Goal: Task Accomplishment & Management: Manage account settings

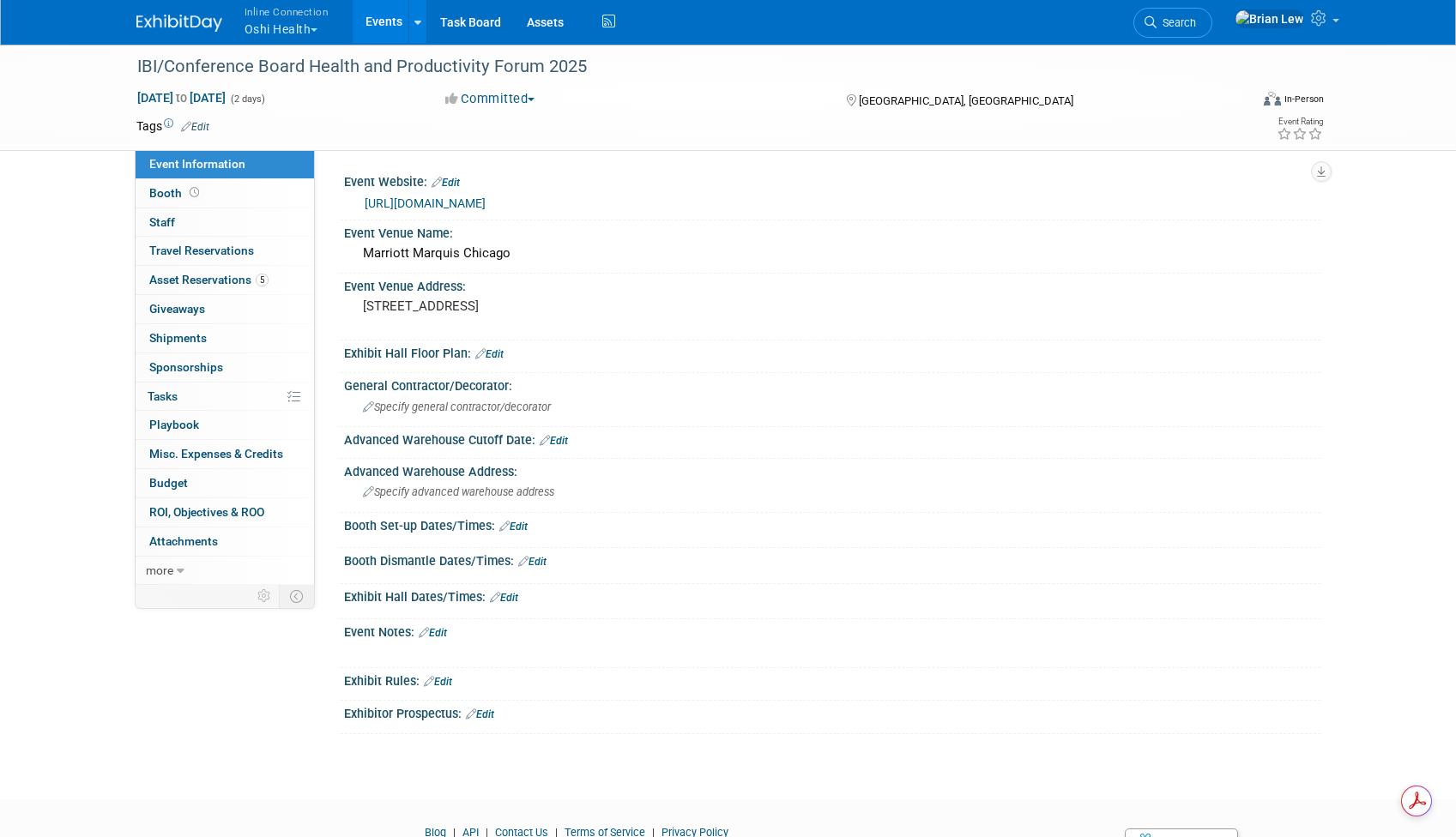
click at [318, 28] on span "button" at bounding box center [314, 30] width 7 height 4
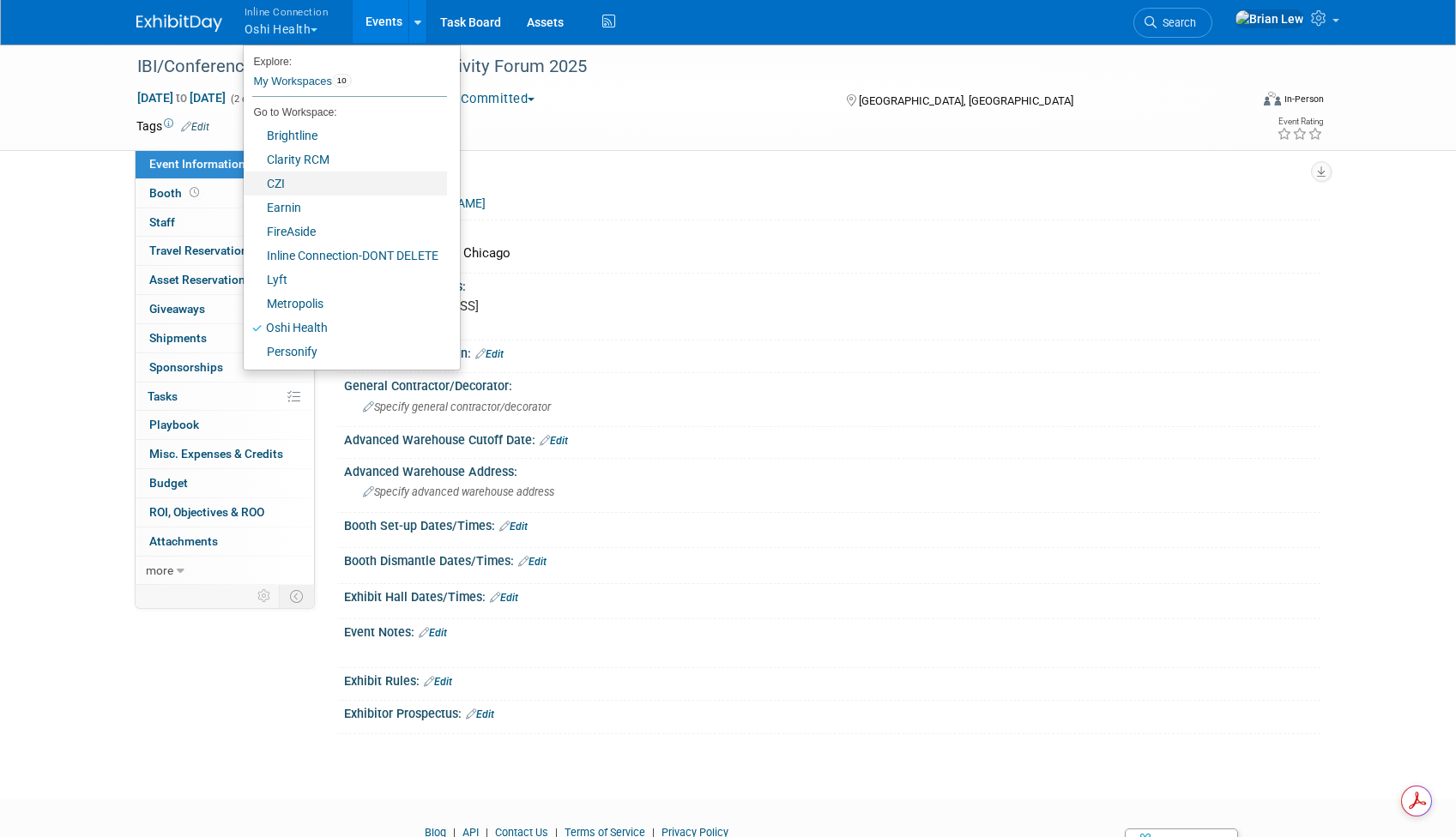
click at [288, 185] on link "CZI" at bounding box center [345, 184] width 203 height 24
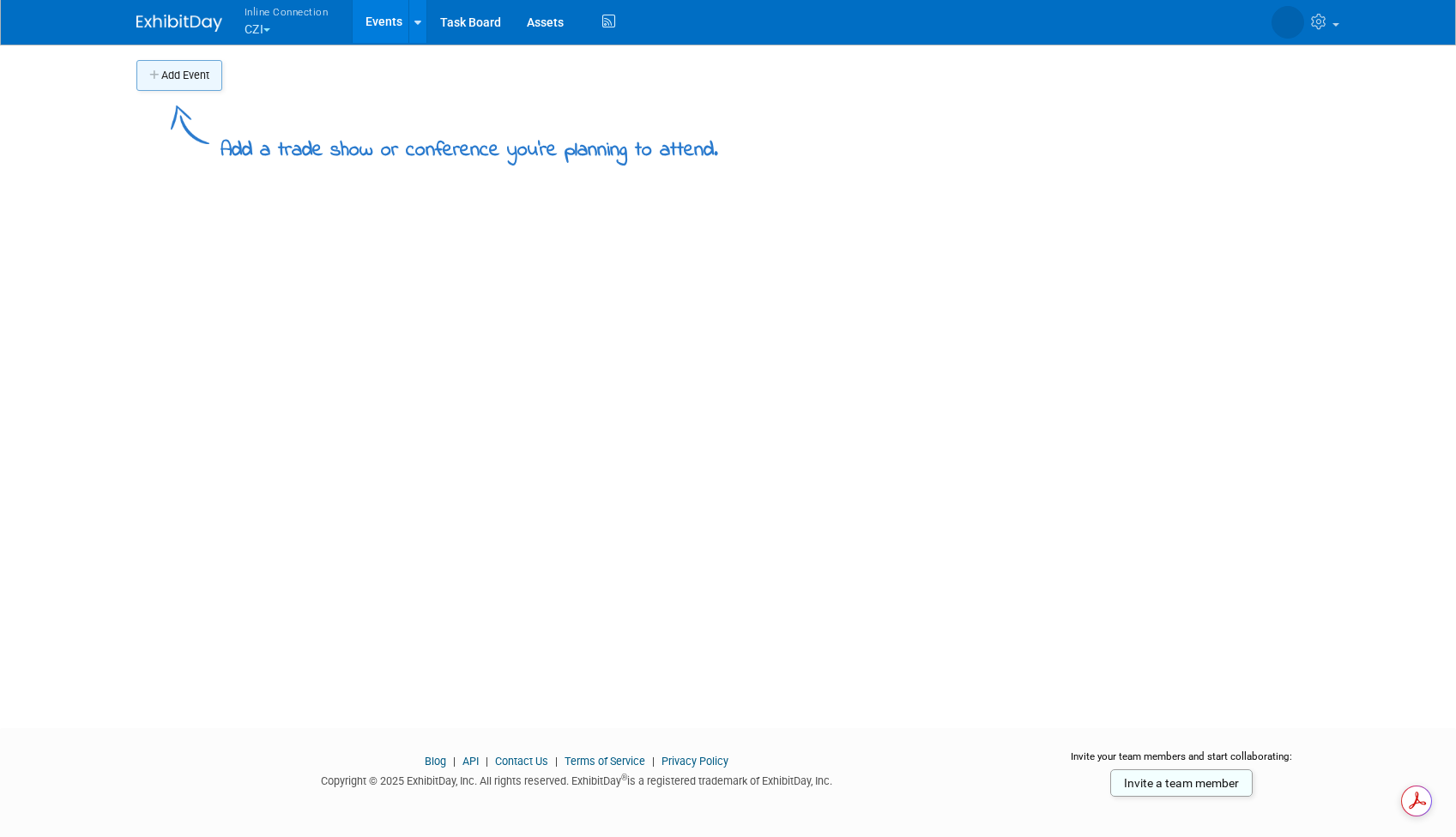
click at [177, 67] on button "Add Event" at bounding box center [179, 76] width 86 height 31
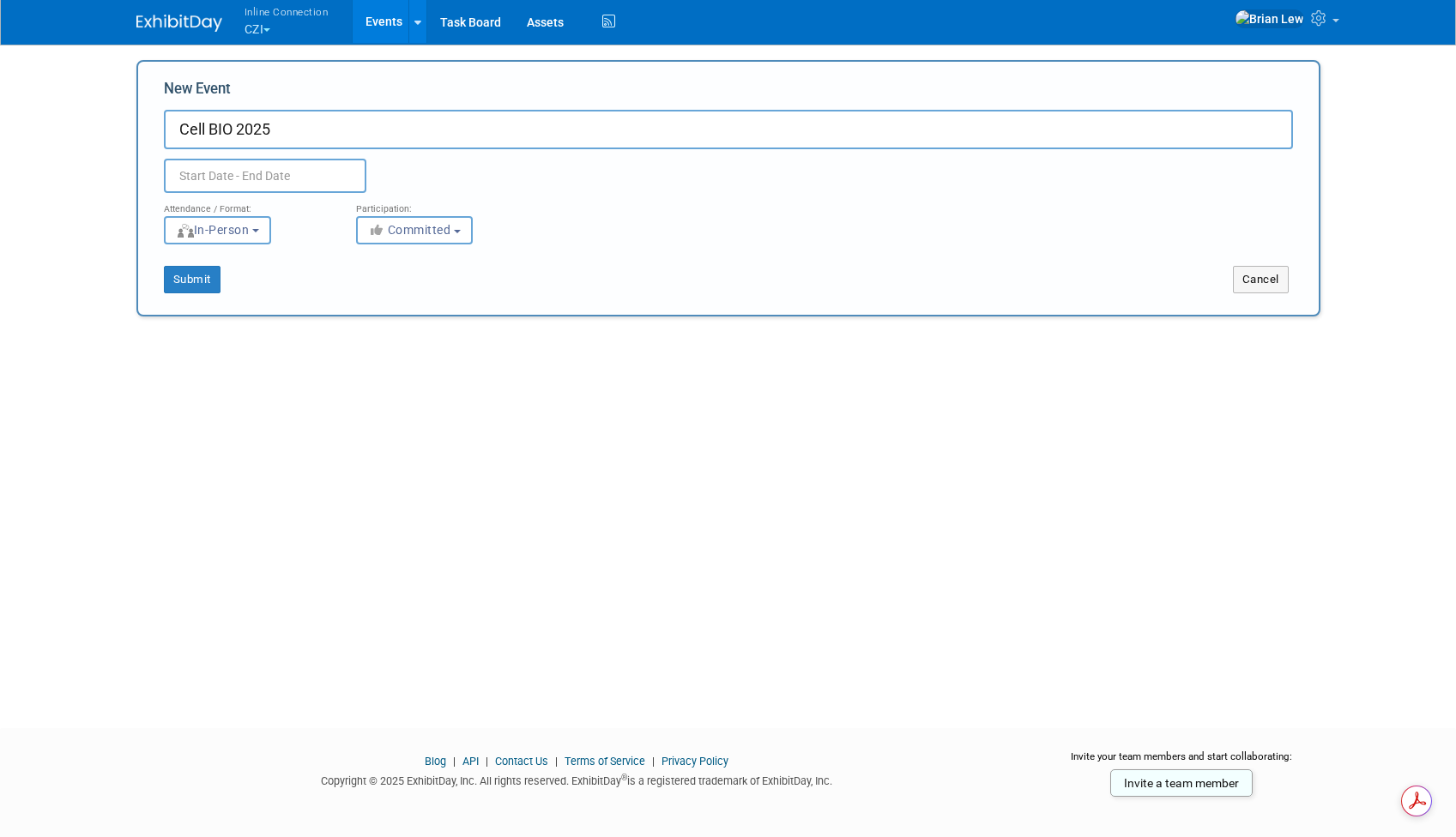
type input "Cell BIO 2025"
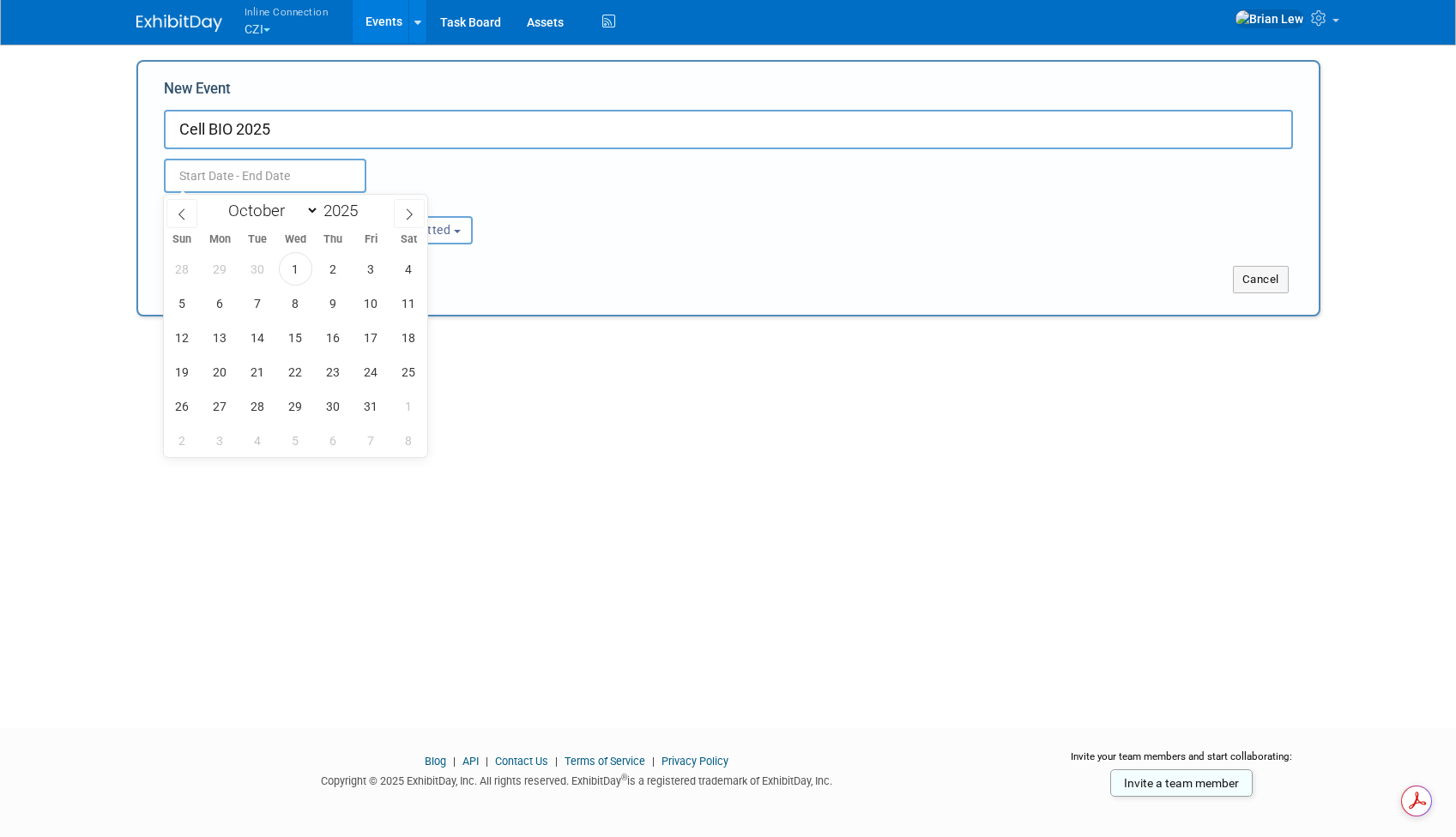
click at [231, 166] on input "text" at bounding box center [265, 176] width 203 height 35
click at [405, 211] on icon at bounding box center [409, 214] width 12 height 12
select select "11"
click at [223, 263] on span "1" at bounding box center [219, 268] width 34 height 34
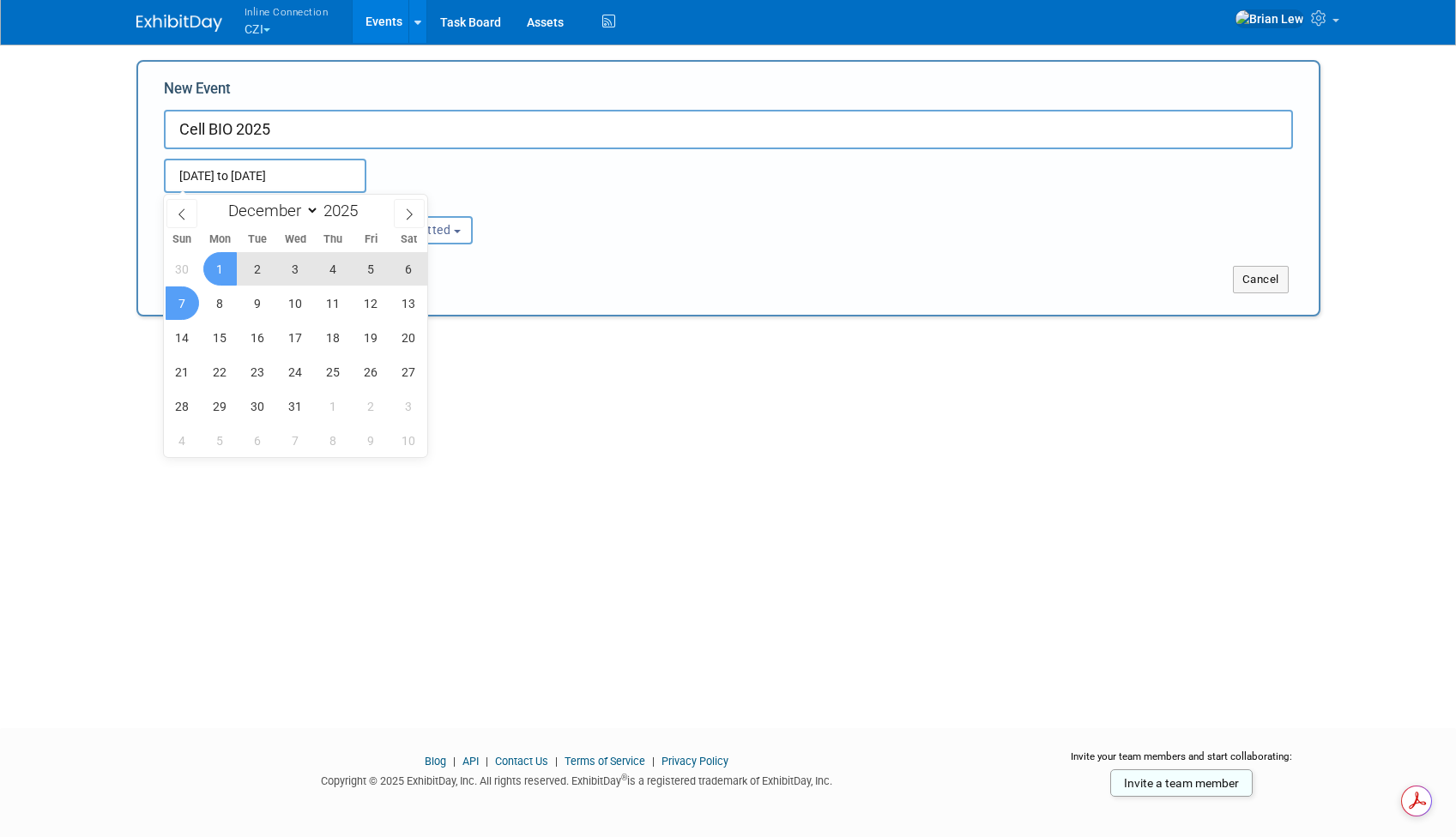
click at [187, 297] on span "7" at bounding box center [182, 303] width 34 height 34
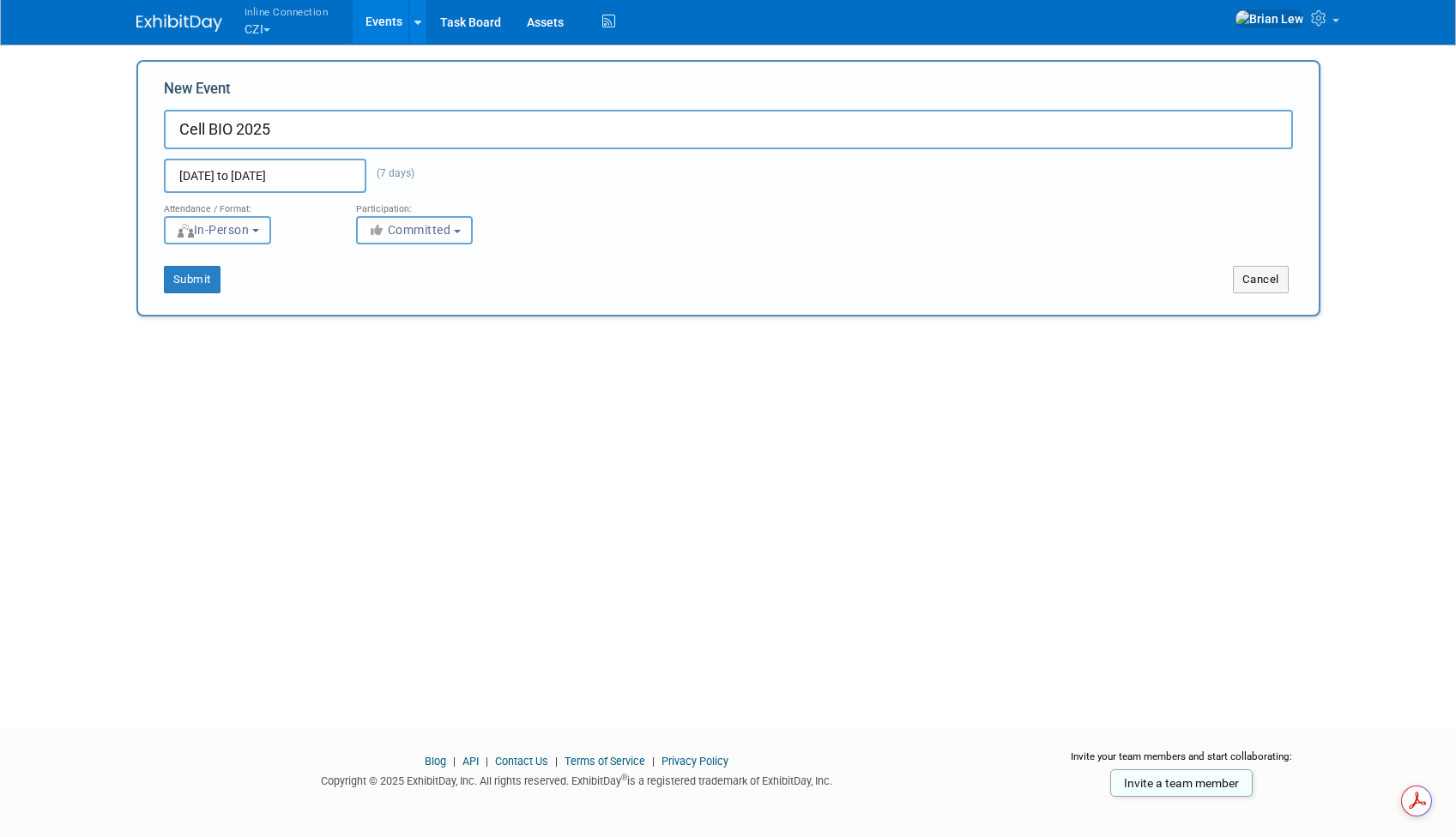
click at [245, 179] on input "Dec 1, 2025 to Dec 7, 2025" at bounding box center [265, 176] width 203 height 35
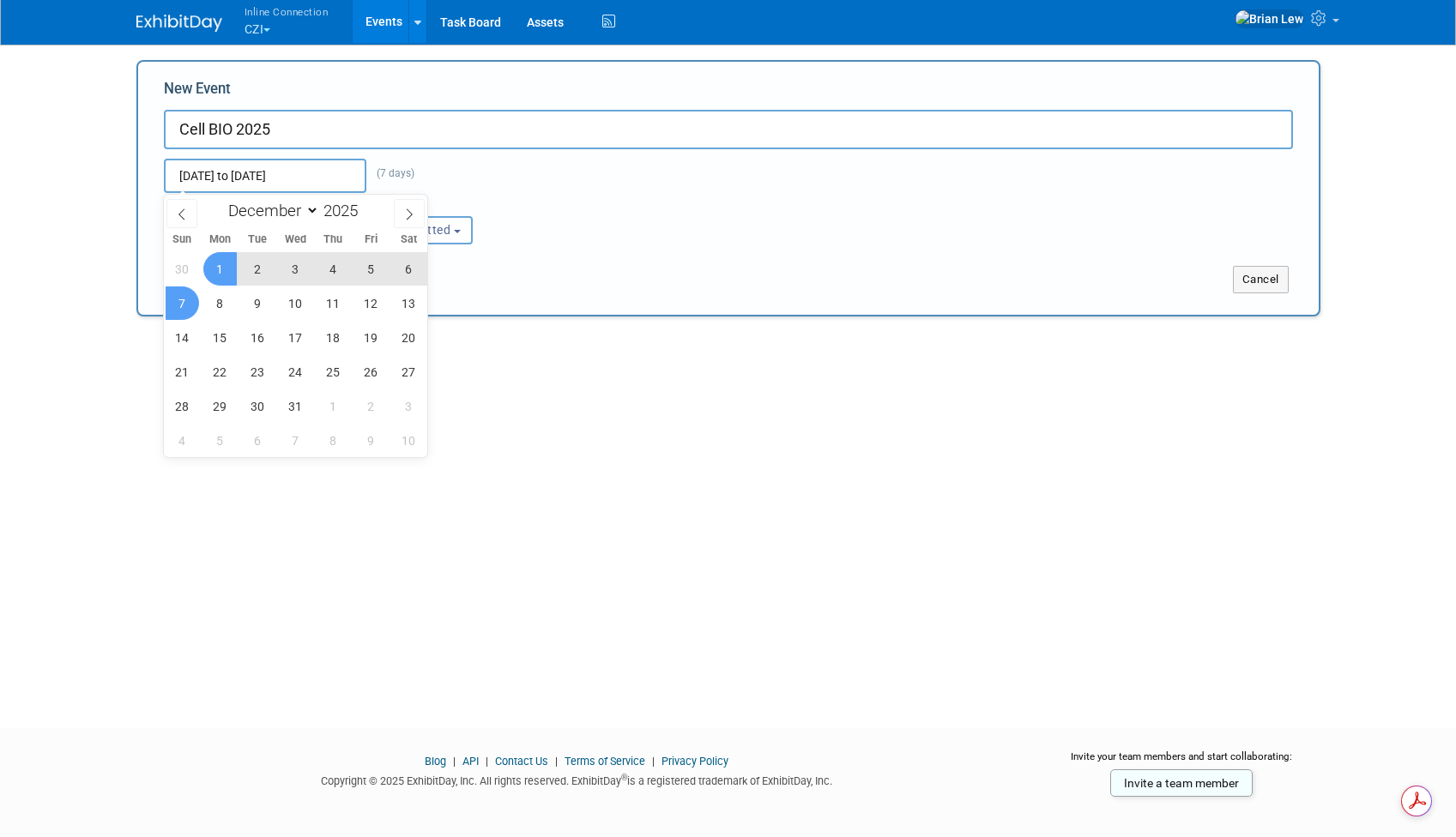
click at [188, 302] on span "7" at bounding box center [182, 303] width 34 height 34
click at [264, 302] on span "9" at bounding box center [258, 303] width 34 height 34
type input "Dec 7, 2025 to Dec 9, 2025"
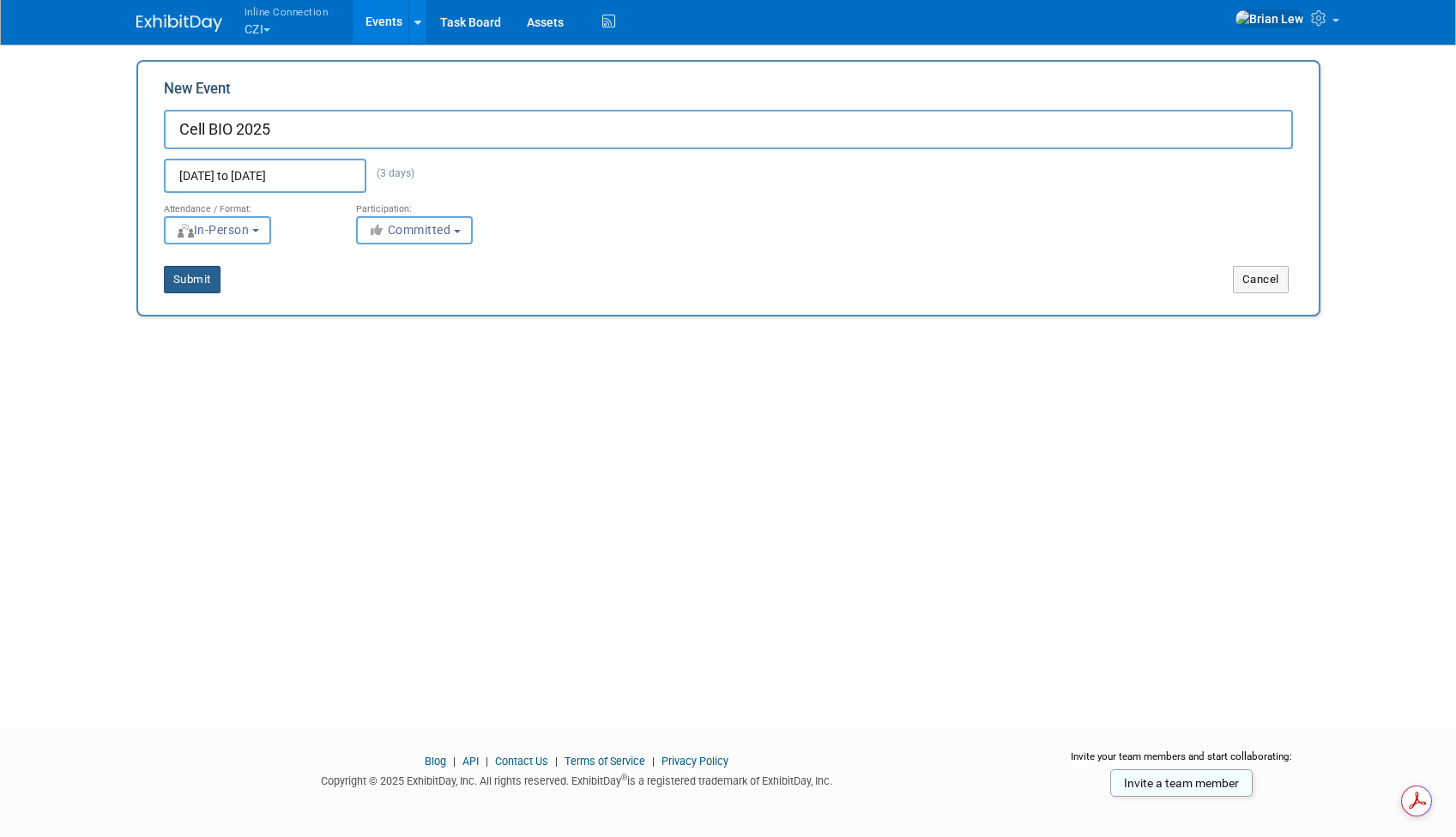
click at [184, 275] on button "Submit" at bounding box center [192, 279] width 56 height 27
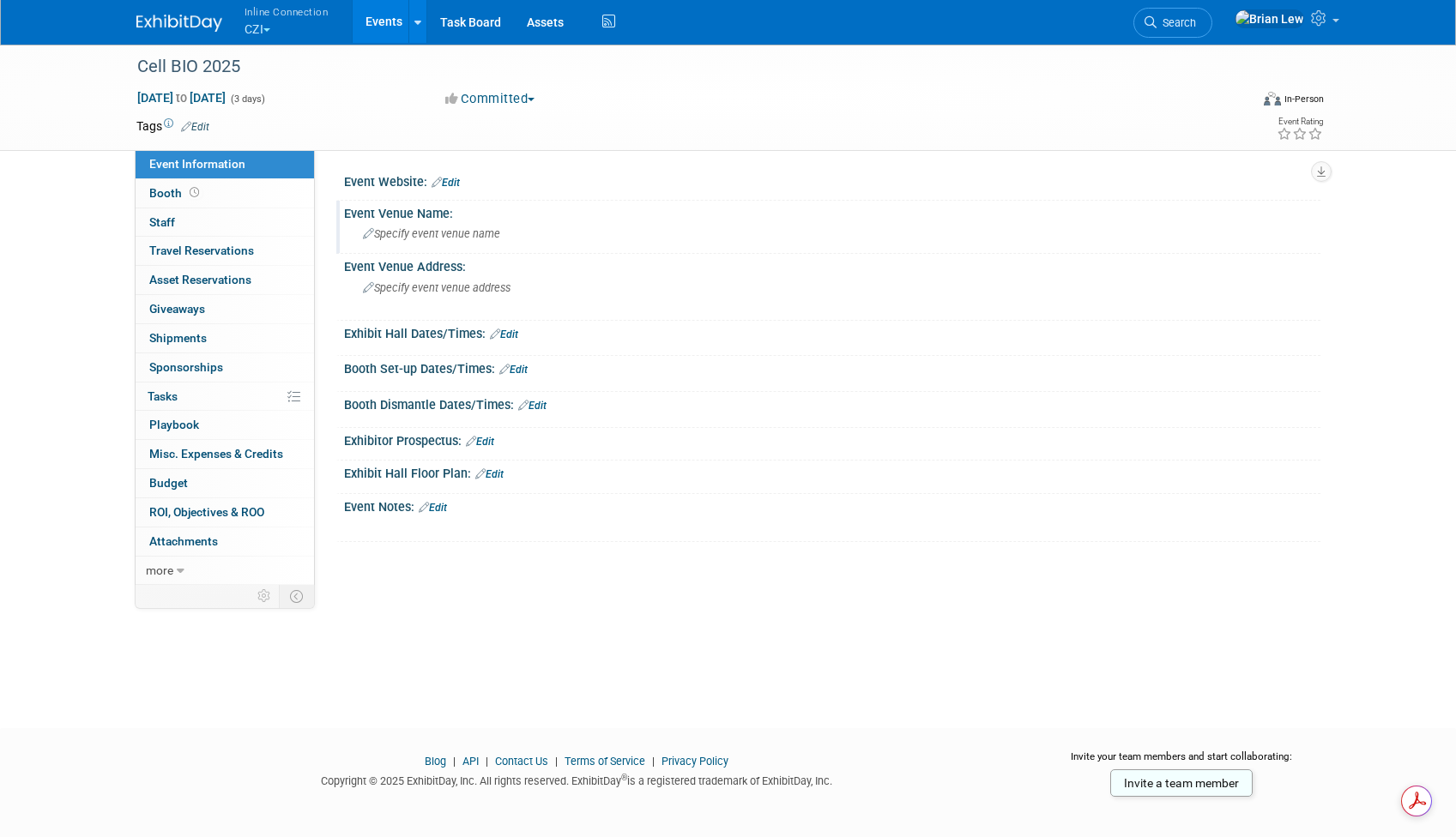
click at [472, 230] on span "Specify event venue name" at bounding box center [431, 234] width 137 height 13
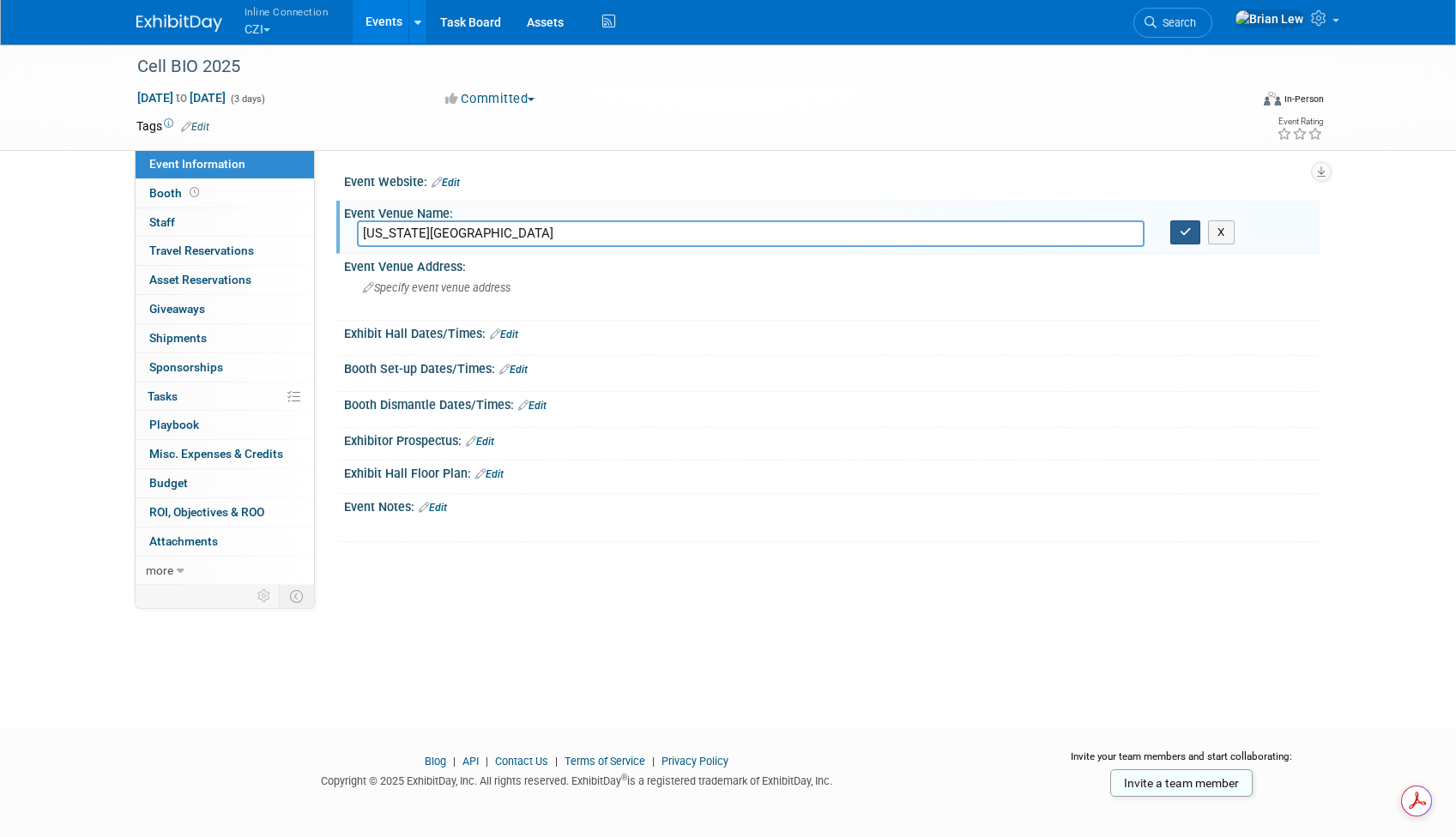
type input "Pennsylvania Convention Center"
click at [1188, 229] on icon "button" at bounding box center [1186, 232] width 12 height 11
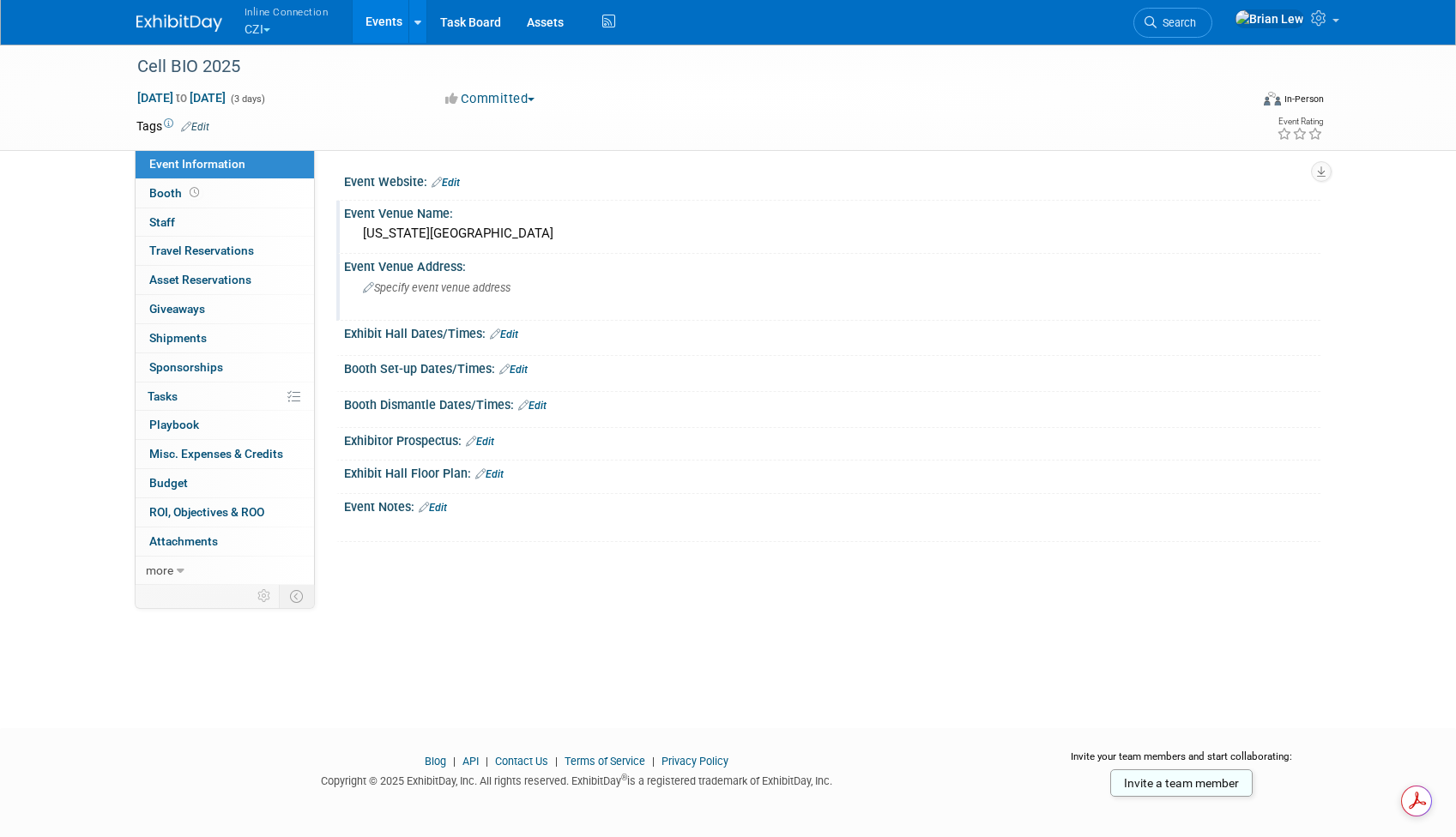
click at [468, 288] on span "Specify event venue address" at bounding box center [437, 287] width 147 height 13
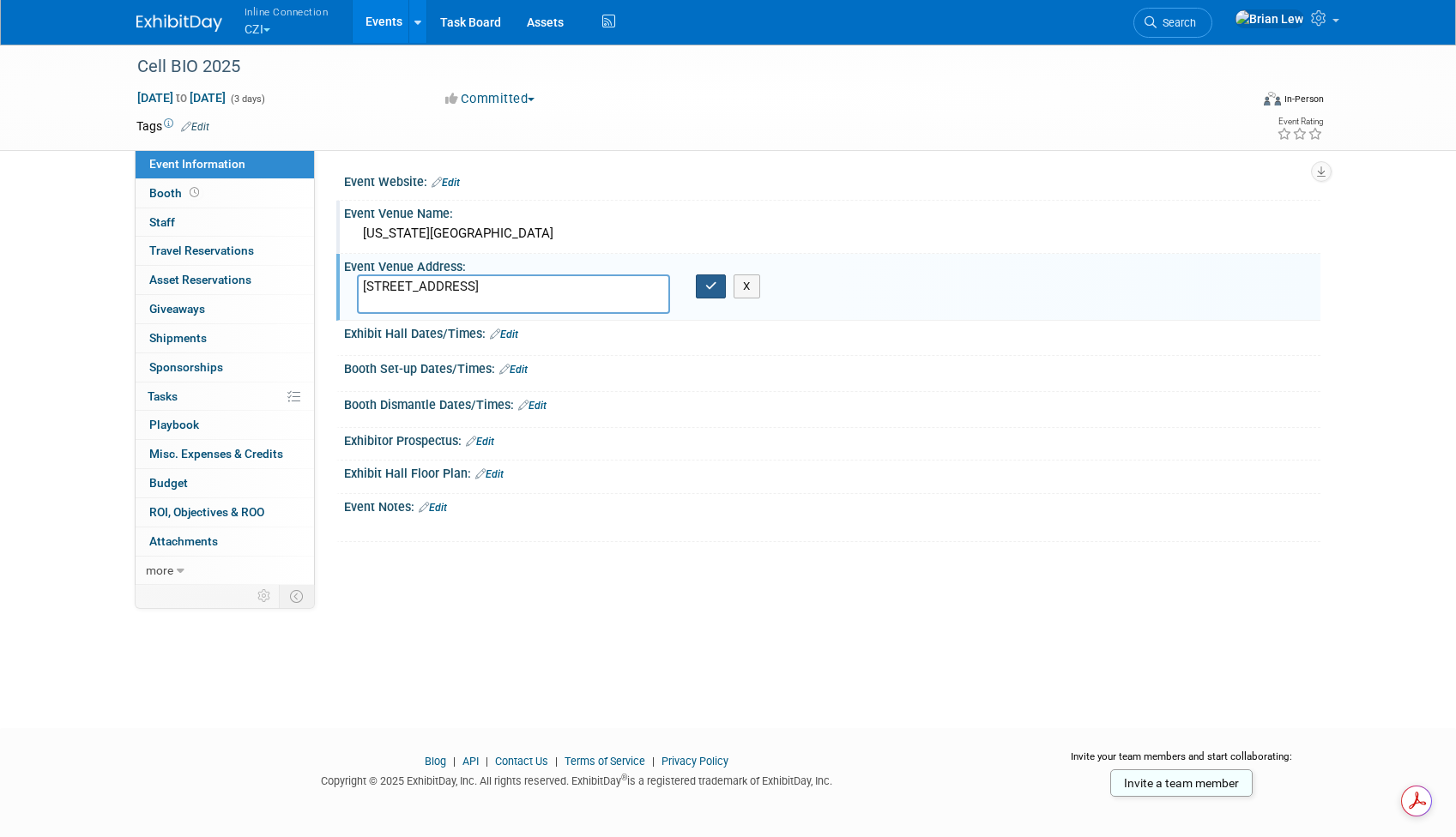
type textarea "1101 Arch St Philadelphia, PA 19107"
click at [709, 290] on icon "button" at bounding box center [711, 286] width 12 height 11
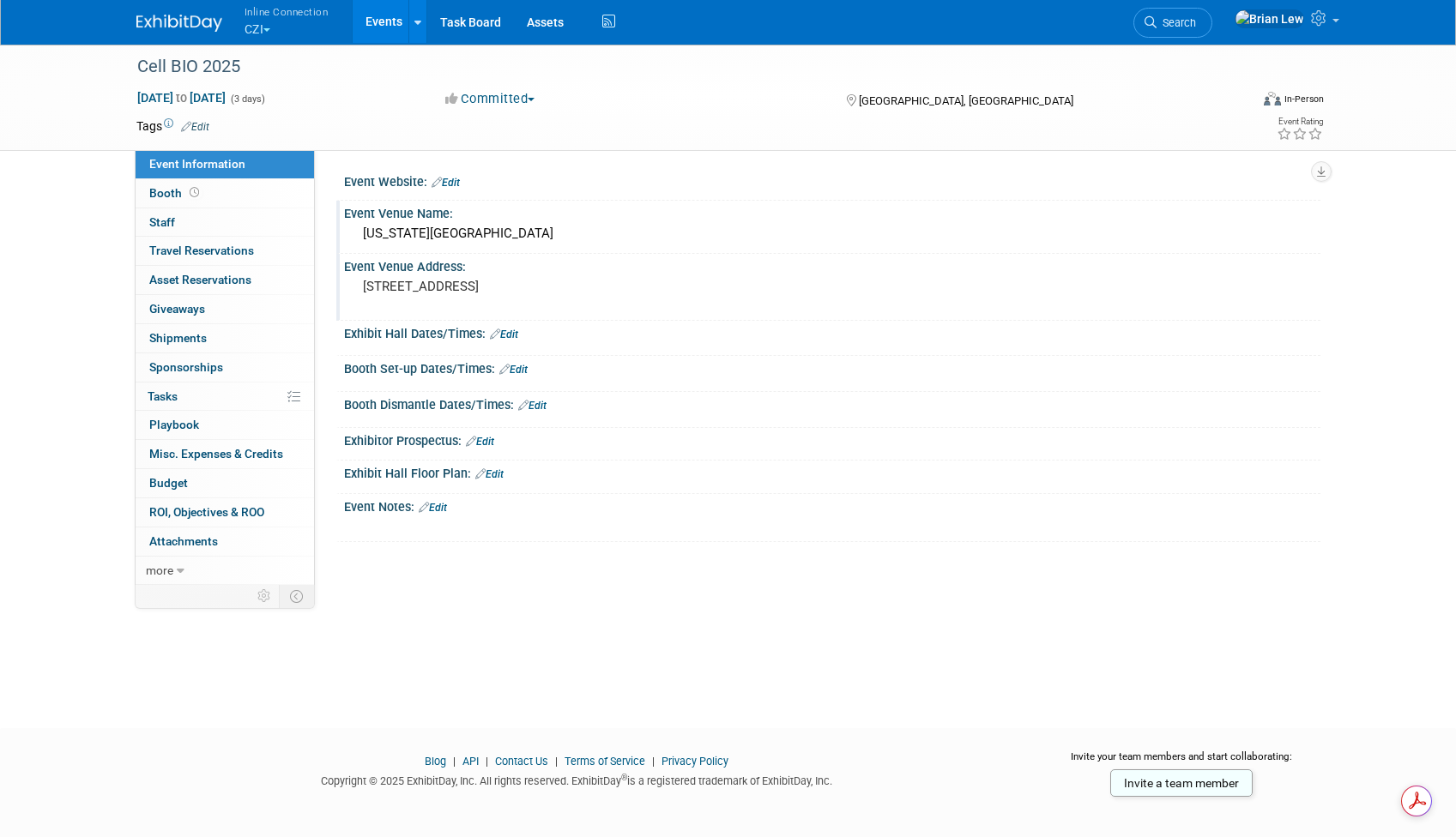
click at [513, 334] on link "Edit" at bounding box center [503, 334] width 28 height 12
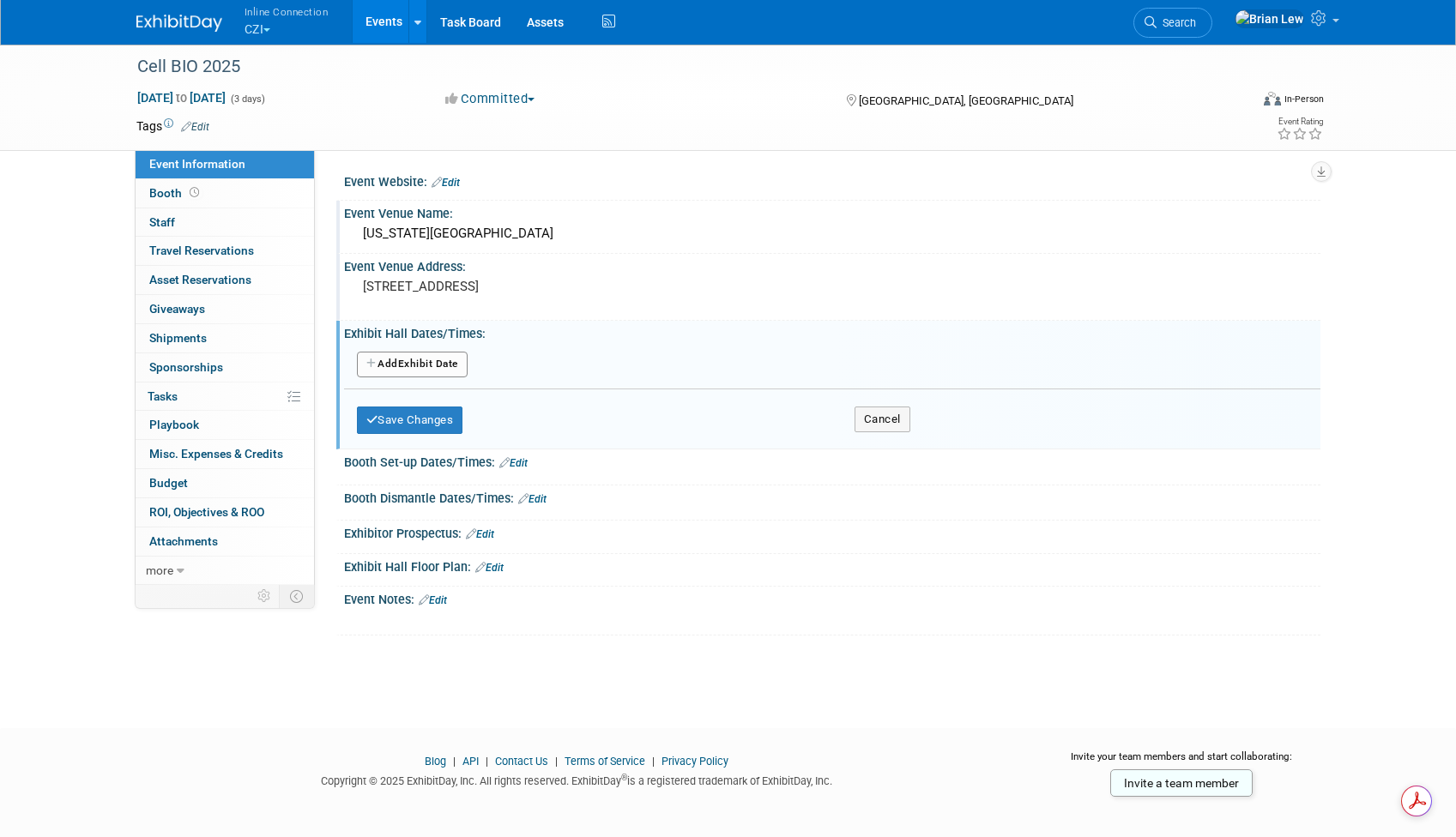
click at [423, 362] on button "Add Another Exhibit Date" at bounding box center [412, 365] width 111 height 25
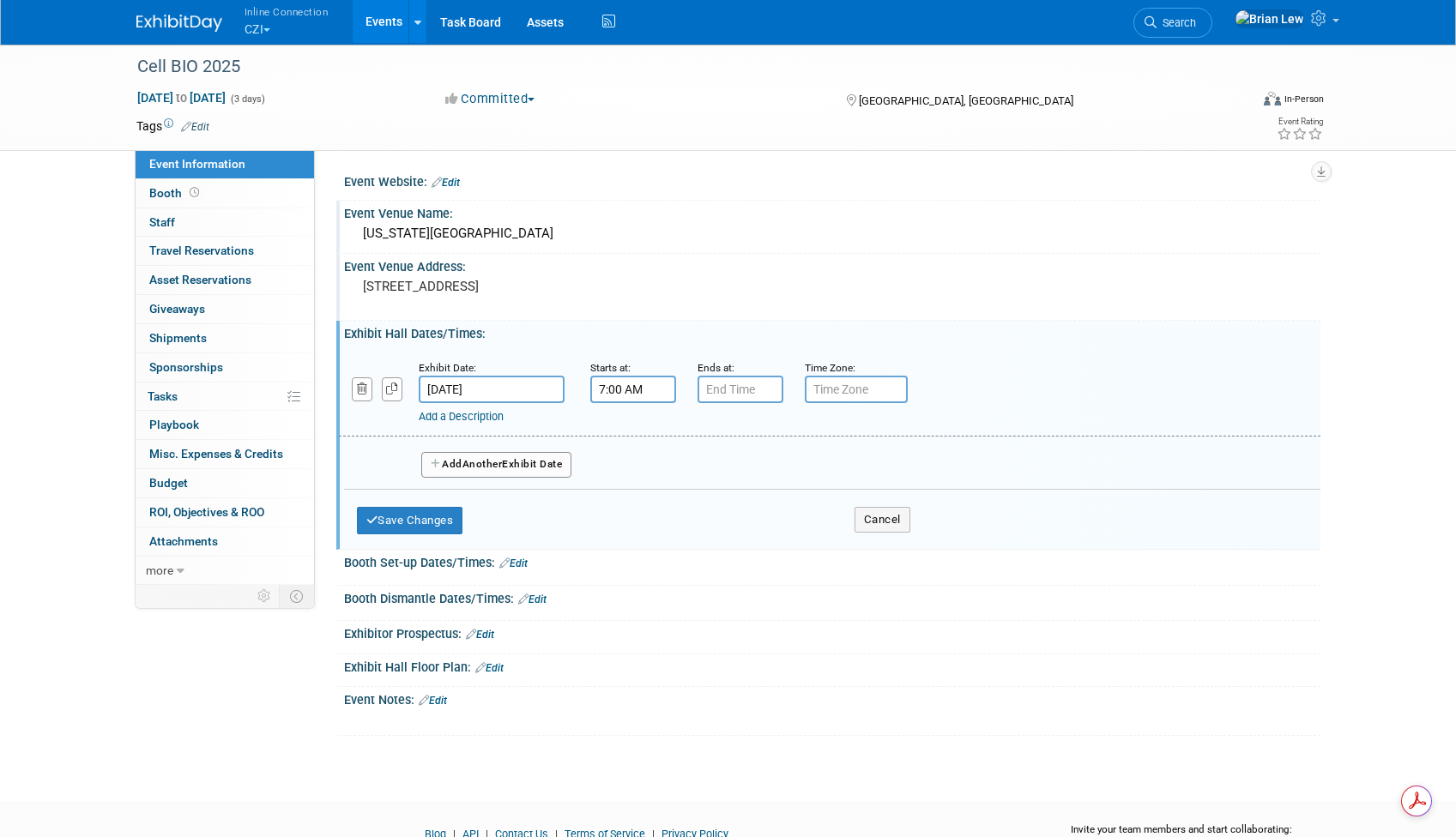
click at [633, 392] on input "7:00 AM" at bounding box center [633, 389] width 86 height 27
click at [629, 433] on span at bounding box center [630, 431] width 30 height 30
click at [710, 466] on span "00" at bounding box center [711, 469] width 33 height 31
click at [740, 474] on td "30" at bounding box center [732, 479] width 55 height 46
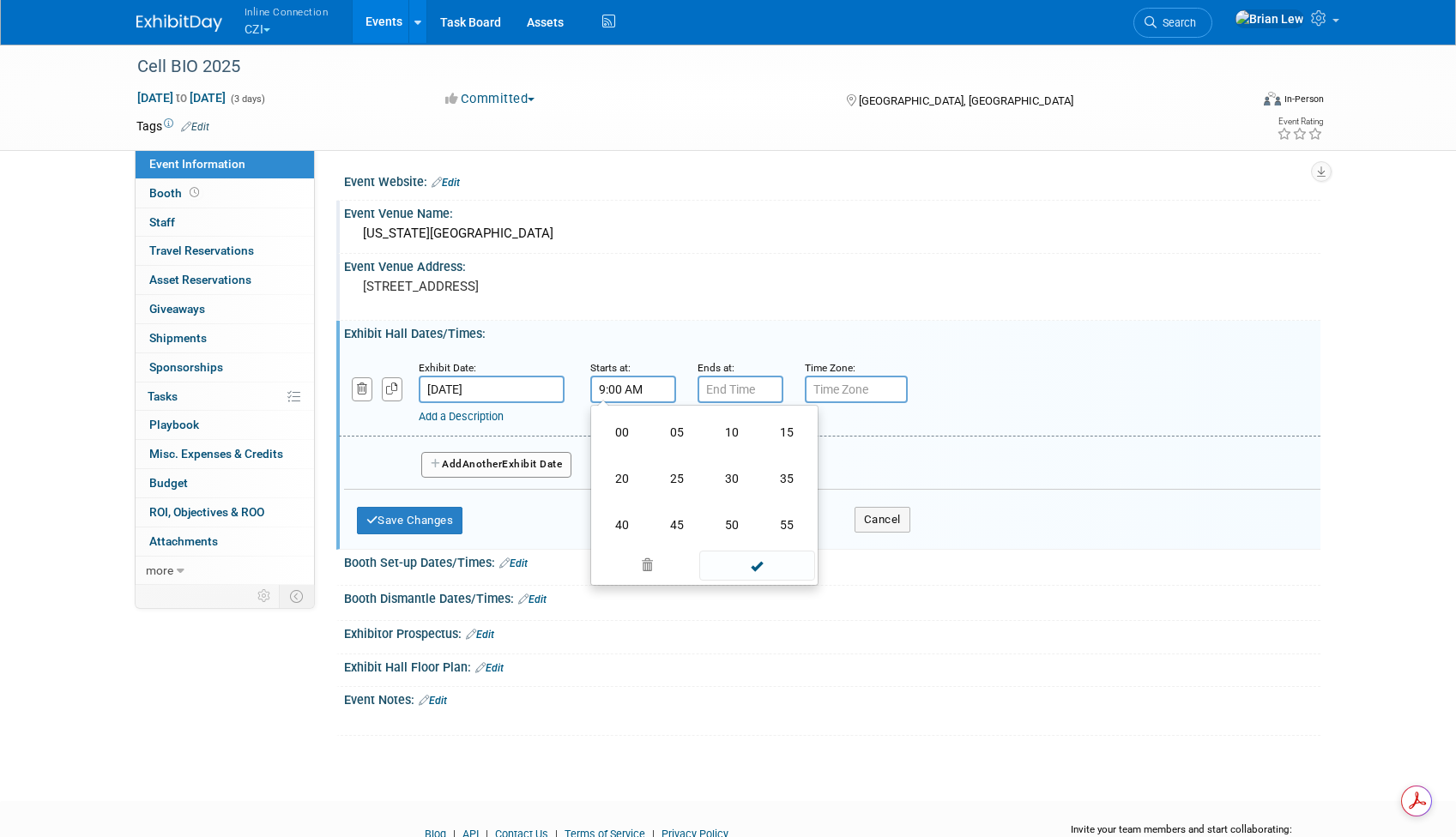
type input "9:30 AM"
click at [764, 388] on input "7:00 PM" at bounding box center [741, 389] width 86 height 27
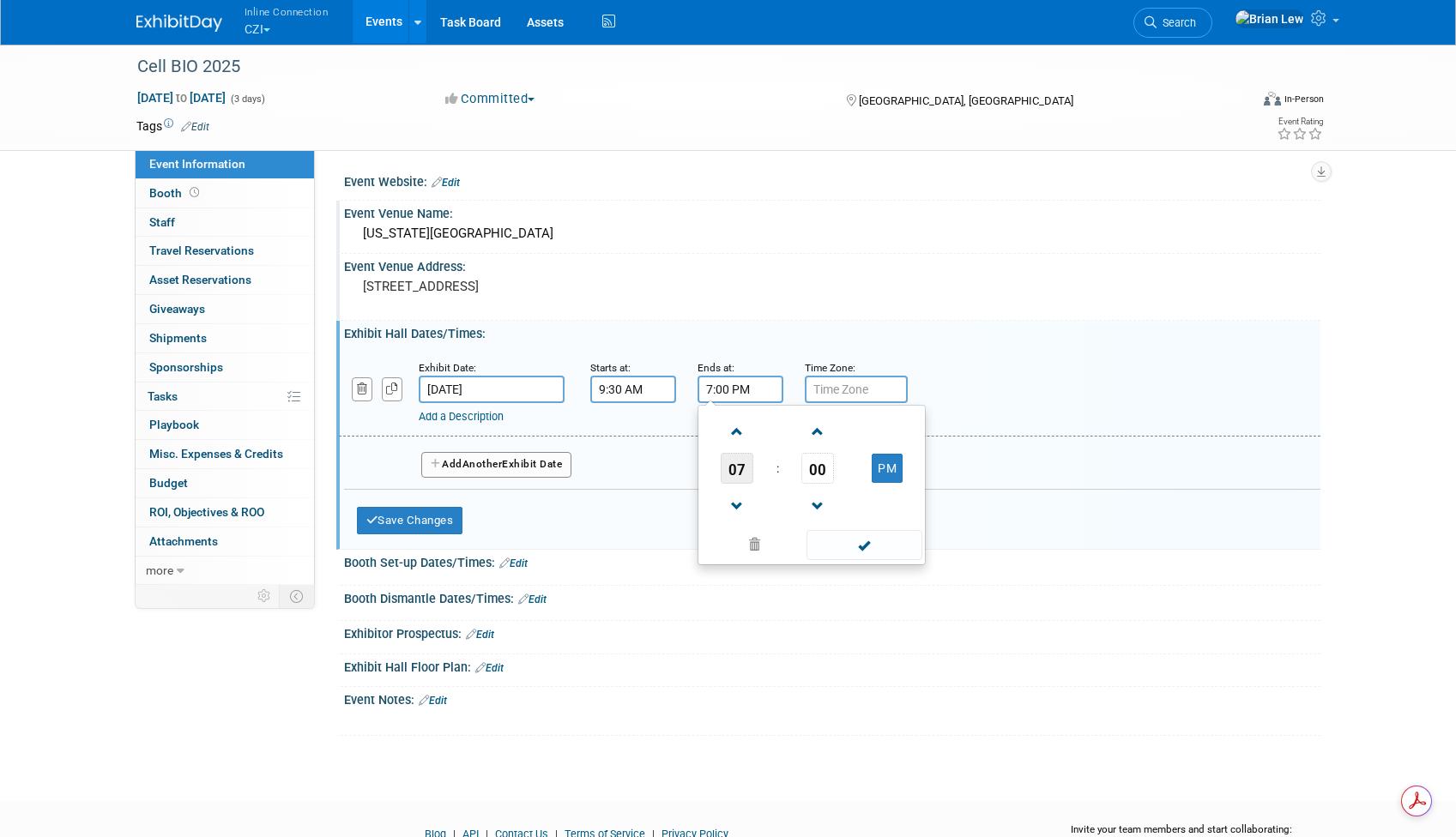
click at [733, 483] on span "07" at bounding box center [737, 469] width 33 height 31
click at [718, 479] on td "04" at bounding box center [729, 479] width 55 height 46
type input "4:00 PM"
drag, startPoint x: 872, startPoint y: 546, endPoint x: 866, endPoint y: 538, distance: 10.0
click at [872, 546] on span at bounding box center [864, 545] width 116 height 30
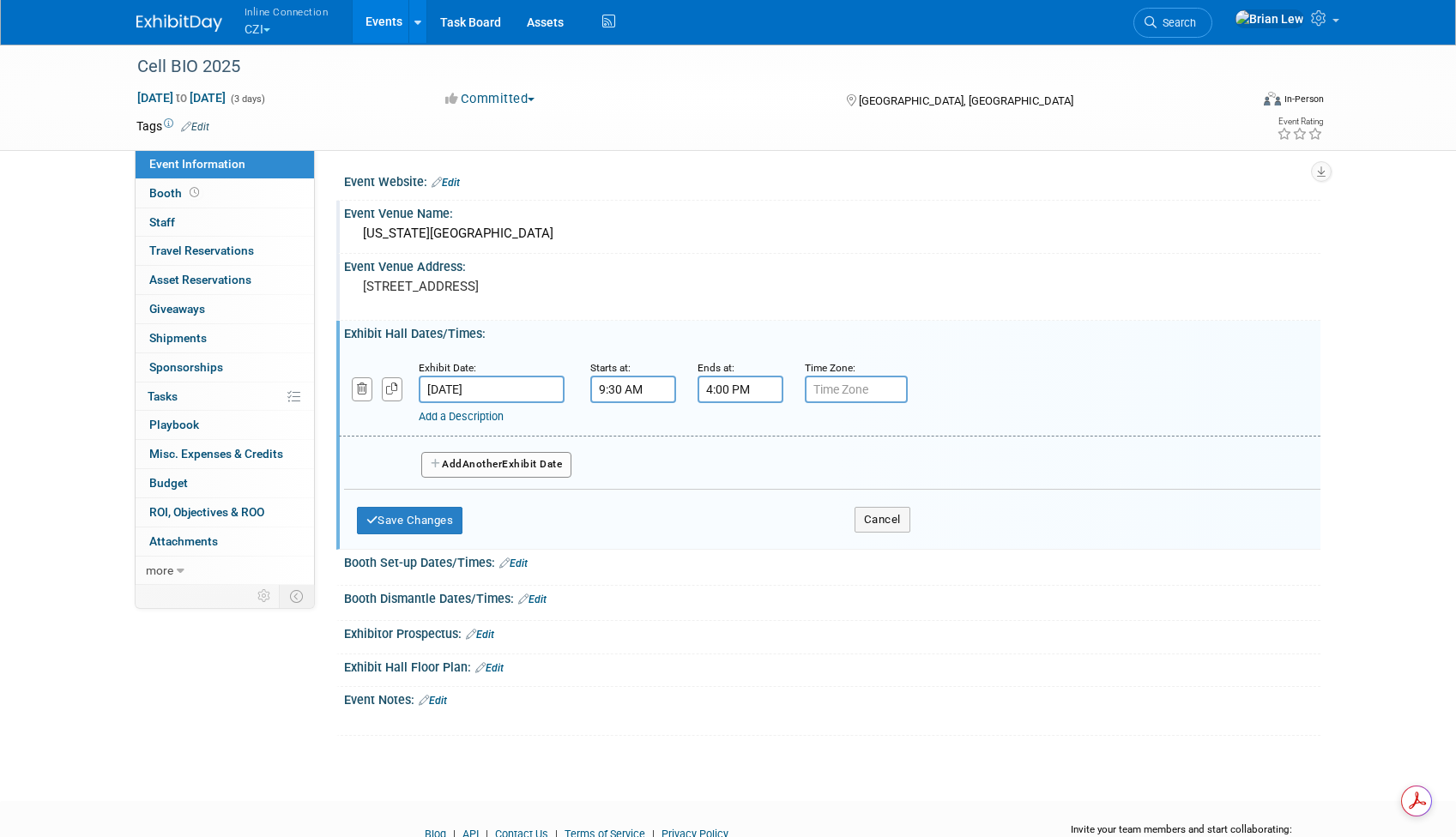
click at [518, 463] on button "Add Another Exhibit Date" at bounding box center [497, 465] width 151 height 25
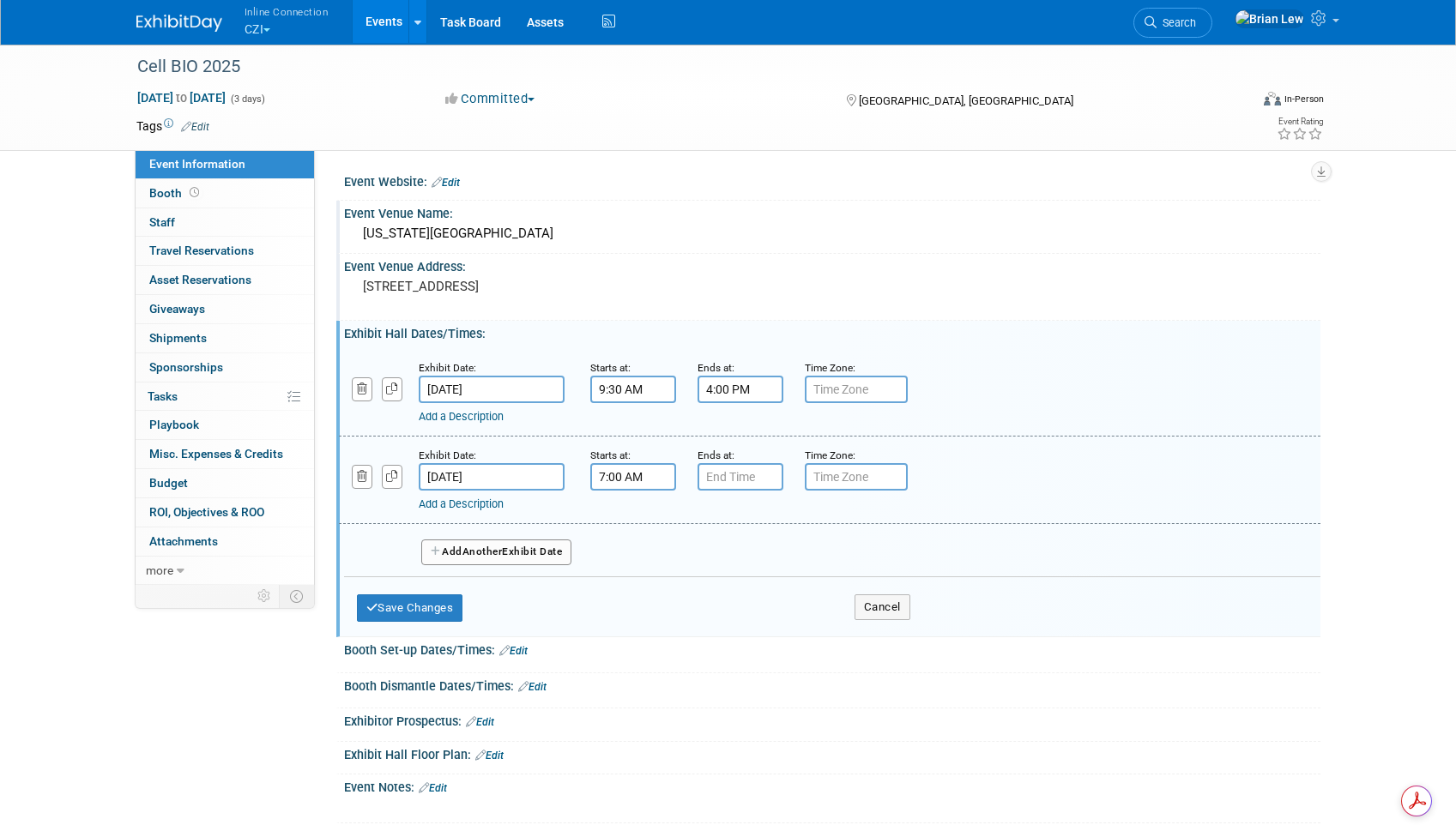
click at [608, 487] on input "7:00 AM" at bounding box center [633, 477] width 86 height 27
click at [629, 516] on span at bounding box center [630, 519] width 30 height 30
click at [719, 550] on span "00" at bounding box center [711, 556] width 33 height 31
drag, startPoint x: 720, startPoint y: 559, endPoint x: 721, endPoint y: 548, distance: 11.0
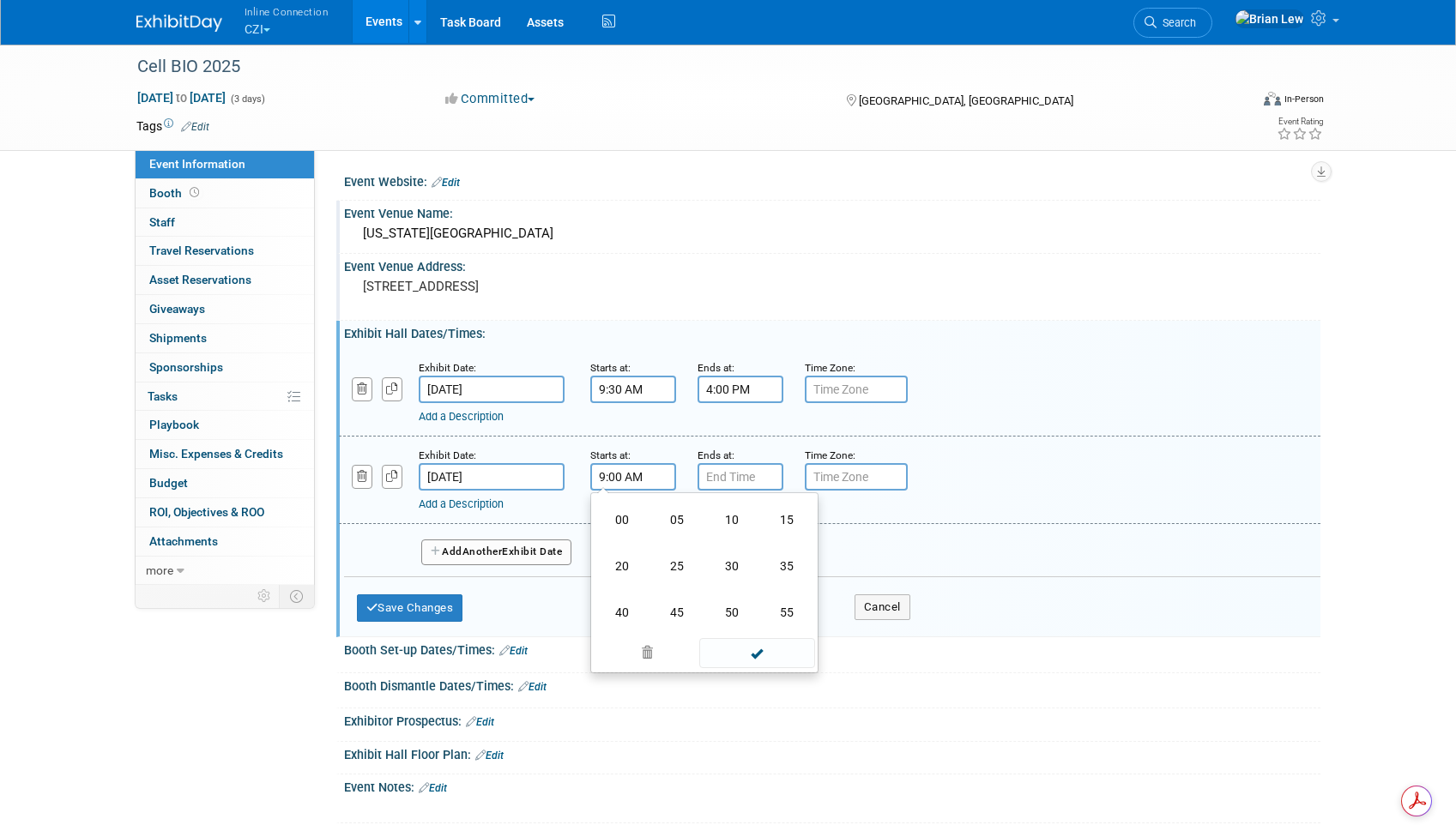
click at [721, 559] on td "30" at bounding box center [732, 566] width 55 height 46
type input "9:30 AM"
click at [741, 471] on input "7:00 PM" at bounding box center [741, 477] width 86 height 27
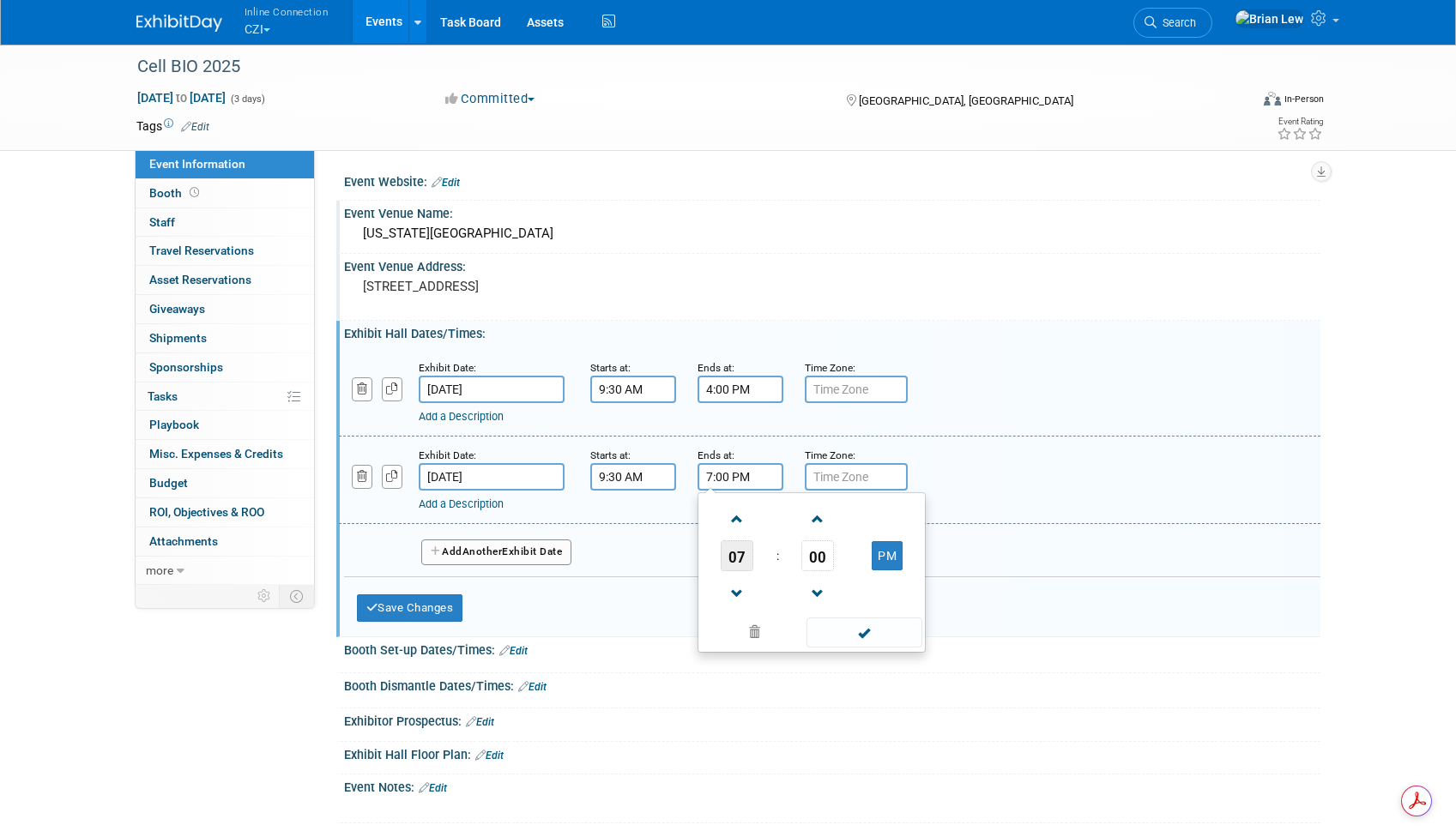
click at [743, 561] on span "07" at bounding box center [737, 556] width 33 height 31
click at [739, 563] on td "04" at bounding box center [729, 566] width 55 height 46
type input "4:00 PM"
click at [892, 631] on span at bounding box center [864, 632] width 116 height 30
click at [535, 556] on button "Add Another Exhibit Date" at bounding box center [497, 552] width 151 height 25
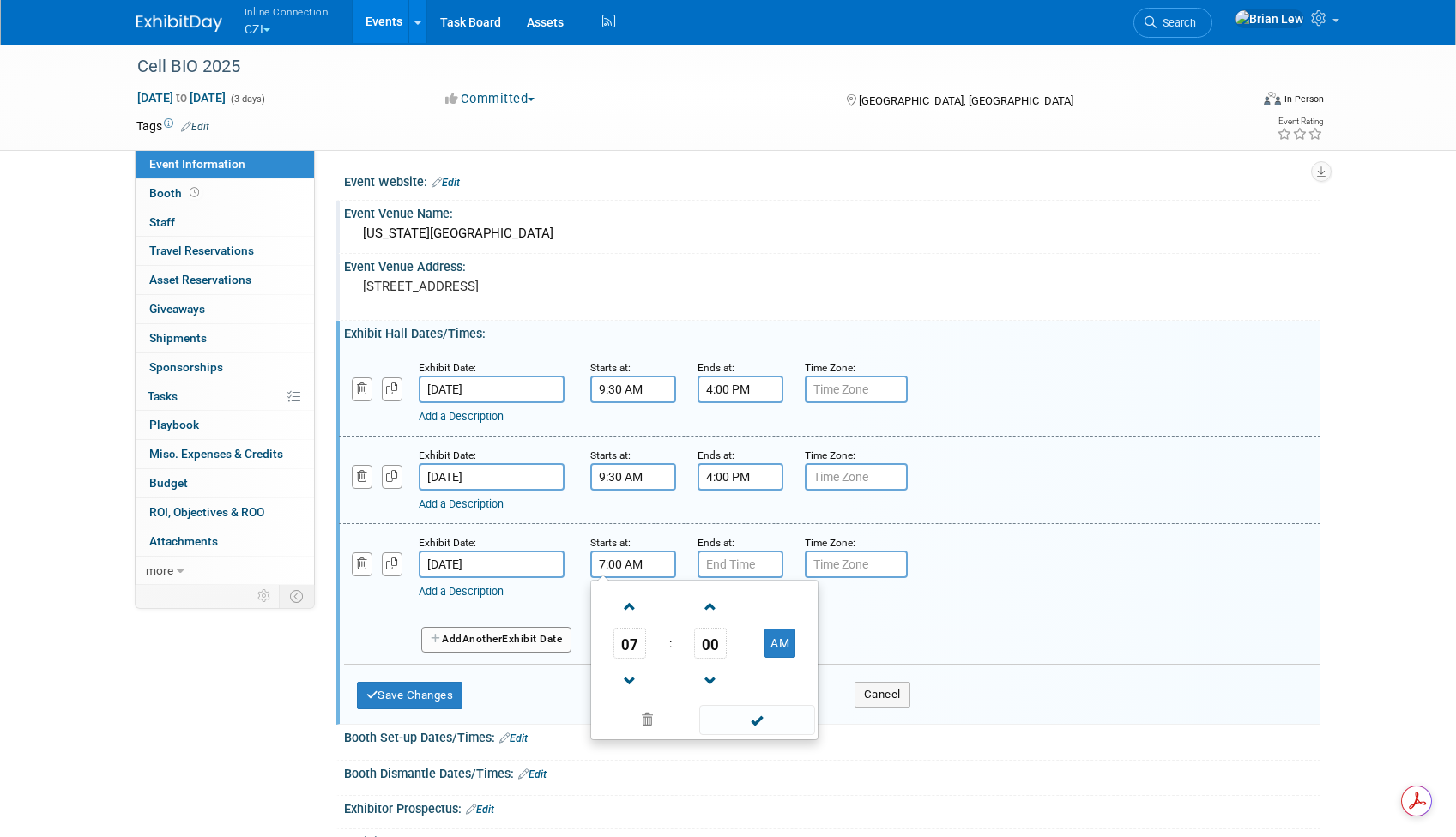
click at [622, 562] on input "7:00 AM" at bounding box center [633, 564] width 86 height 27
click at [639, 636] on span "07" at bounding box center [630, 643] width 33 height 31
click at [695, 696] on td "09" at bounding box center [677, 700] width 55 height 46
click at [712, 641] on span "00" at bounding box center [711, 643] width 33 height 31
click at [727, 655] on td "30" at bounding box center [732, 653] width 55 height 46
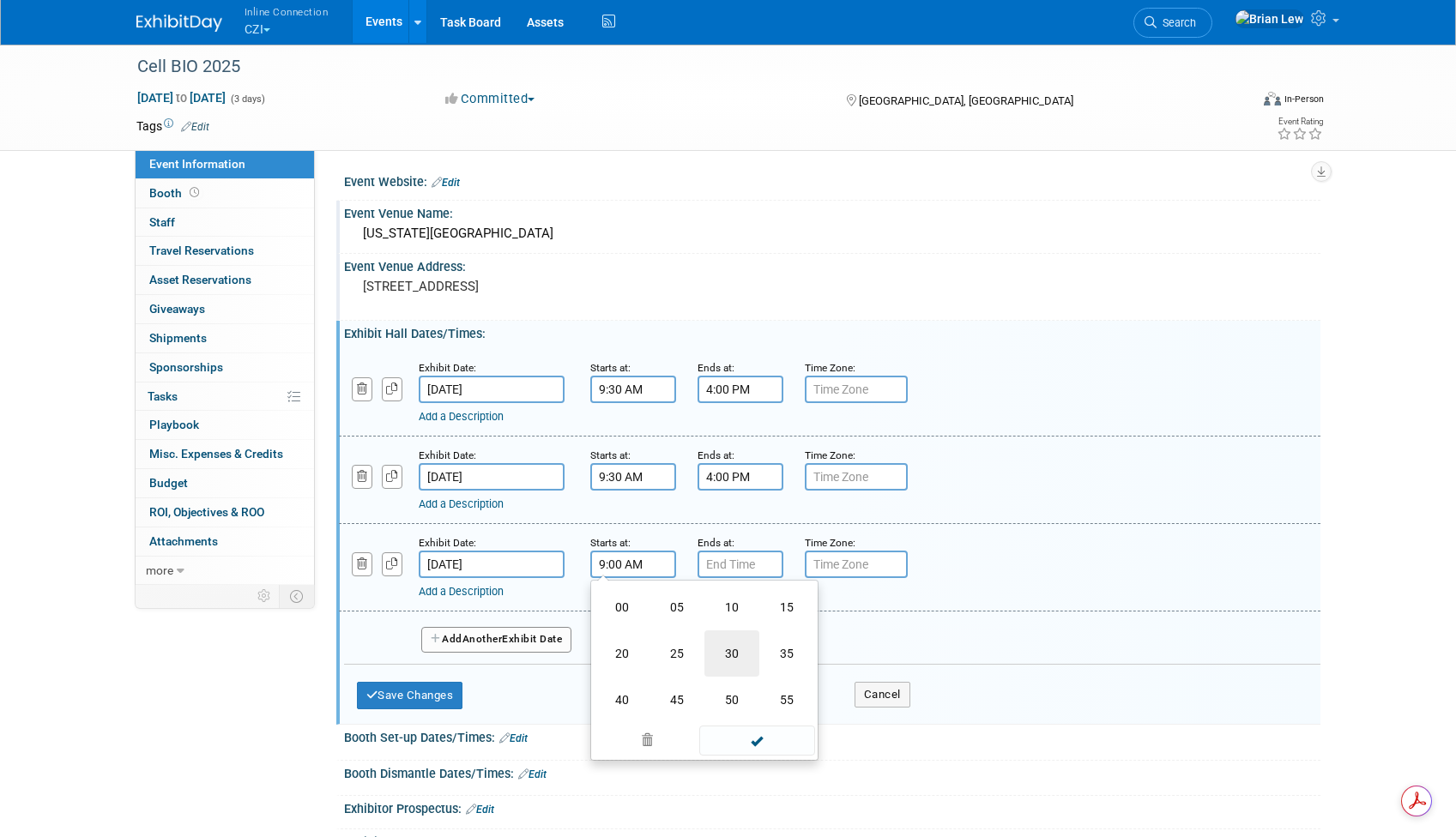
type input "9:30 AM"
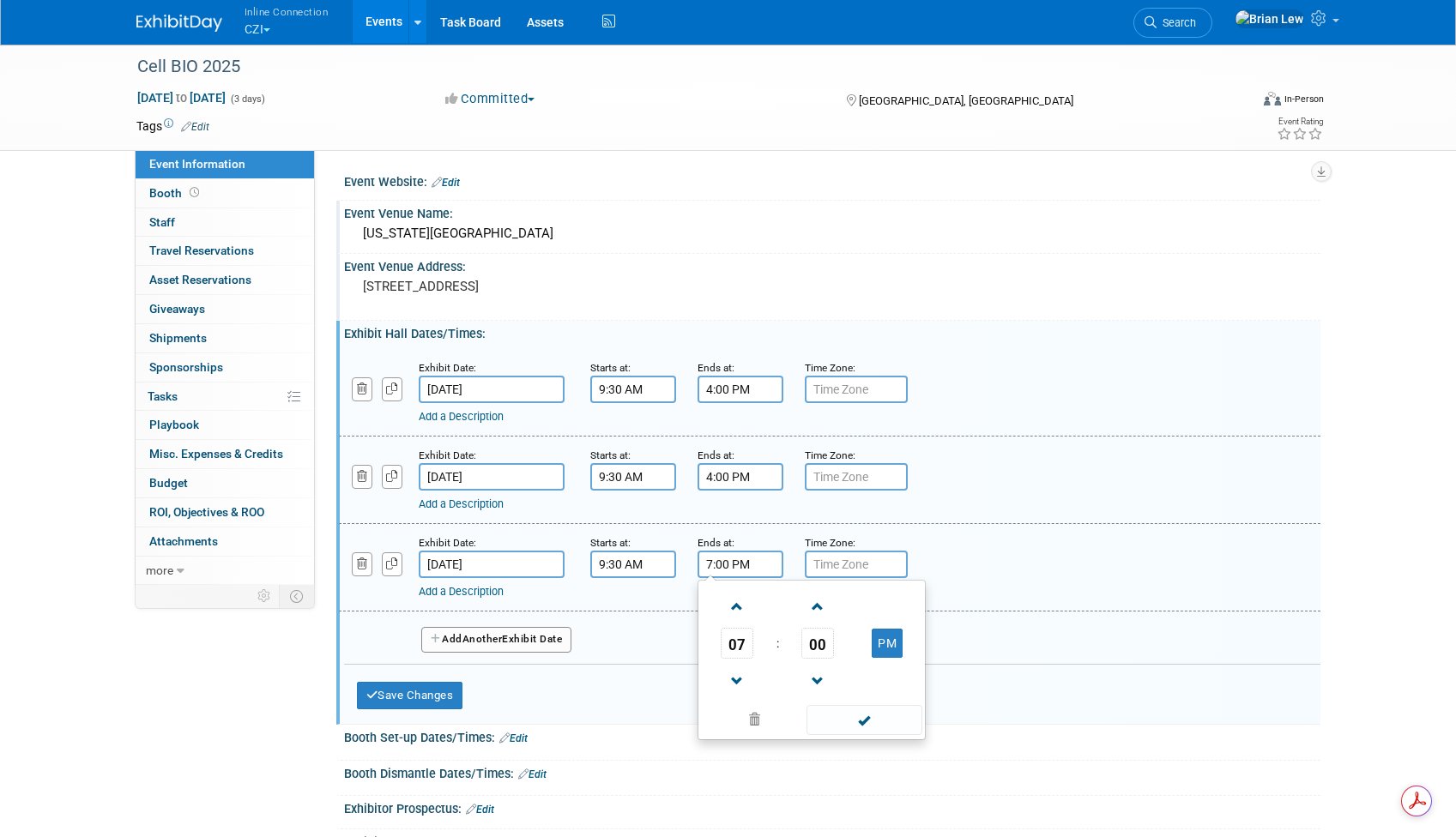
click at [754, 557] on input "7:00 PM" at bounding box center [741, 564] width 86 height 27
click at [748, 643] on span "07" at bounding box center [737, 643] width 33 height 31
click at [743, 650] on td "04" at bounding box center [729, 653] width 55 height 46
type input "4:00 PM"
click at [846, 721] on span at bounding box center [864, 720] width 116 height 30
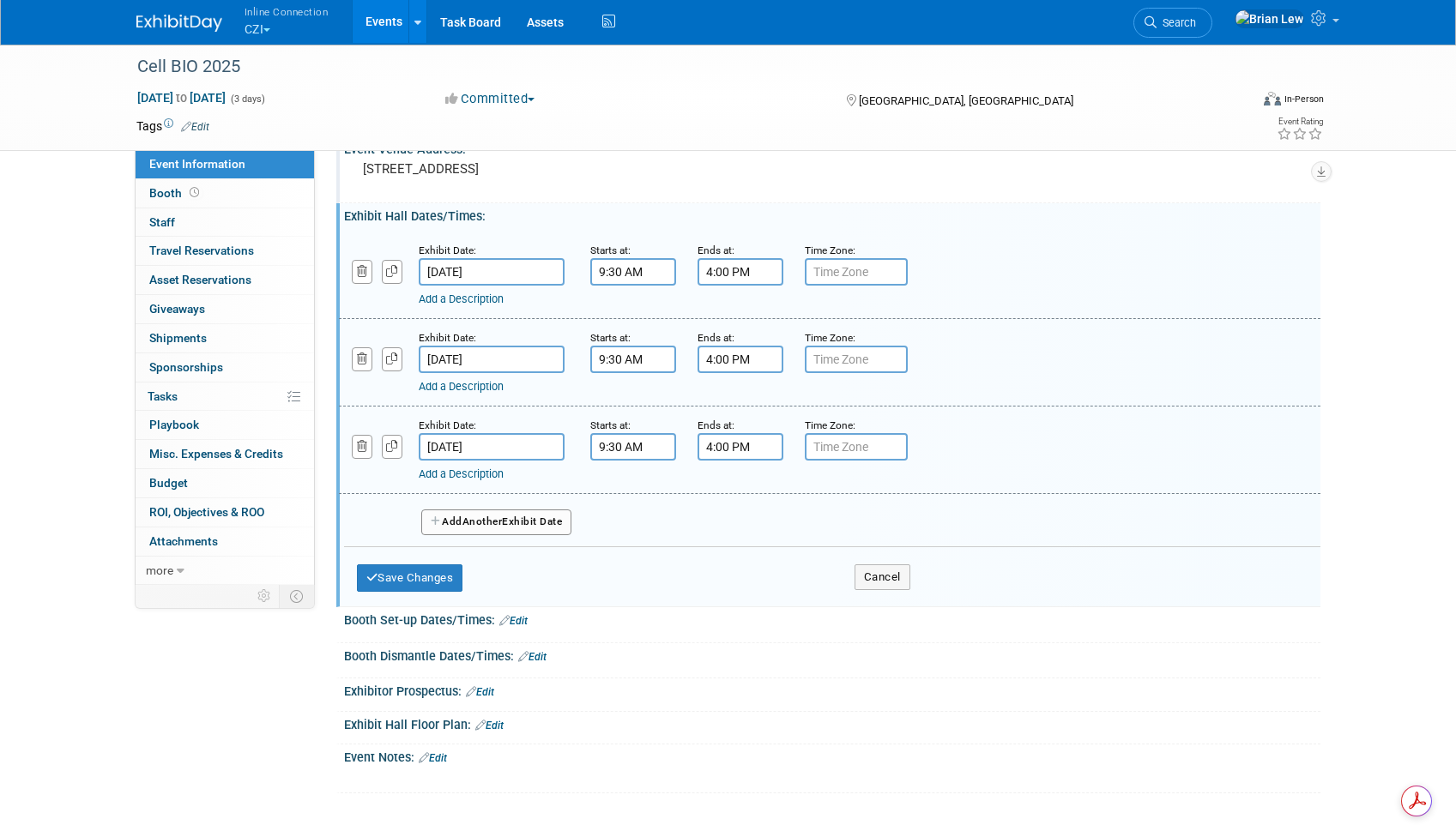
scroll to position [258, 0]
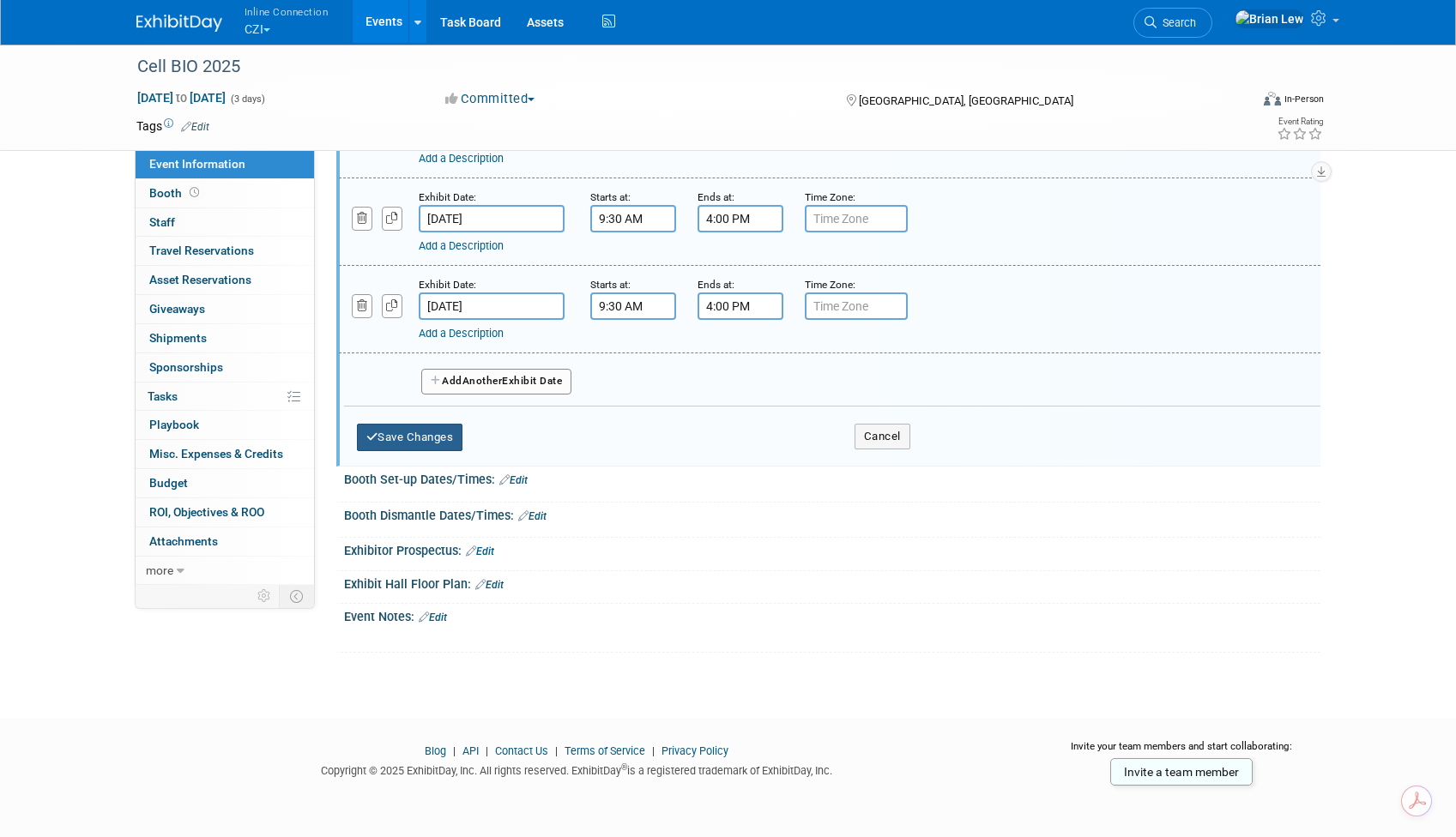
click at [375, 436] on icon "button" at bounding box center [372, 437] width 12 height 11
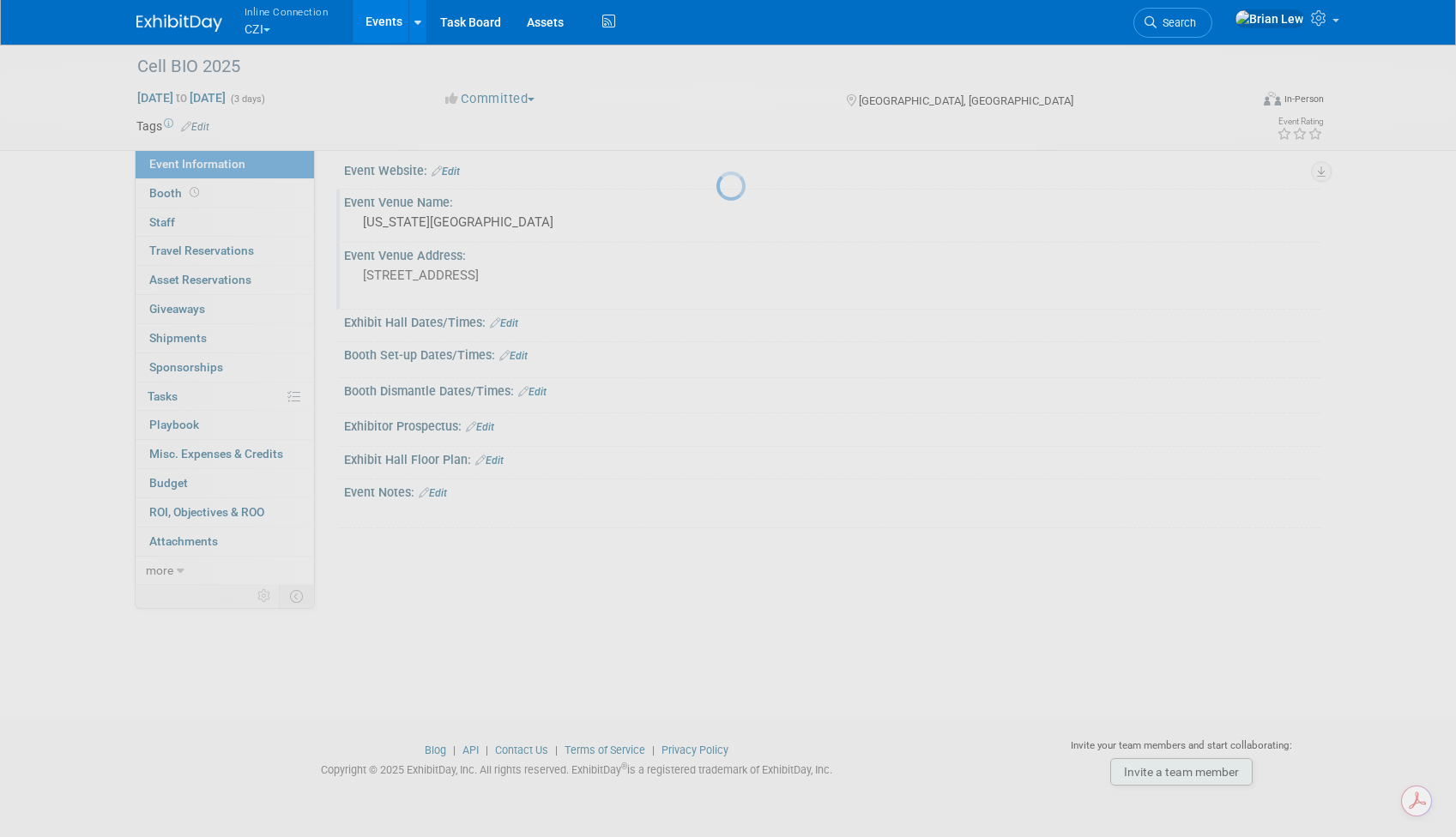
scroll to position [11, 0]
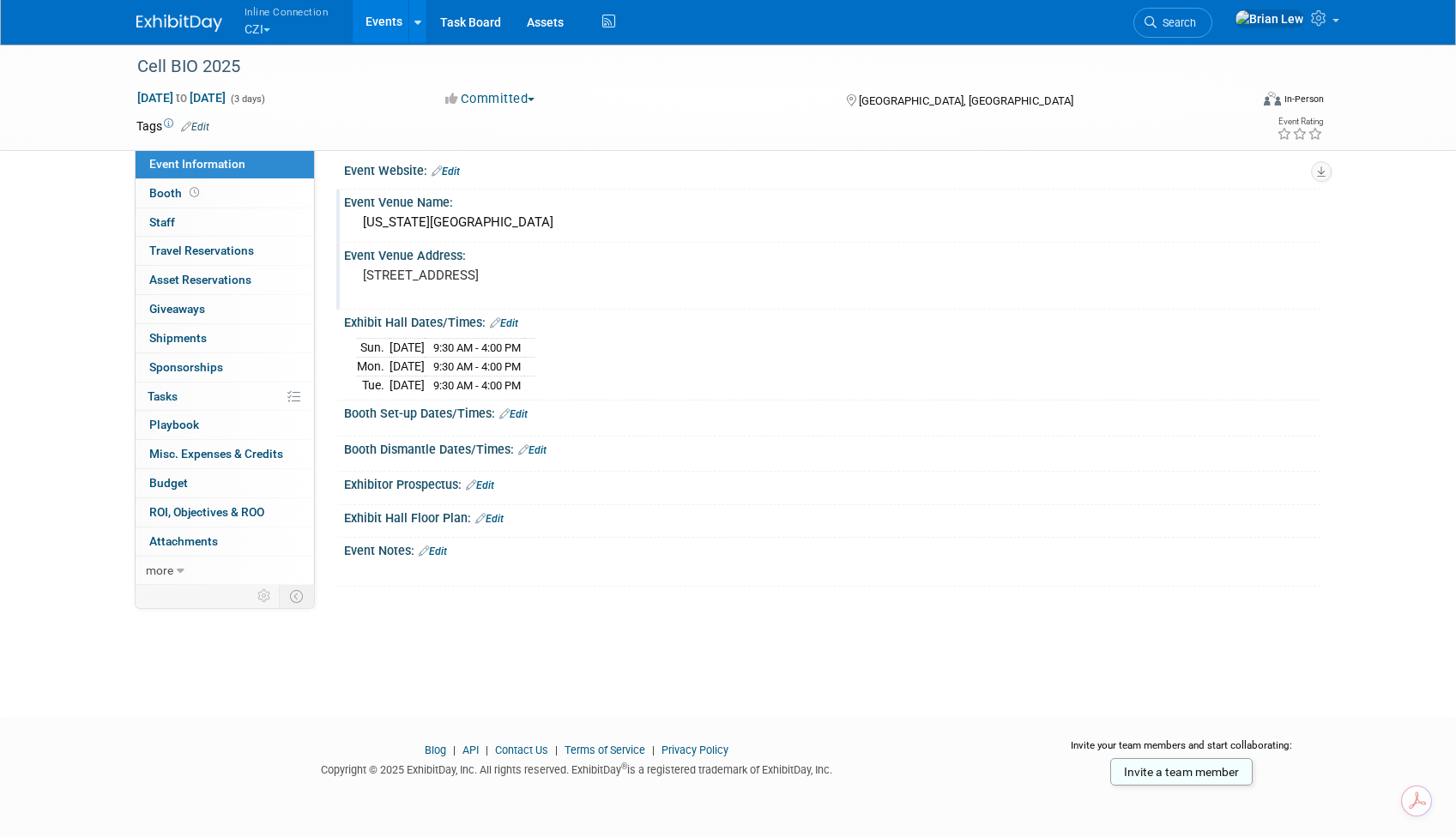
click at [511, 411] on link "Edit" at bounding box center [513, 414] width 28 height 12
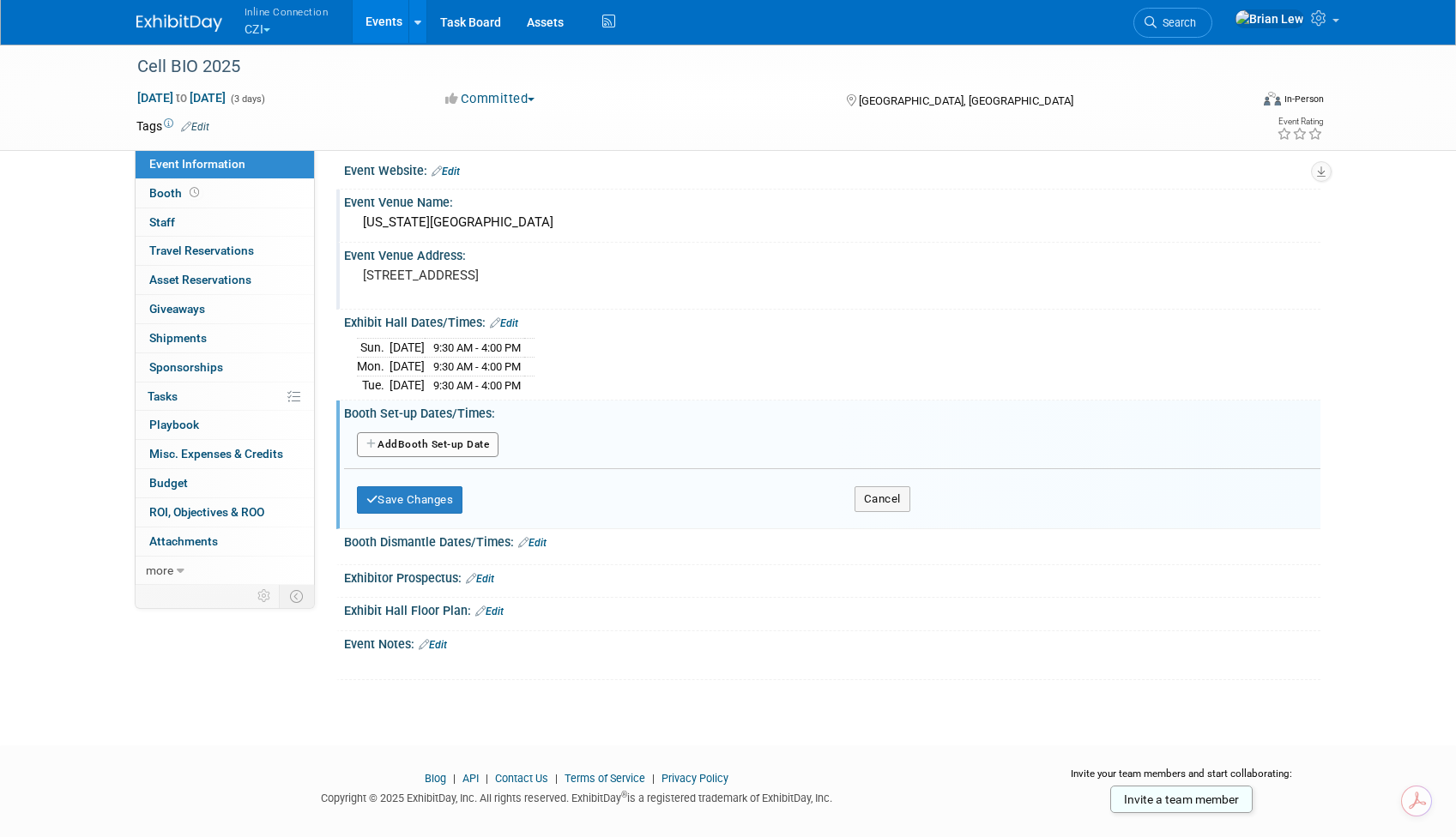
click at [460, 451] on button "Add Another Booth Set-up Date" at bounding box center [428, 445] width 143 height 25
select select "11"
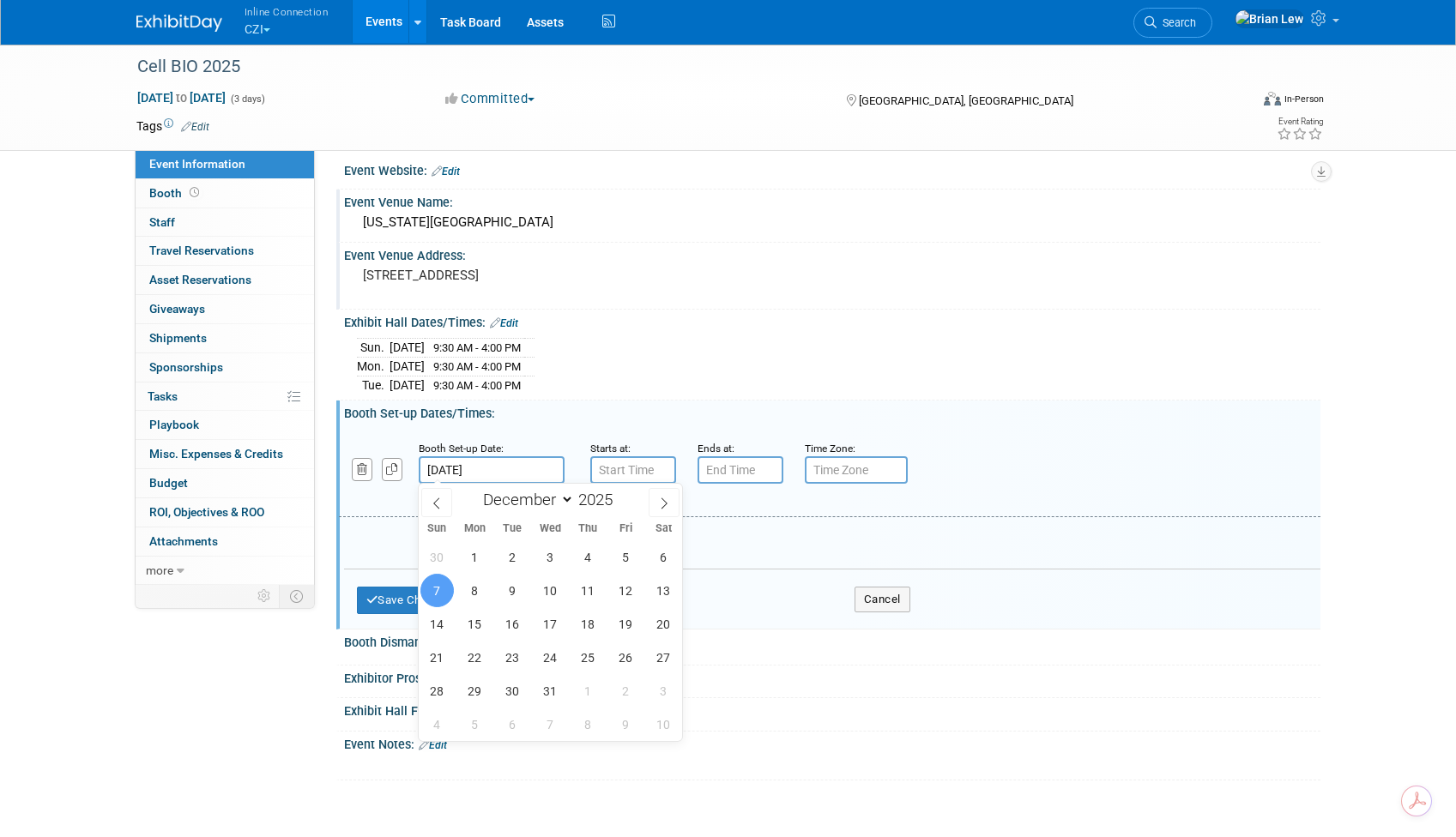
click at [490, 466] on input "[DATE]" at bounding box center [491, 470] width 146 height 27
click at [588, 560] on span "4" at bounding box center [588, 557] width 34 height 34
type input "[DATE]"
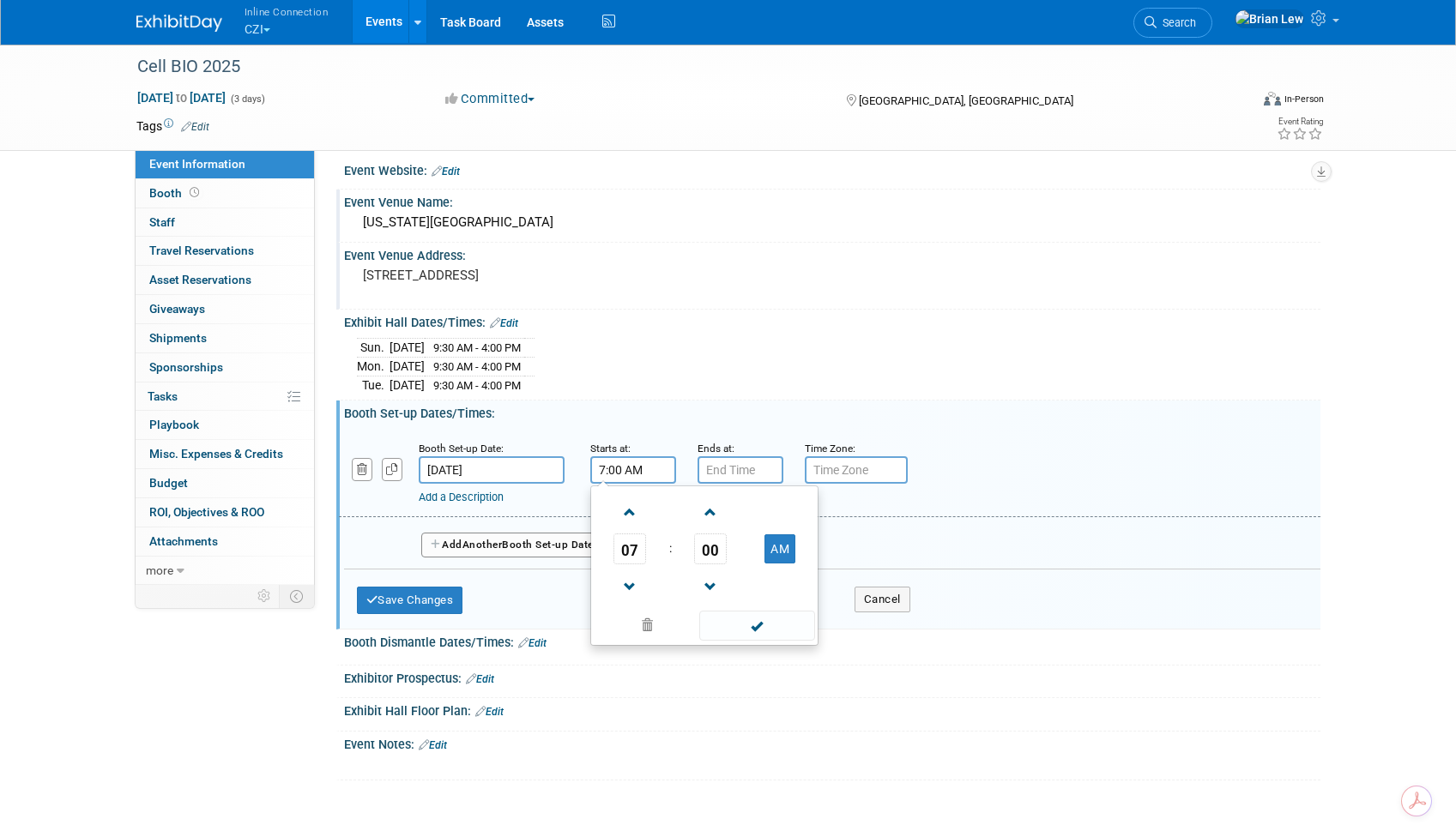
click at [626, 467] on input "7:00 AM" at bounding box center [633, 470] width 86 height 27
click at [633, 545] on span "07" at bounding box center [630, 550] width 33 height 31
click at [655, 517] on td "01" at bounding box center [677, 512] width 55 height 46
type input "1:00 AM"
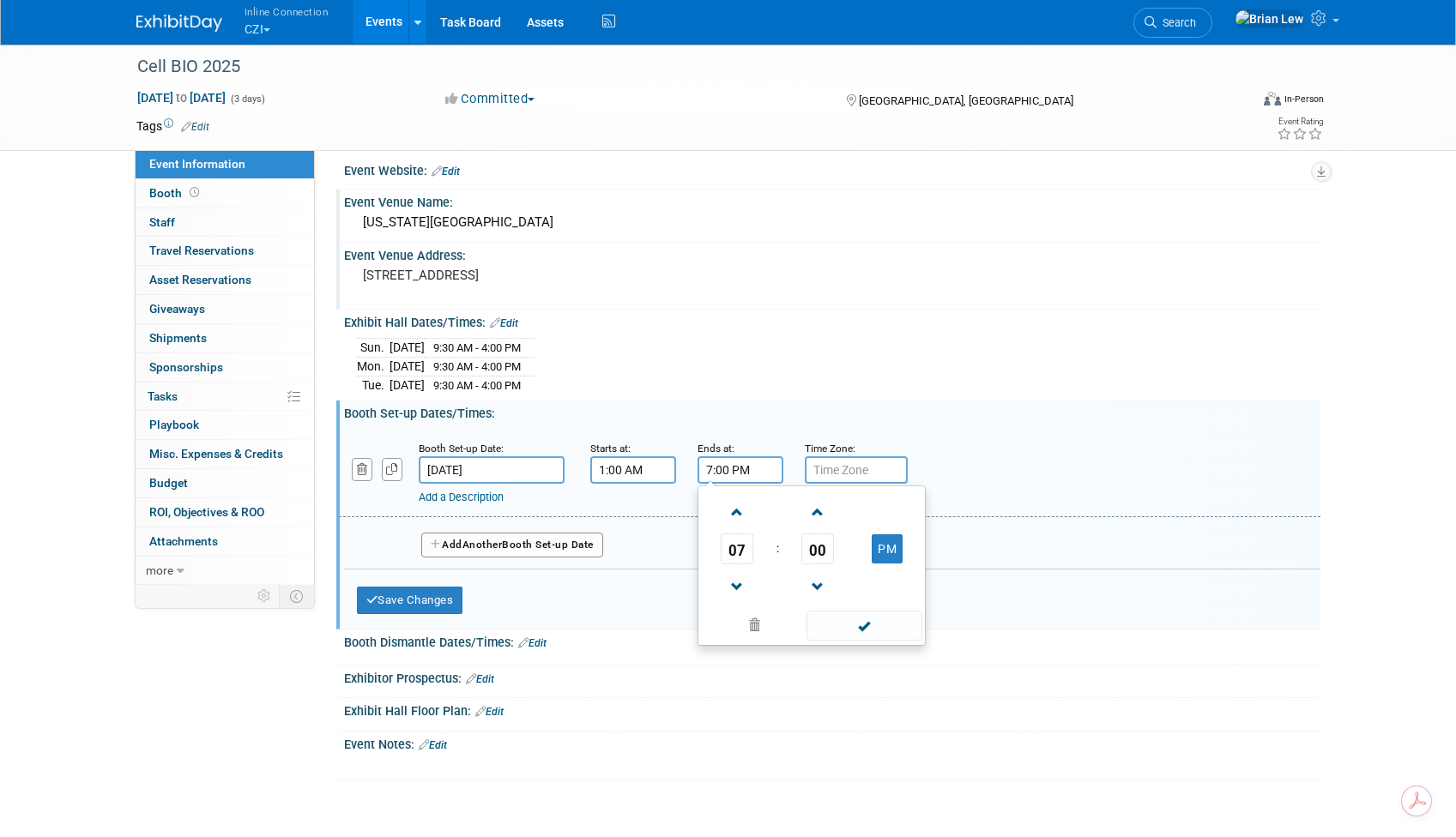
click at [698, 472] on input "7:00 PM" at bounding box center [741, 470] width 86 height 27
click at [723, 550] on span "07" at bounding box center [737, 550] width 33 height 31
click at [794, 551] on td "05" at bounding box center [784, 559] width 55 height 46
type input "5:00 PM"
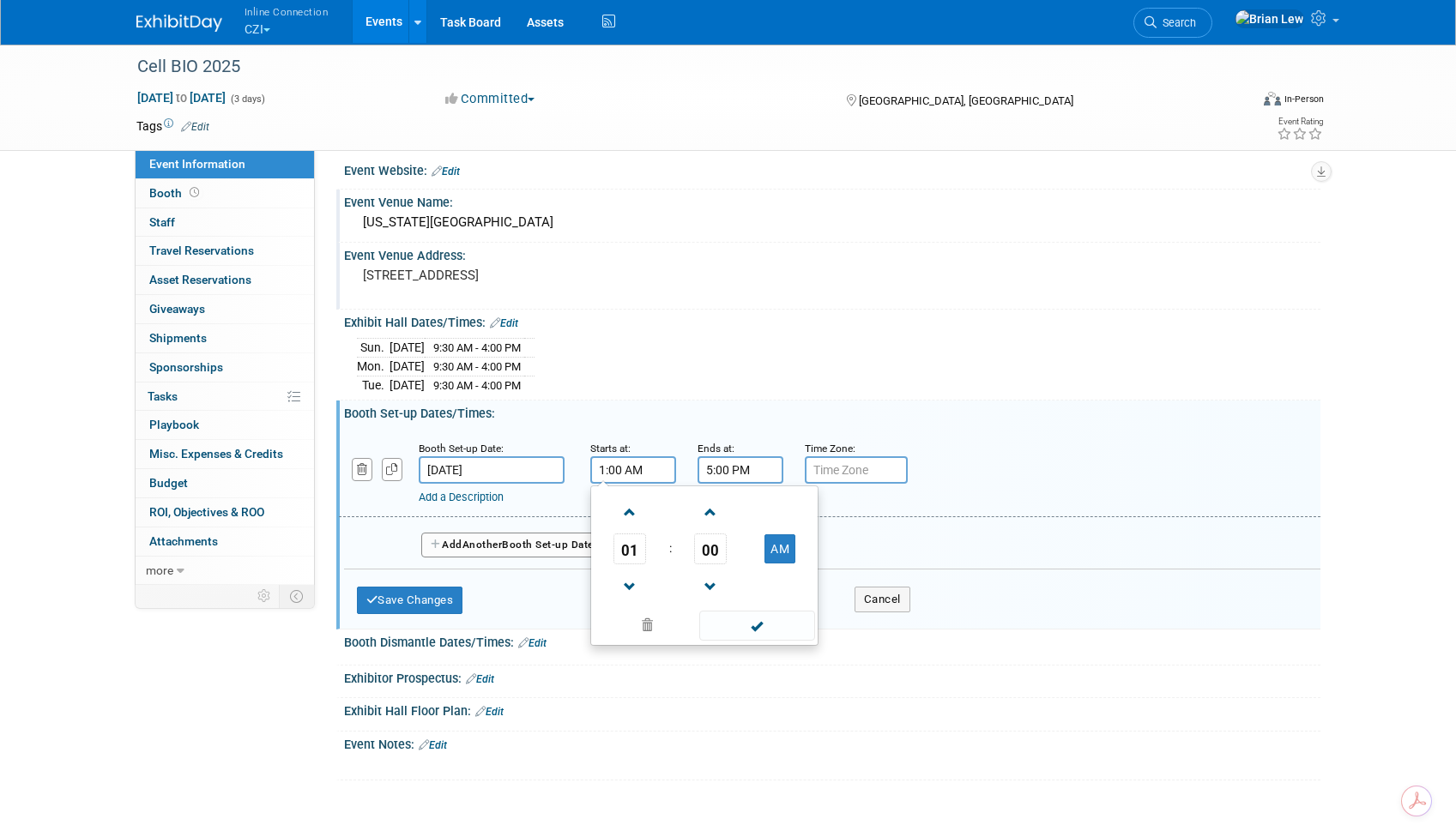
click at [661, 474] on input "1:00 AM" at bounding box center [633, 470] width 86 height 27
click at [795, 548] on td "AM" at bounding box center [780, 550] width 67 height 31
click at [794, 547] on button "AM" at bounding box center [780, 550] width 31 height 29
type input "1:00 PM"
click at [776, 620] on span at bounding box center [757, 625] width 116 height 30
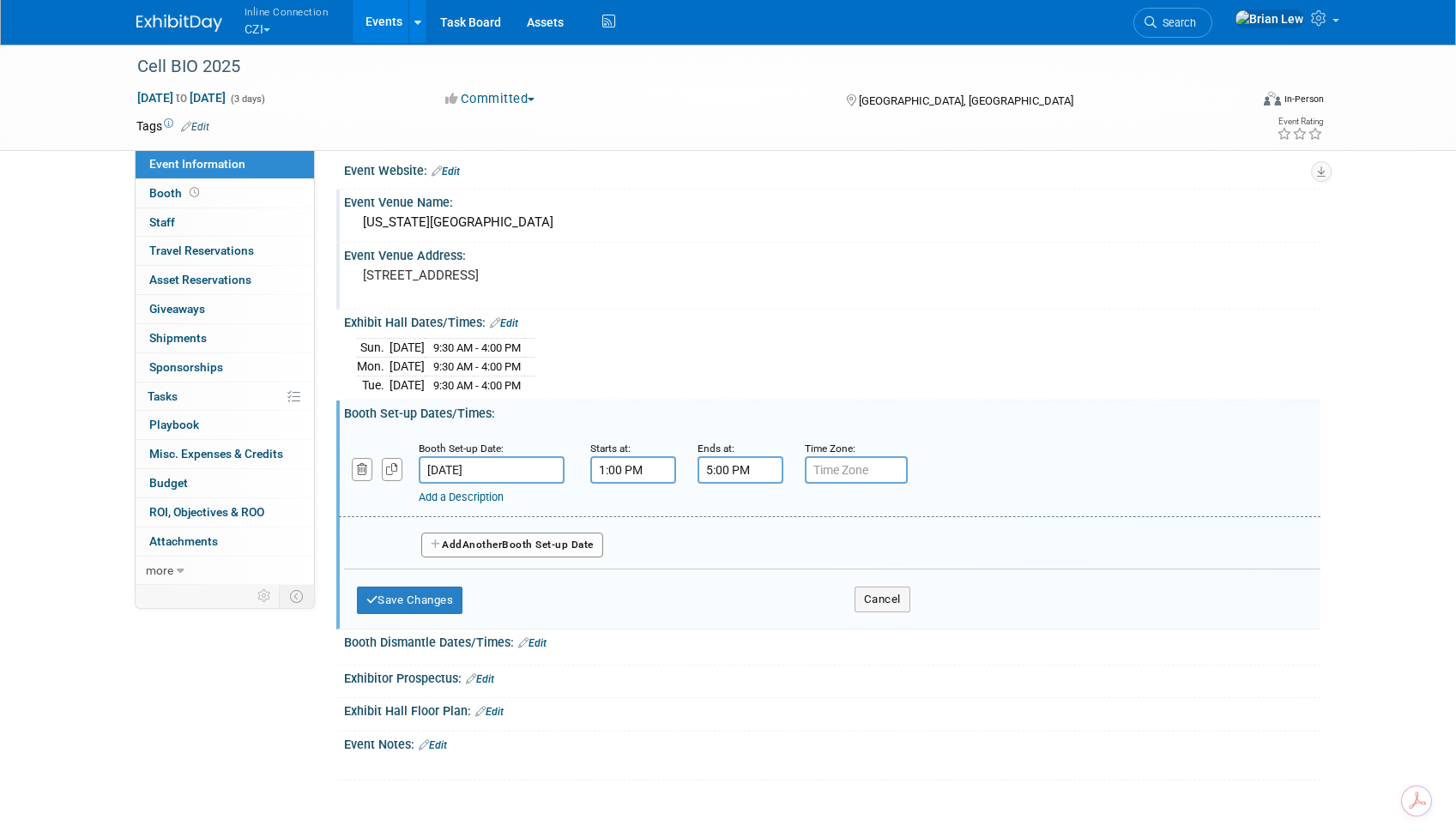
click at [570, 540] on button "Add Another Booth Set-up Date" at bounding box center [512, 546] width 182 height 25
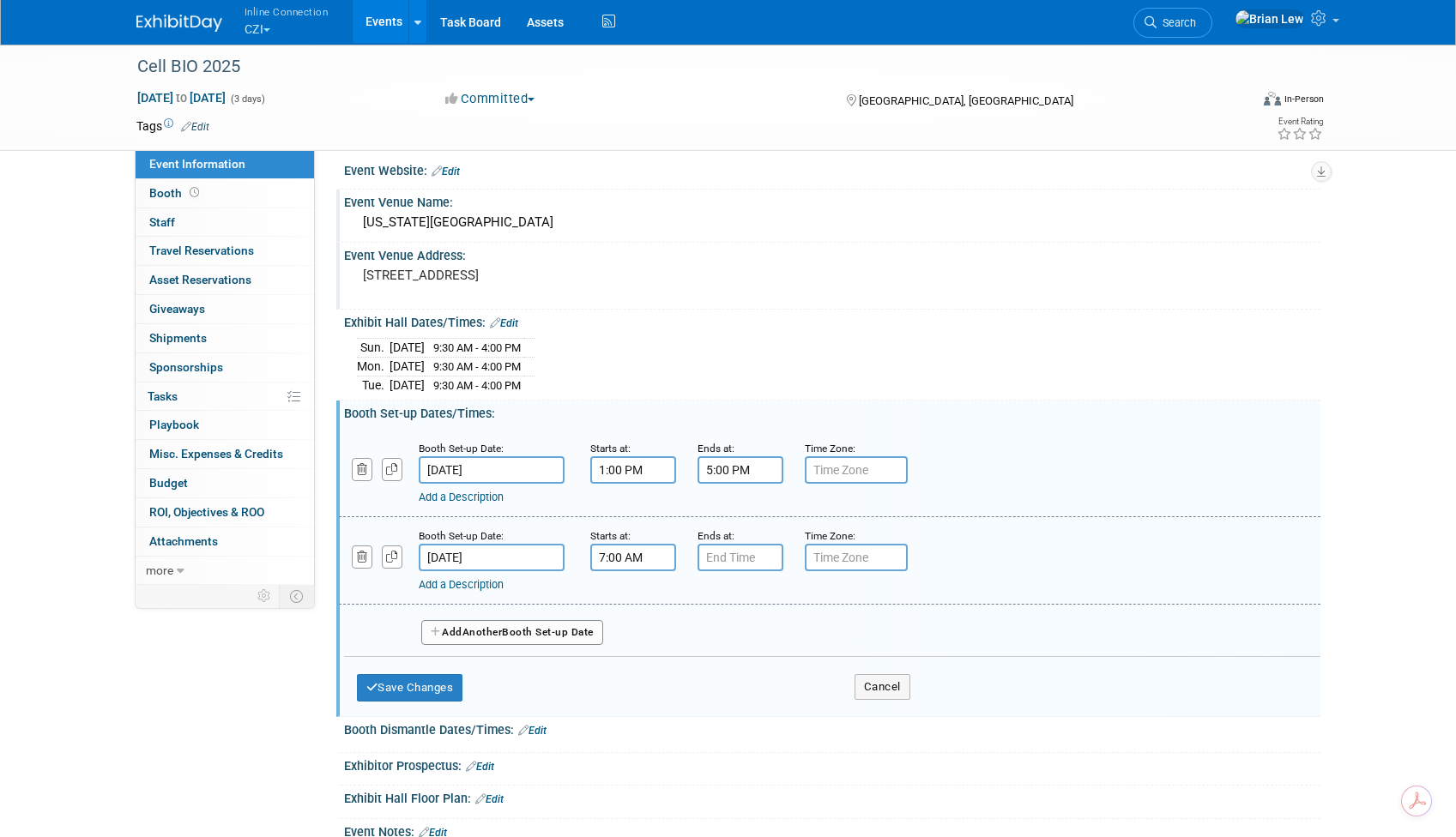
click at [634, 557] on input "7:00 AM" at bounding box center [633, 558] width 86 height 27
click at [639, 595] on span at bounding box center [630, 600] width 30 height 30
type input "8:00 AM"
click at [772, 560] on input "7:00 PM" at bounding box center [741, 558] width 86 height 27
click at [737, 679] on span at bounding box center [737, 674] width 30 height 30
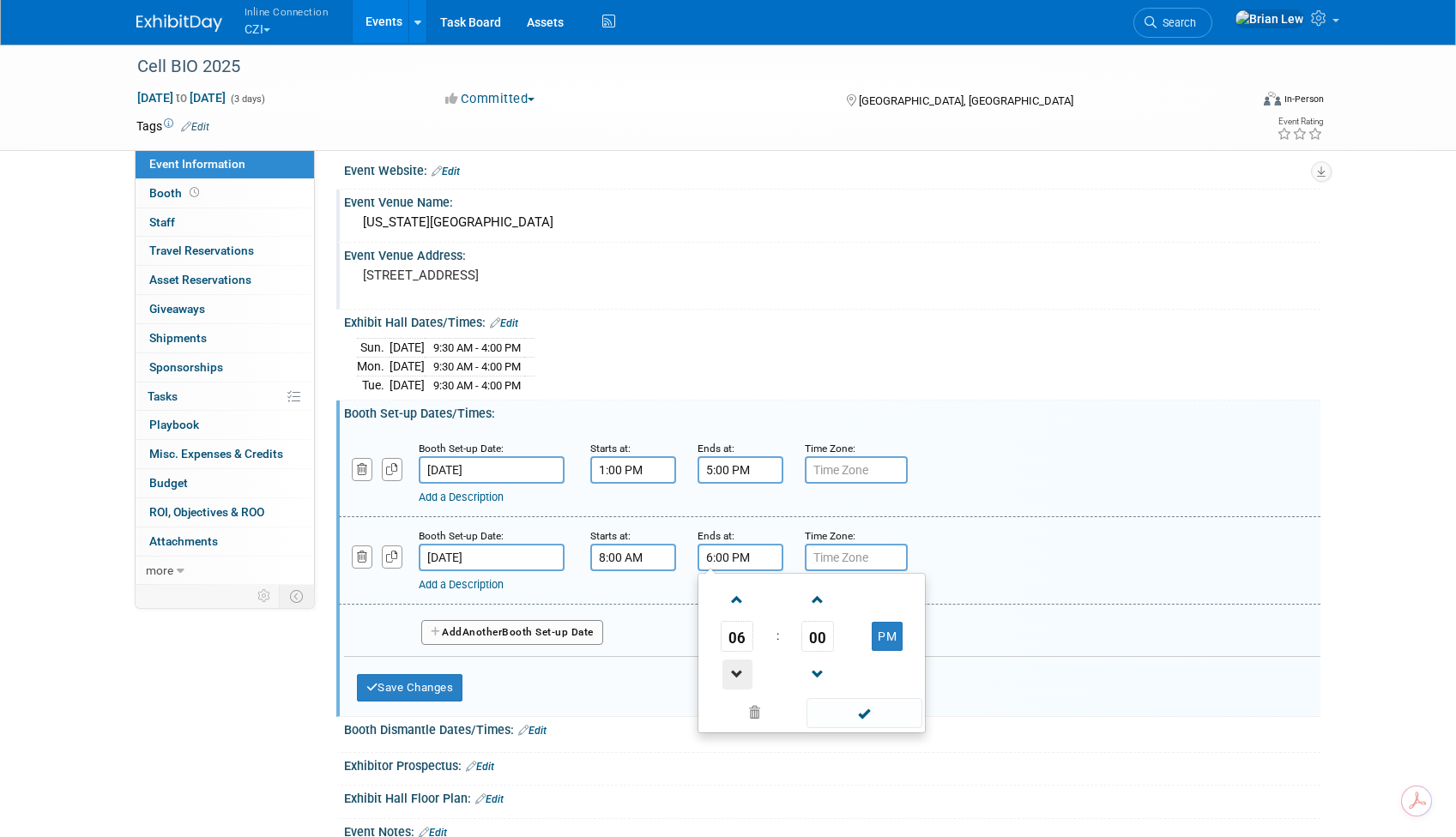
click at [736, 679] on span at bounding box center [737, 674] width 30 height 30
type input "5:00 PM"
click at [916, 706] on span at bounding box center [864, 713] width 116 height 30
click at [562, 625] on button "Add Another Booth Set-up Date" at bounding box center [512, 633] width 182 height 25
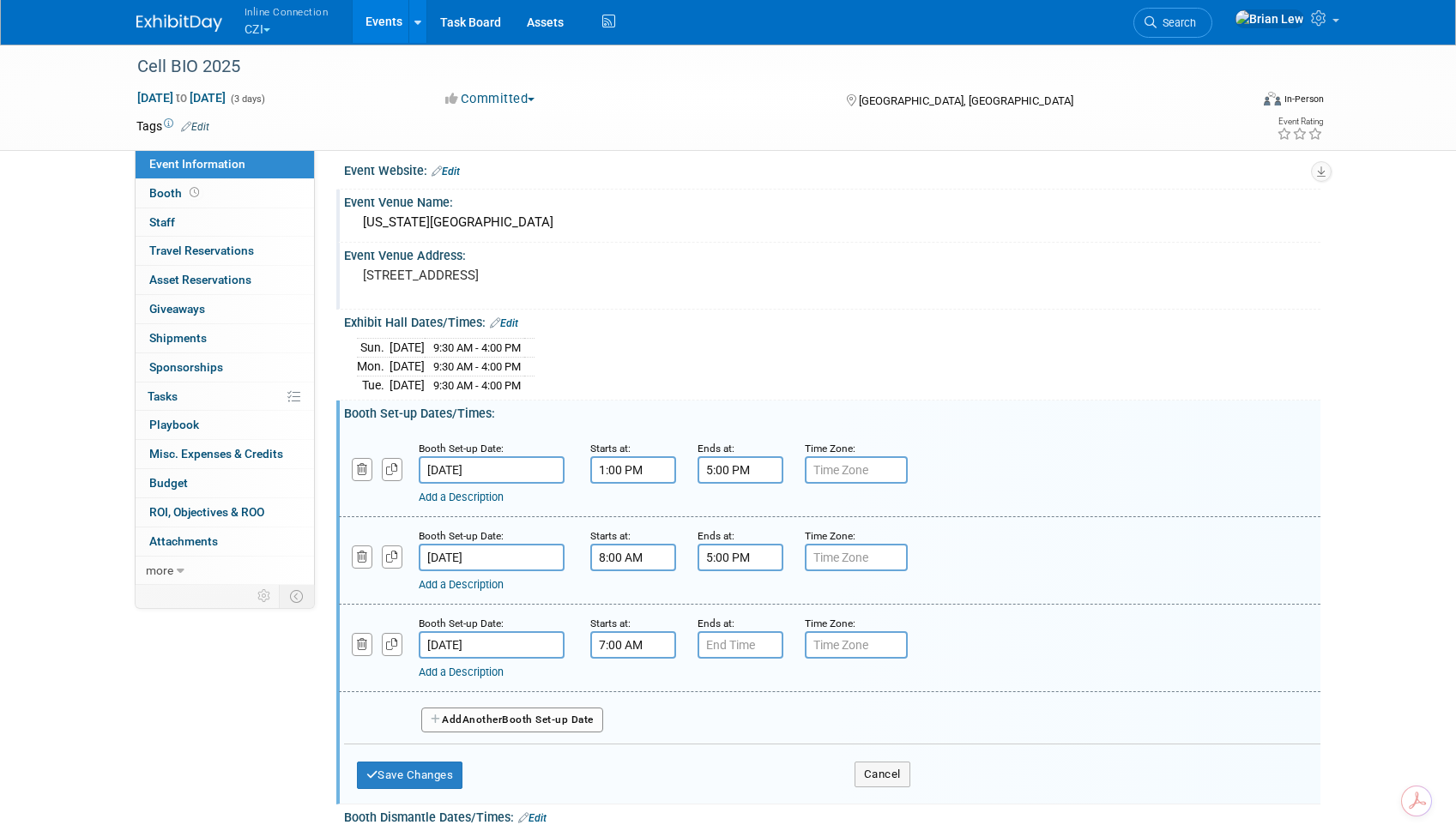
click at [636, 647] on input "7:00 AM" at bounding box center [633, 645] width 86 height 27
click at [641, 679] on span at bounding box center [630, 687] width 30 height 30
type input "8:00 AM"
click at [748, 643] on input "7:00 PM" at bounding box center [741, 645] width 86 height 27
click at [742, 714] on span "07" at bounding box center [737, 724] width 33 height 31
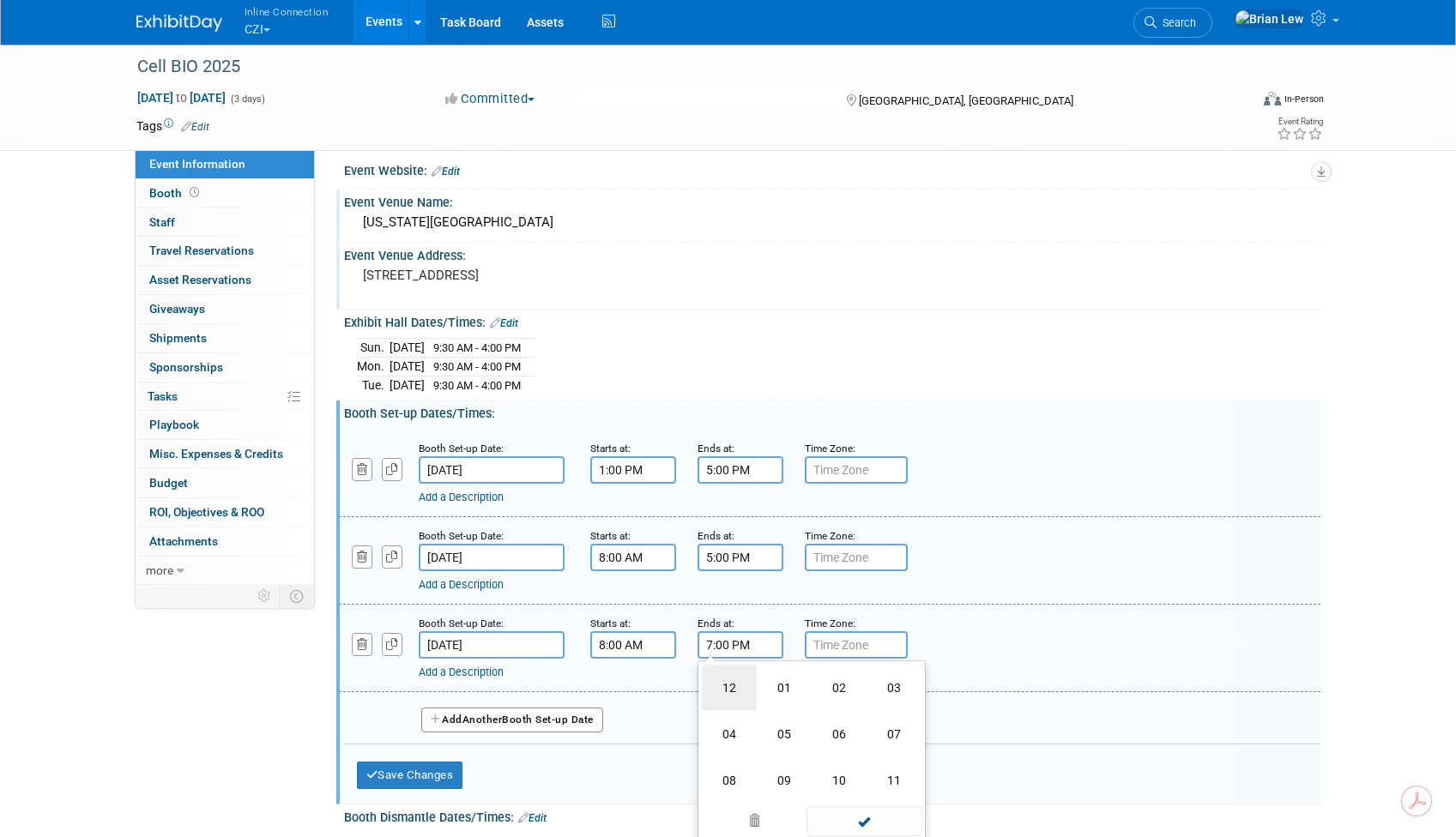
click at [731, 691] on td "12" at bounding box center [729, 688] width 55 height 46
type input "12:00 PM"
click at [855, 799] on span at bounding box center [864, 801] width 116 height 30
click at [399, 761] on button "Save Changes" at bounding box center [410, 775] width 106 height 27
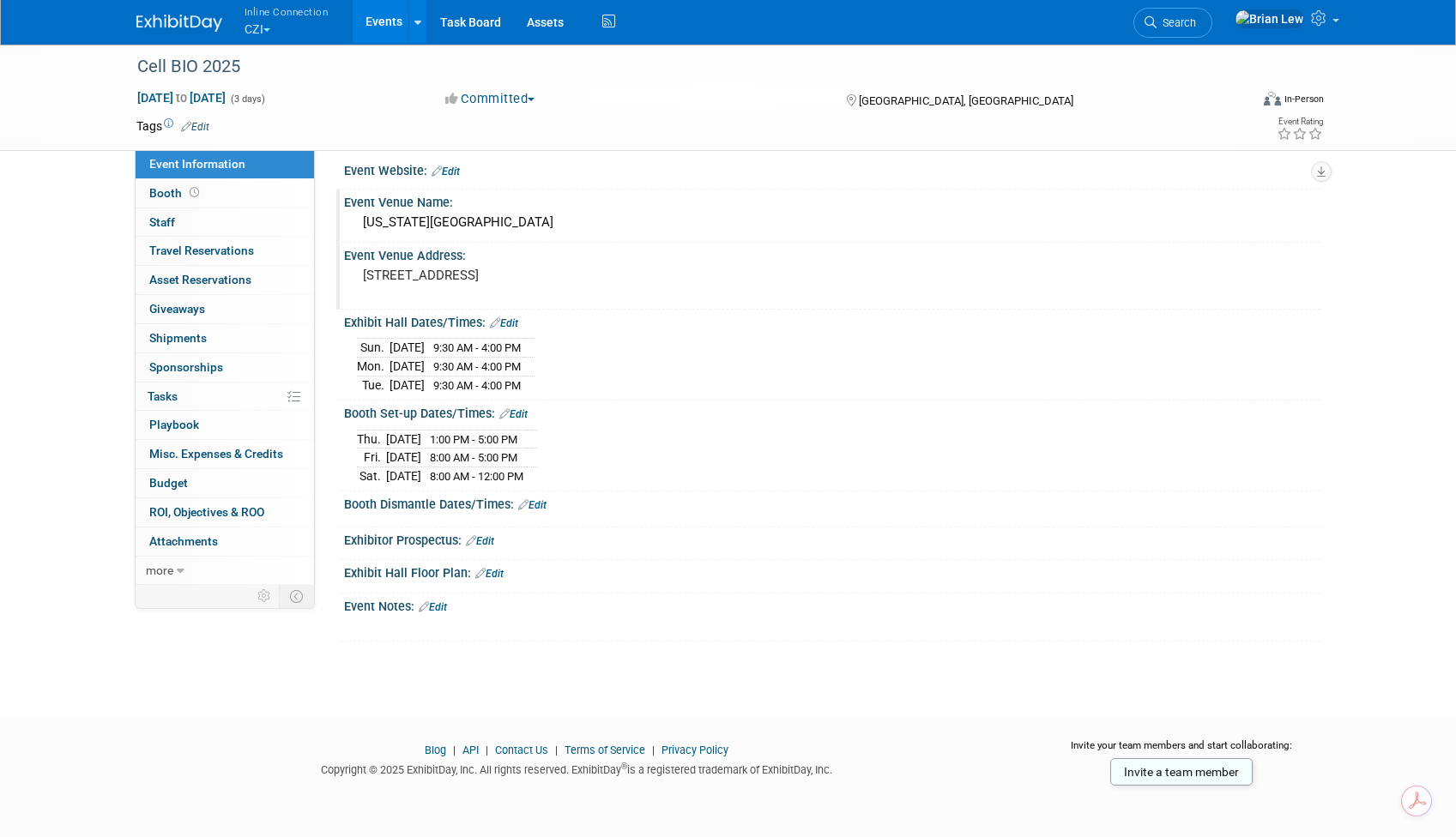
click at [535, 502] on link "Edit" at bounding box center [532, 505] width 28 height 12
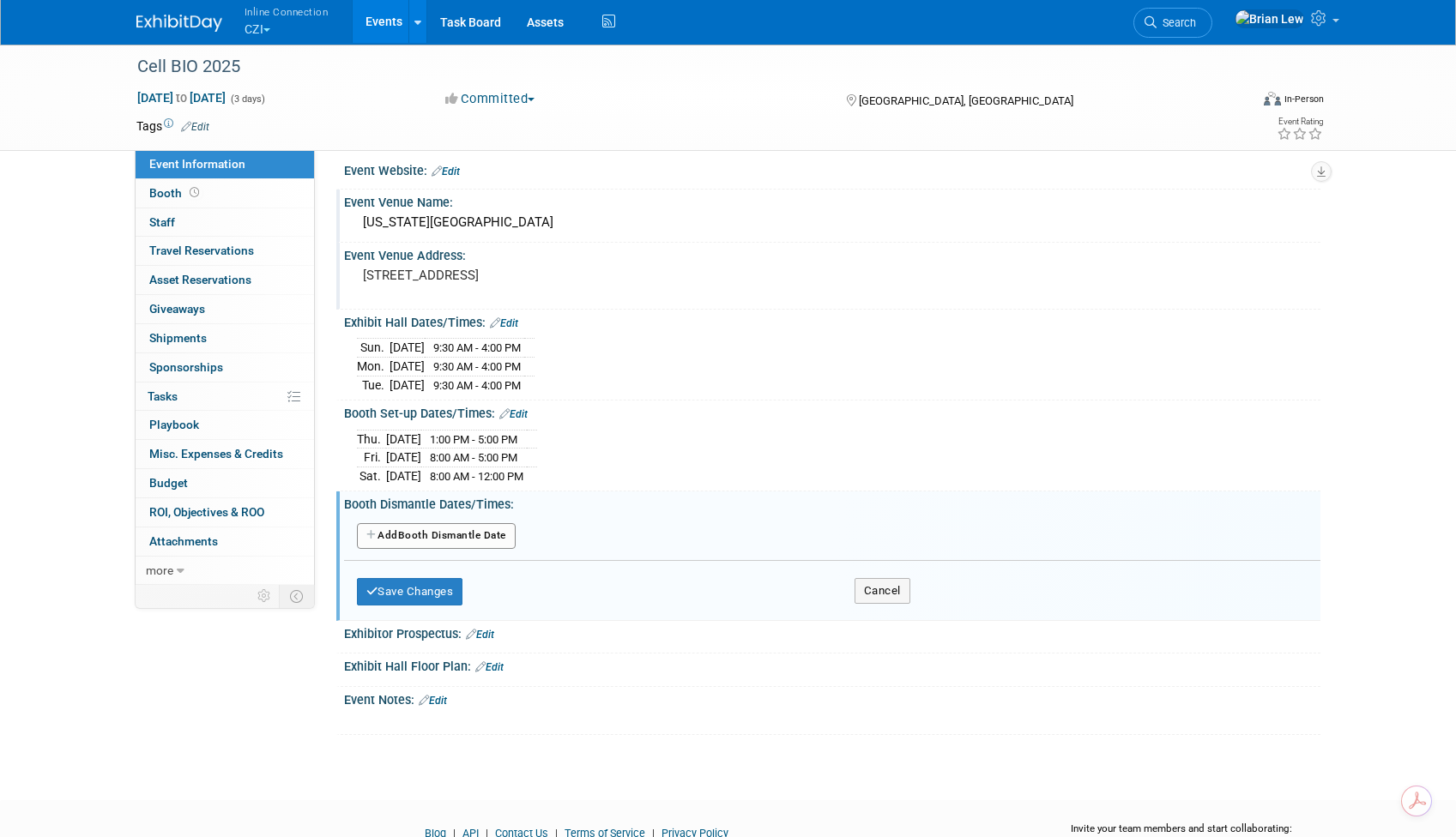
click at [460, 528] on button "Add Another Booth Dismantle Date" at bounding box center [436, 536] width 158 height 25
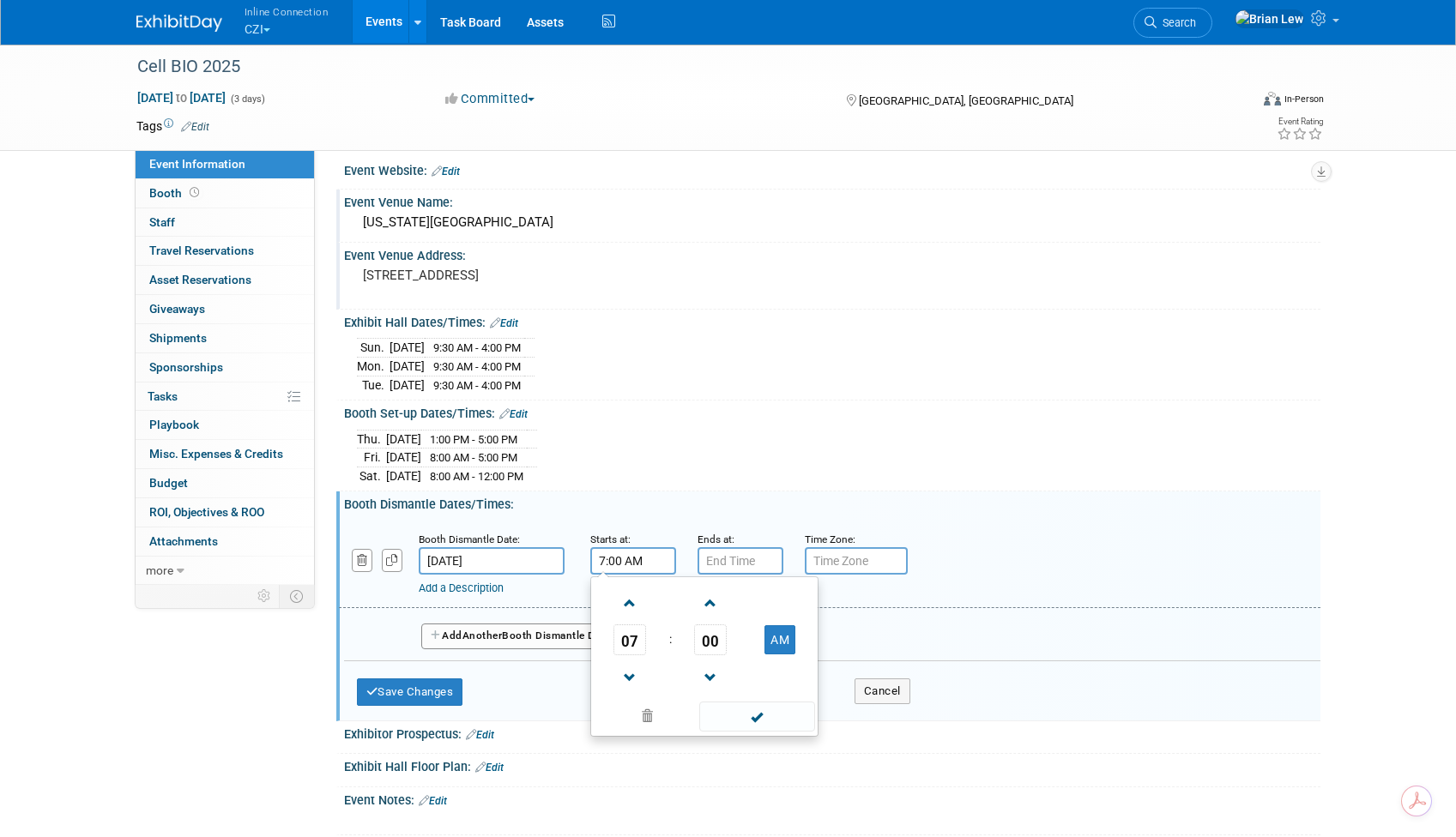
click at [622, 559] on input "7:00 AM" at bounding box center [633, 561] width 86 height 27
click at [628, 635] on span "07" at bounding box center [630, 640] width 33 height 31
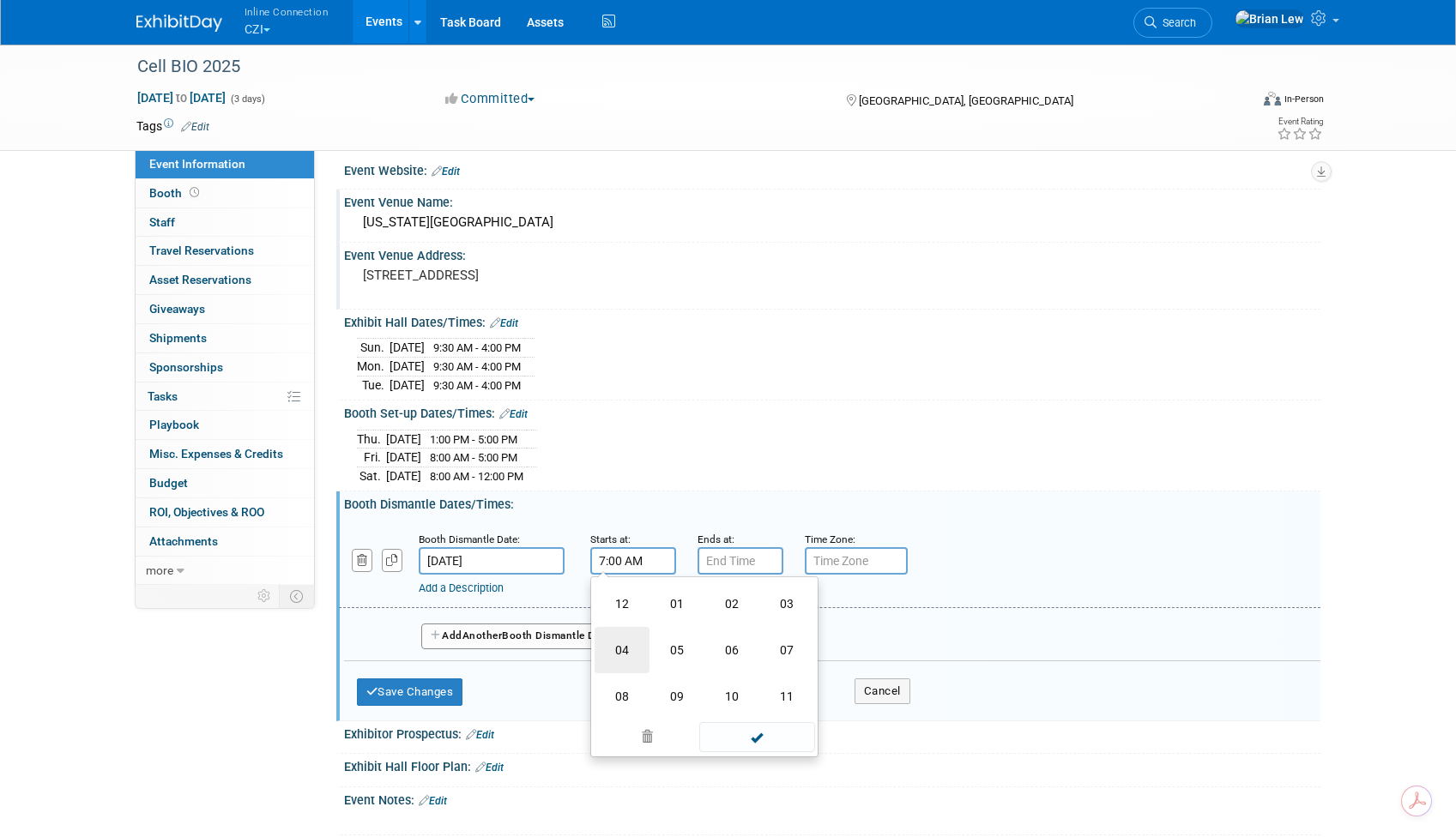
click at [638, 642] on td "04" at bounding box center [622, 650] width 55 height 46
type input "4:00 AM"
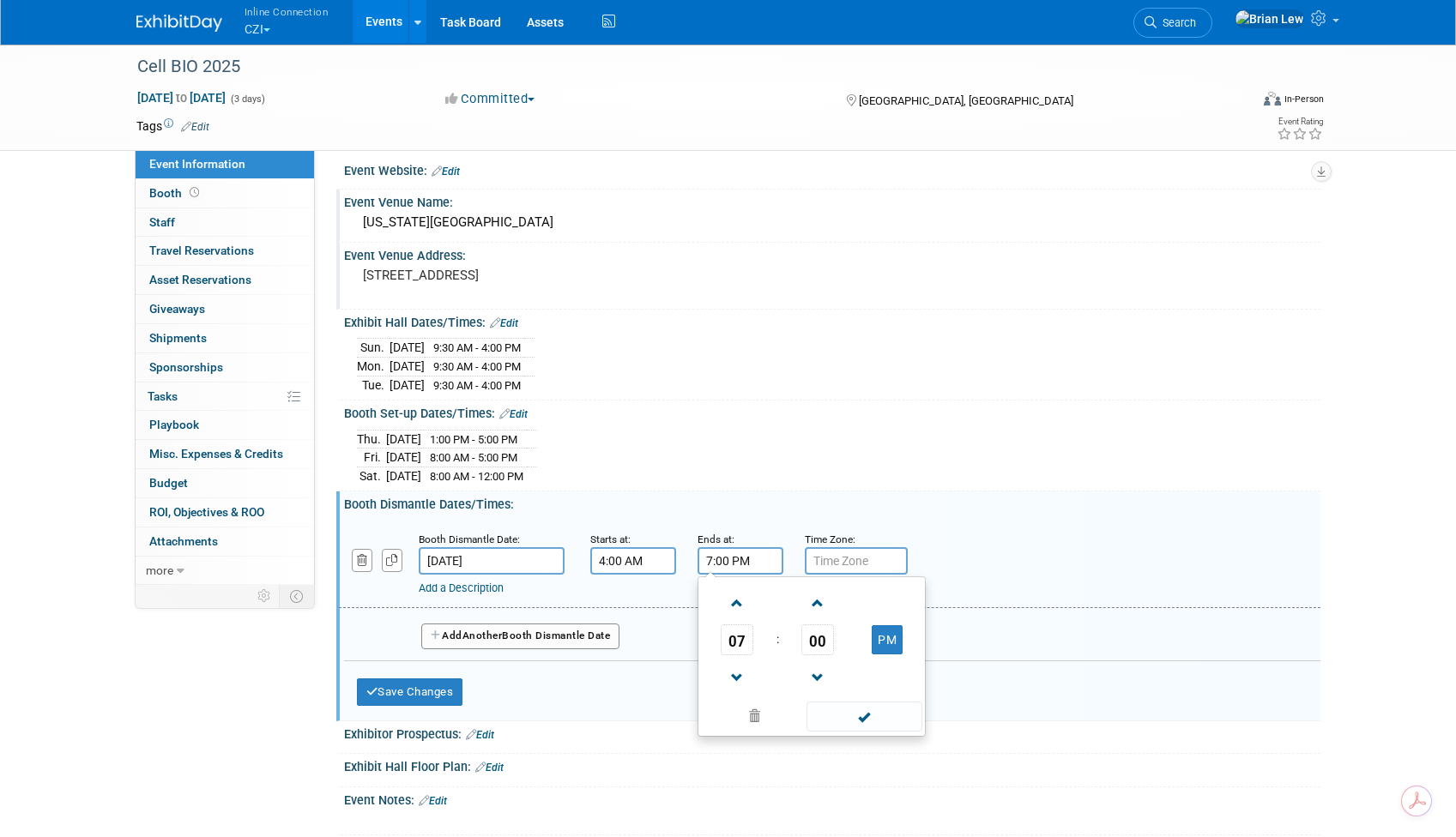
click at [718, 554] on input "7:00 PM" at bounding box center [741, 561] width 86 height 27
click at [736, 633] on span "07" at bounding box center [737, 640] width 33 height 31
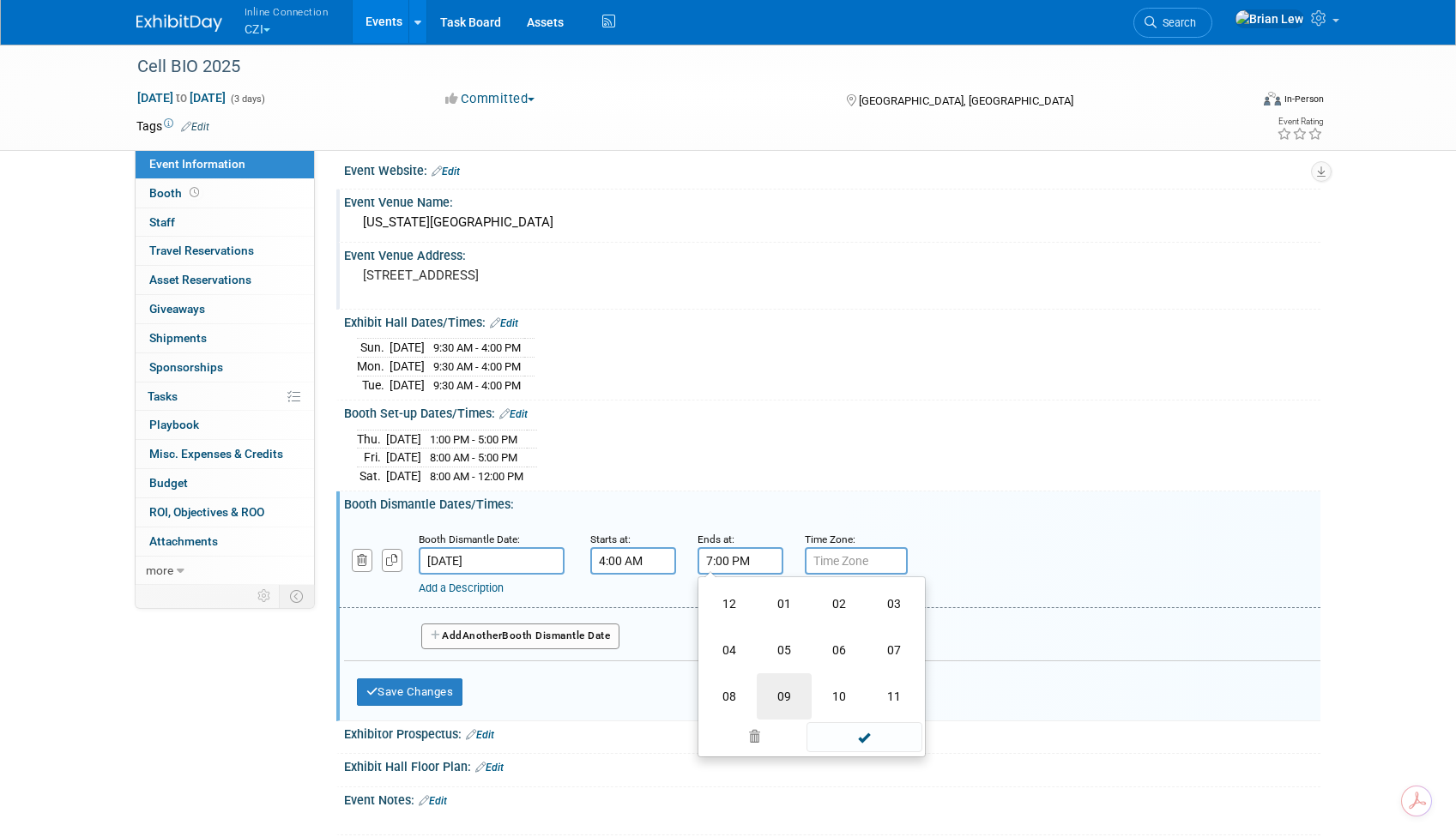
click at [781, 695] on td "09" at bounding box center [784, 696] width 55 height 46
type input "9:00 PM"
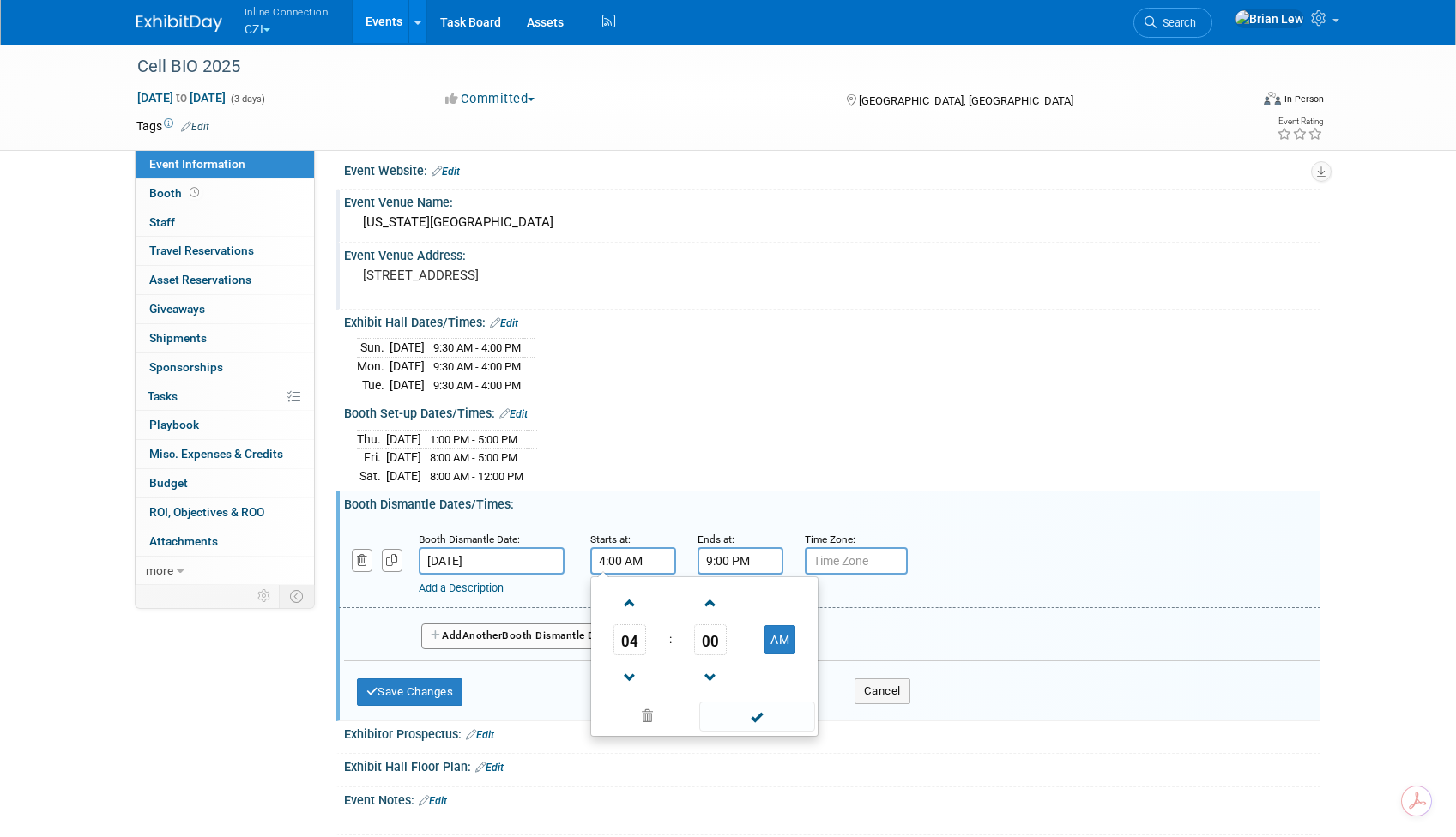
click at [634, 558] on input "4:00 AM" at bounding box center [633, 561] width 86 height 27
click at [774, 639] on button "AM" at bounding box center [780, 640] width 31 height 29
type input "4:00 PM"
click at [765, 709] on span at bounding box center [757, 716] width 116 height 30
click at [520, 632] on button "Add Another Booth Dismantle Date" at bounding box center [521, 637] width 199 height 25
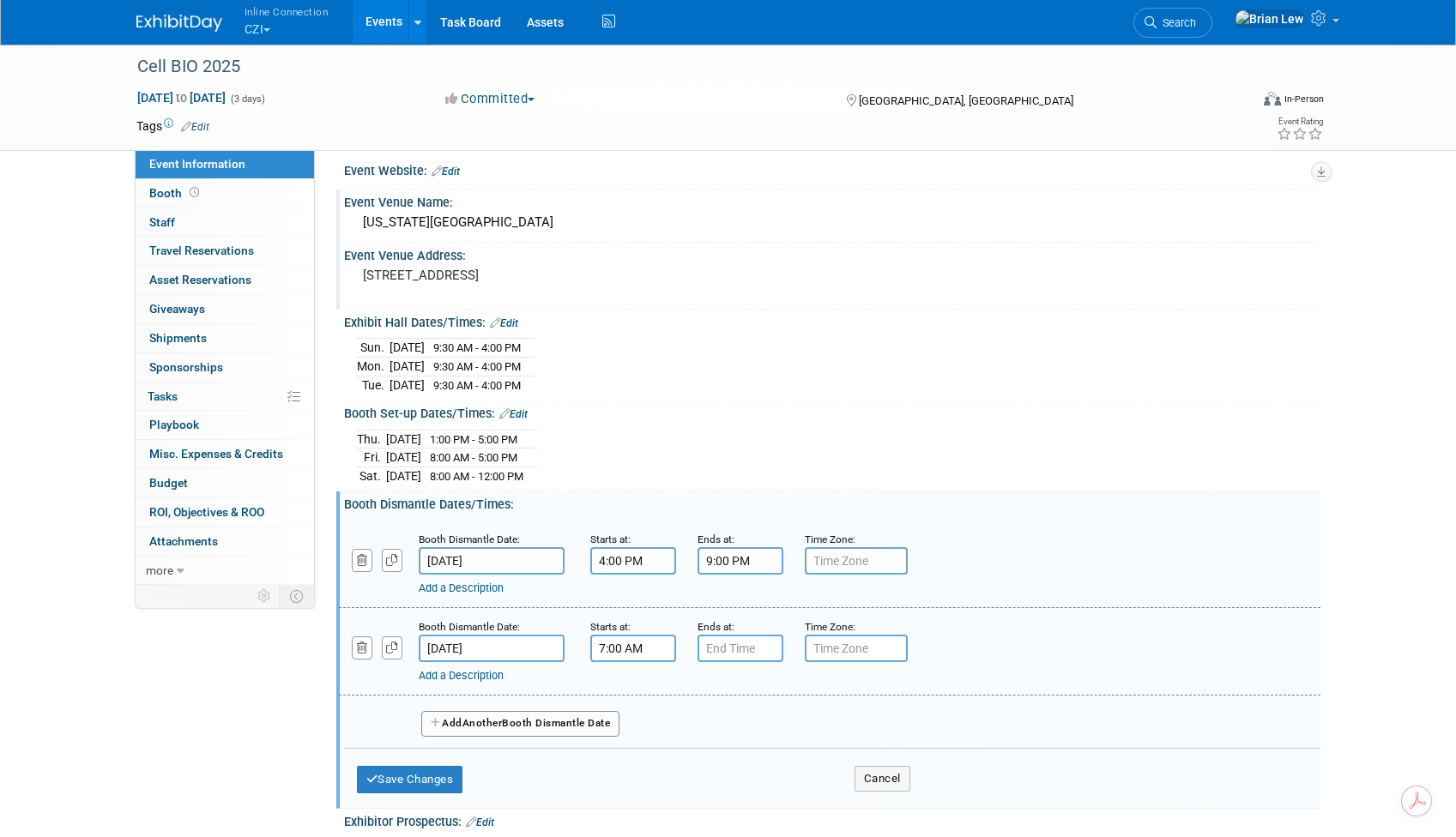
click at [621, 645] on input "7:00 AM" at bounding box center [633, 649] width 86 height 27
click at [635, 688] on span at bounding box center [630, 691] width 30 height 30
type input "8:00 AM"
click at [732, 644] on input "7:00 PM" at bounding box center [741, 649] width 86 height 27
click at [740, 682] on span at bounding box center [737, 691] width 30 height 30
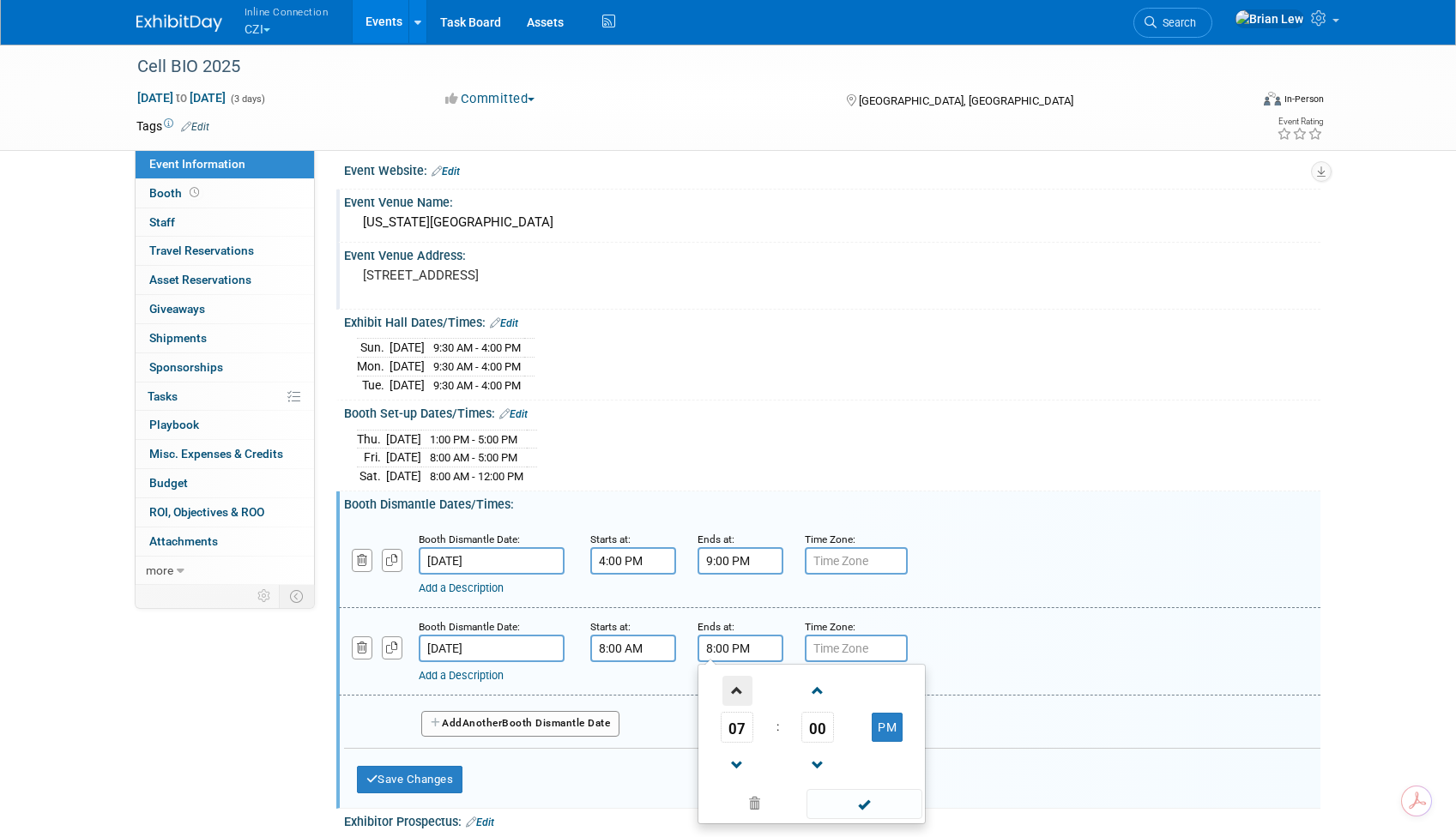
click at [740, 682] on span at bounding box center [737, 691] width 30 height 30
click at [740, 681] on span at bounding box center [737, 691] width 30 height 30
click at [753, 650] on input "11:00 PM" at bounding box center [741, 649] width 86 height 27
click at [884, 725] on button "PM" at bounding box center [887, 728] width 31 height 29
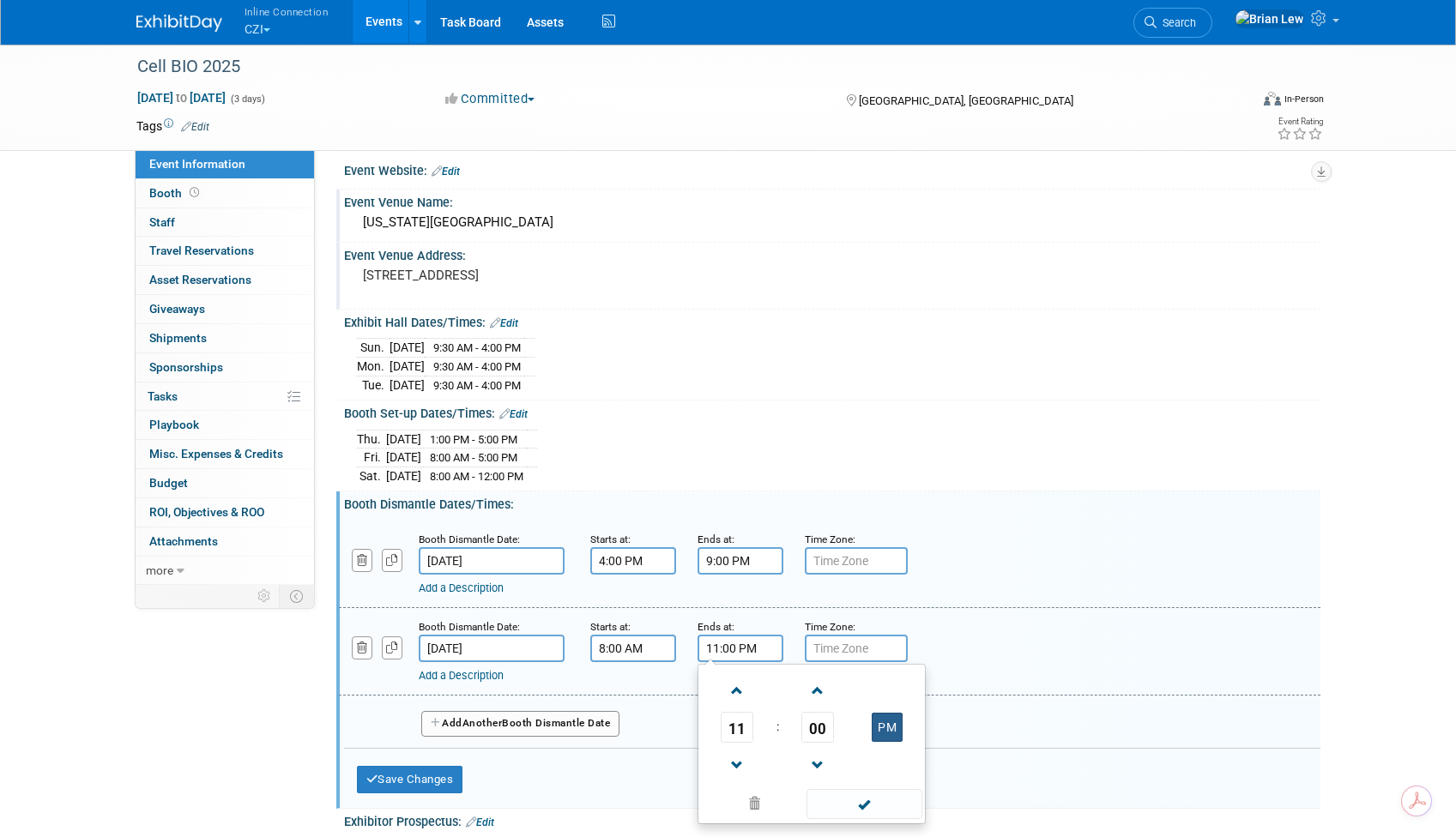
type input "11:00 AM"
click at [867, 796] on span at bounding box center [864, 804] width 116 height 30
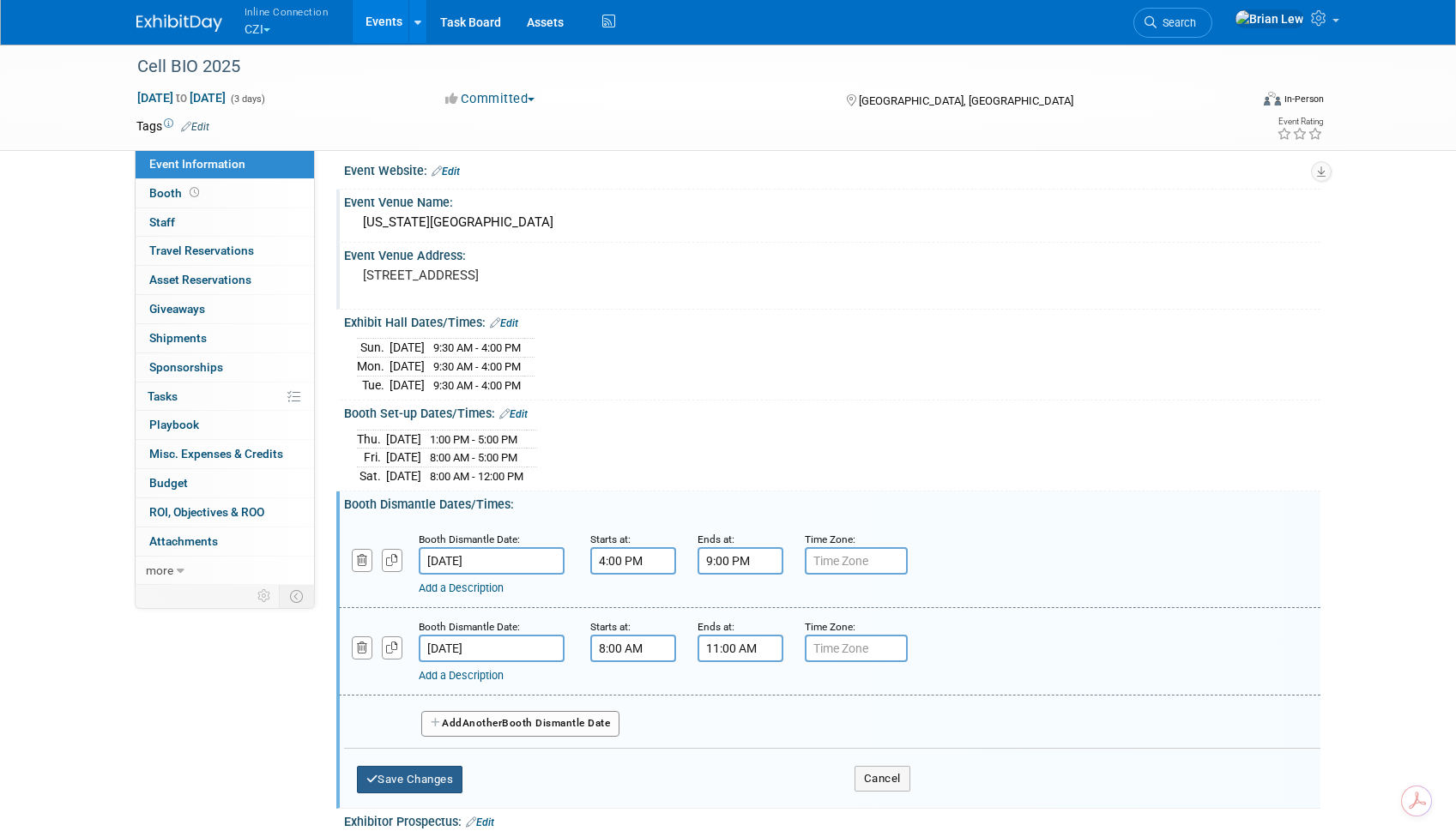
click at [447, 771] on button "Save Changes" at bounding box center [410, 780] width 106 height 27
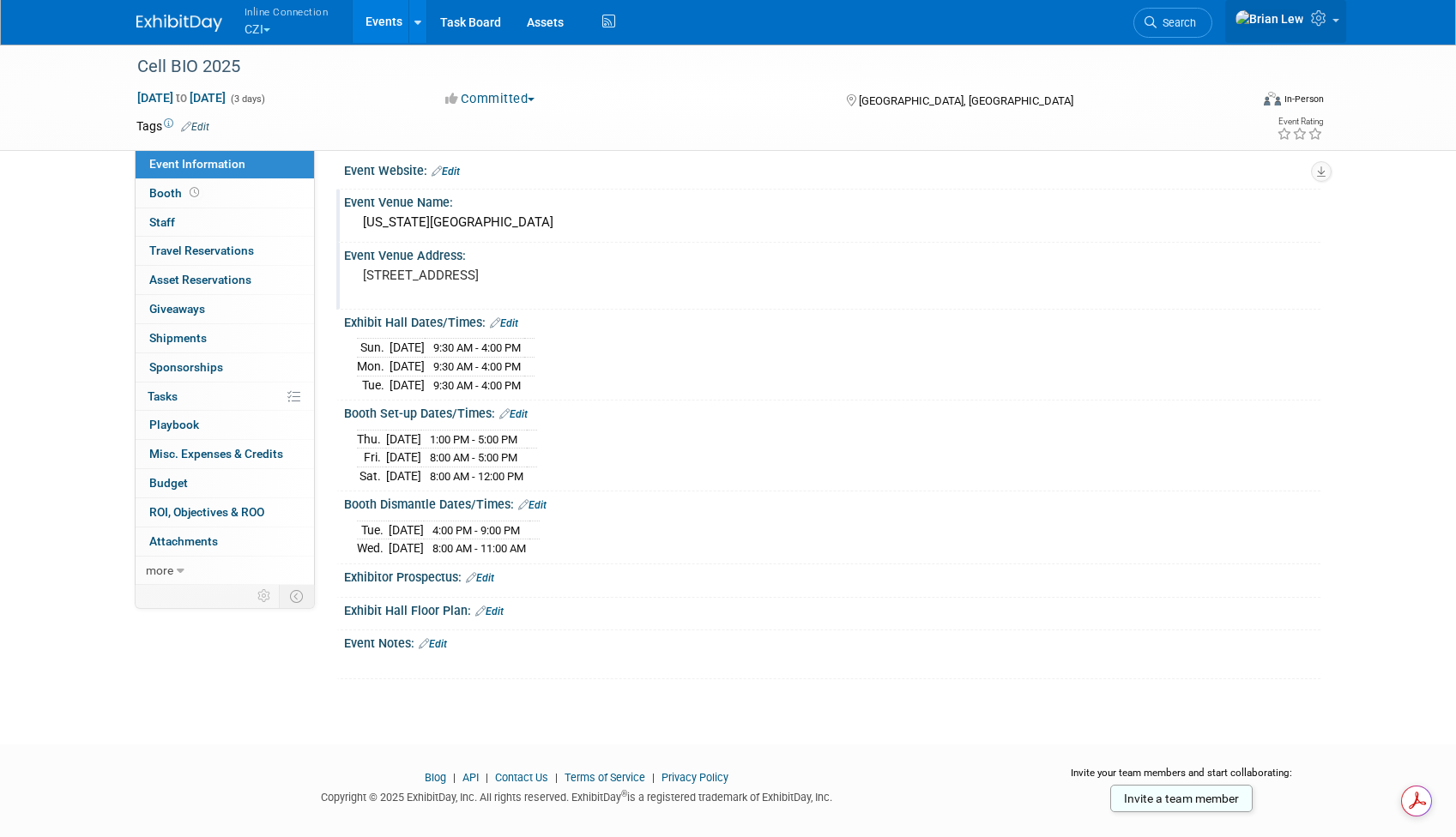
click at [1333, 16] on link at bounding box center [1286, 21] width 121 height 43
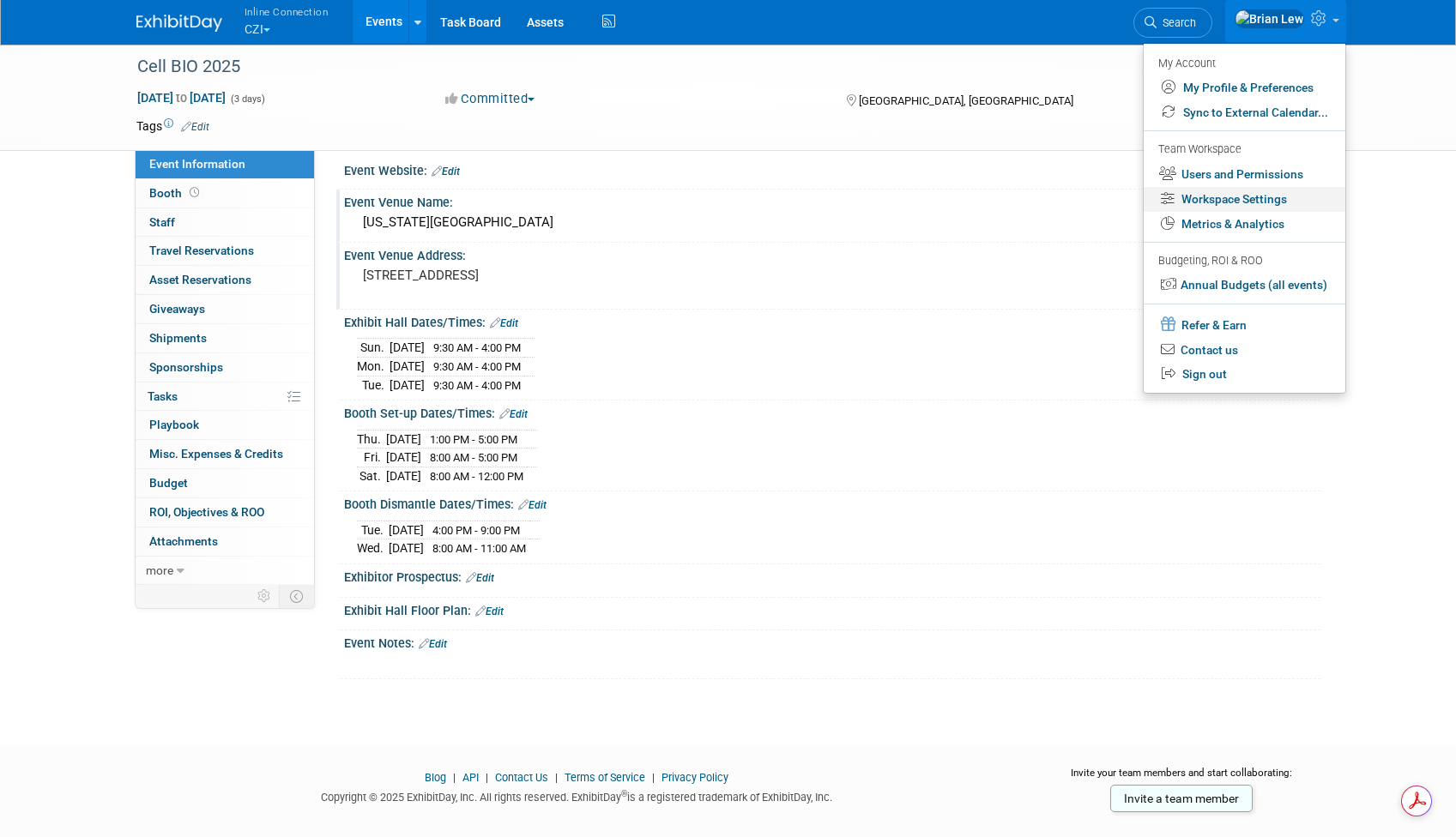
click at [1237, 203] on link "Workspace Settings" at bounding box center [1245, 199] width 202 height 25
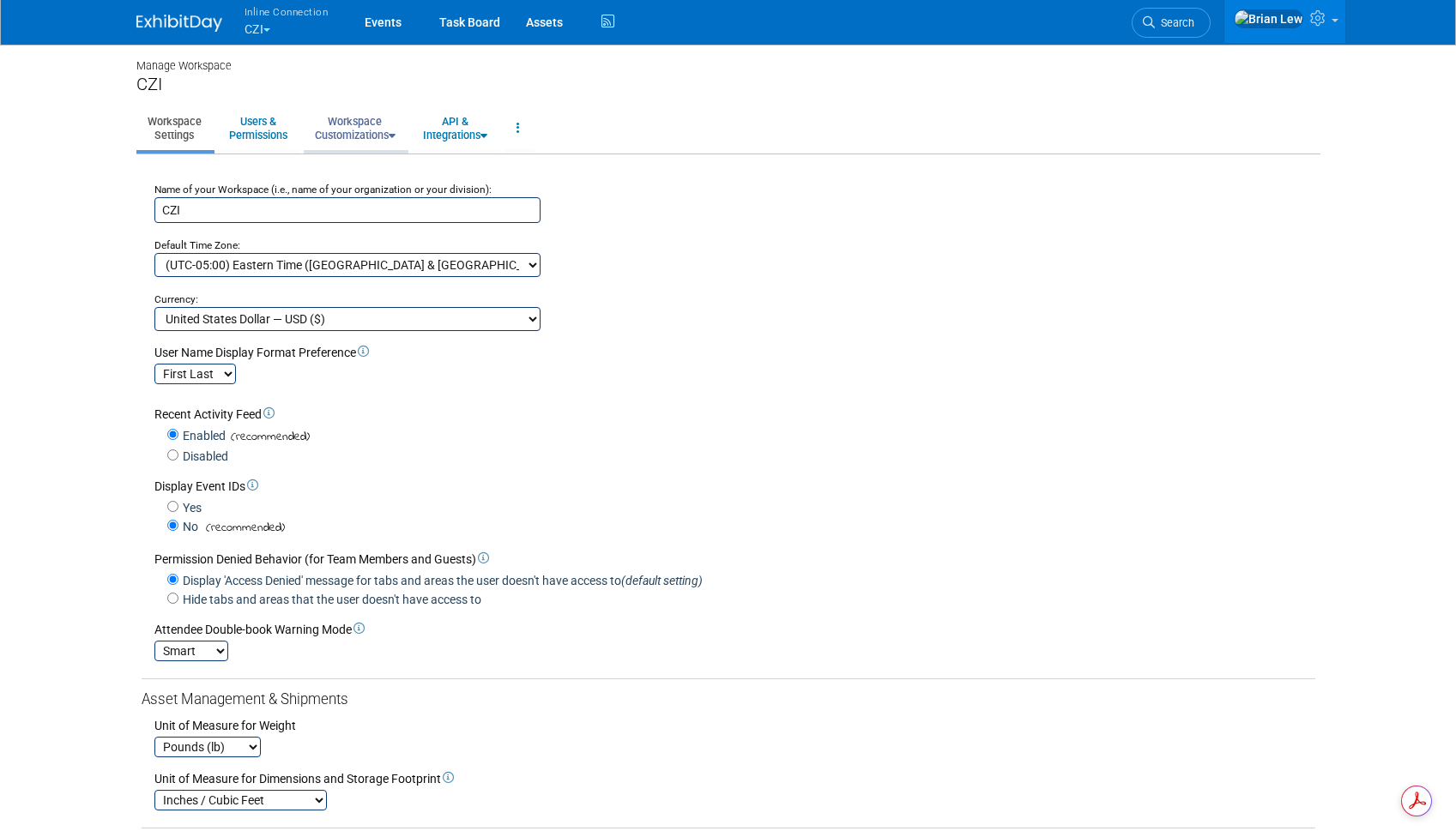
click at [371, 133] on link "Workspace Customizations" at bounding box center [355, 128] width 103 height 42
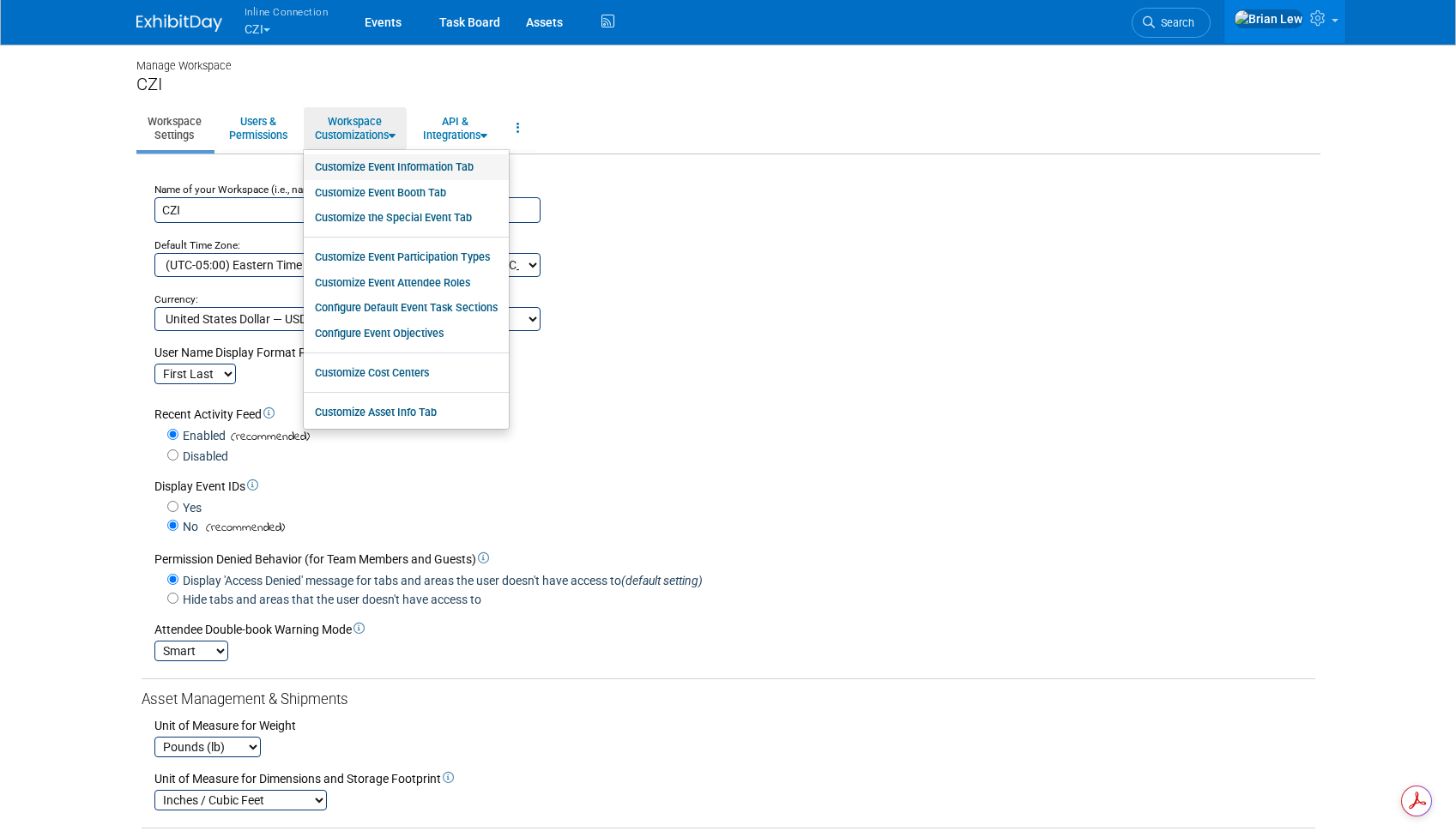
click at [401, 168] on link "Customize Event Information Tab" at bounding box center [406, 167] width 205 height 25
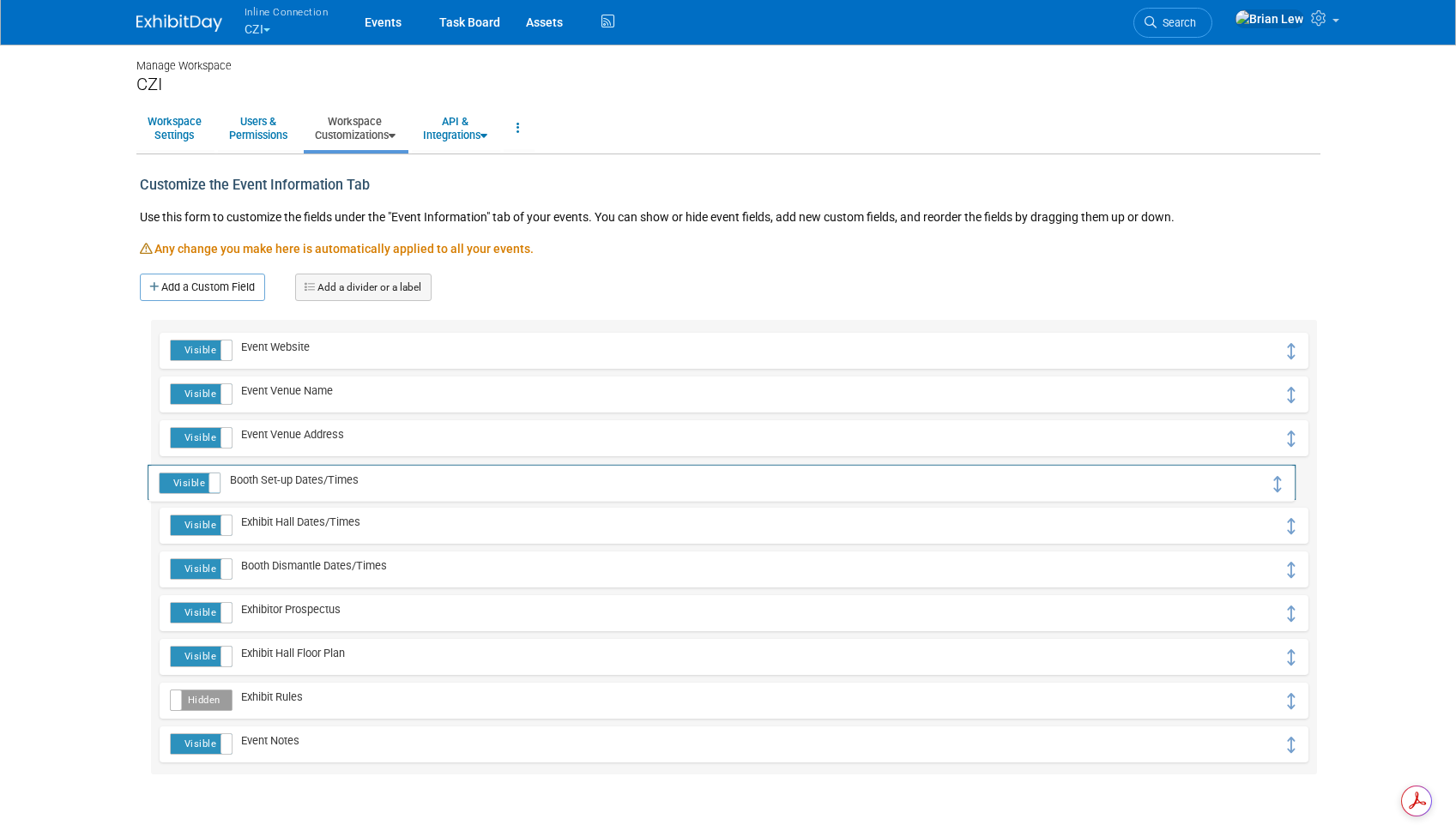
drag, startPoint x: 1288, startPoint y: 522, endPoint x: 1276, endPoint y: 479, distance: 44.6
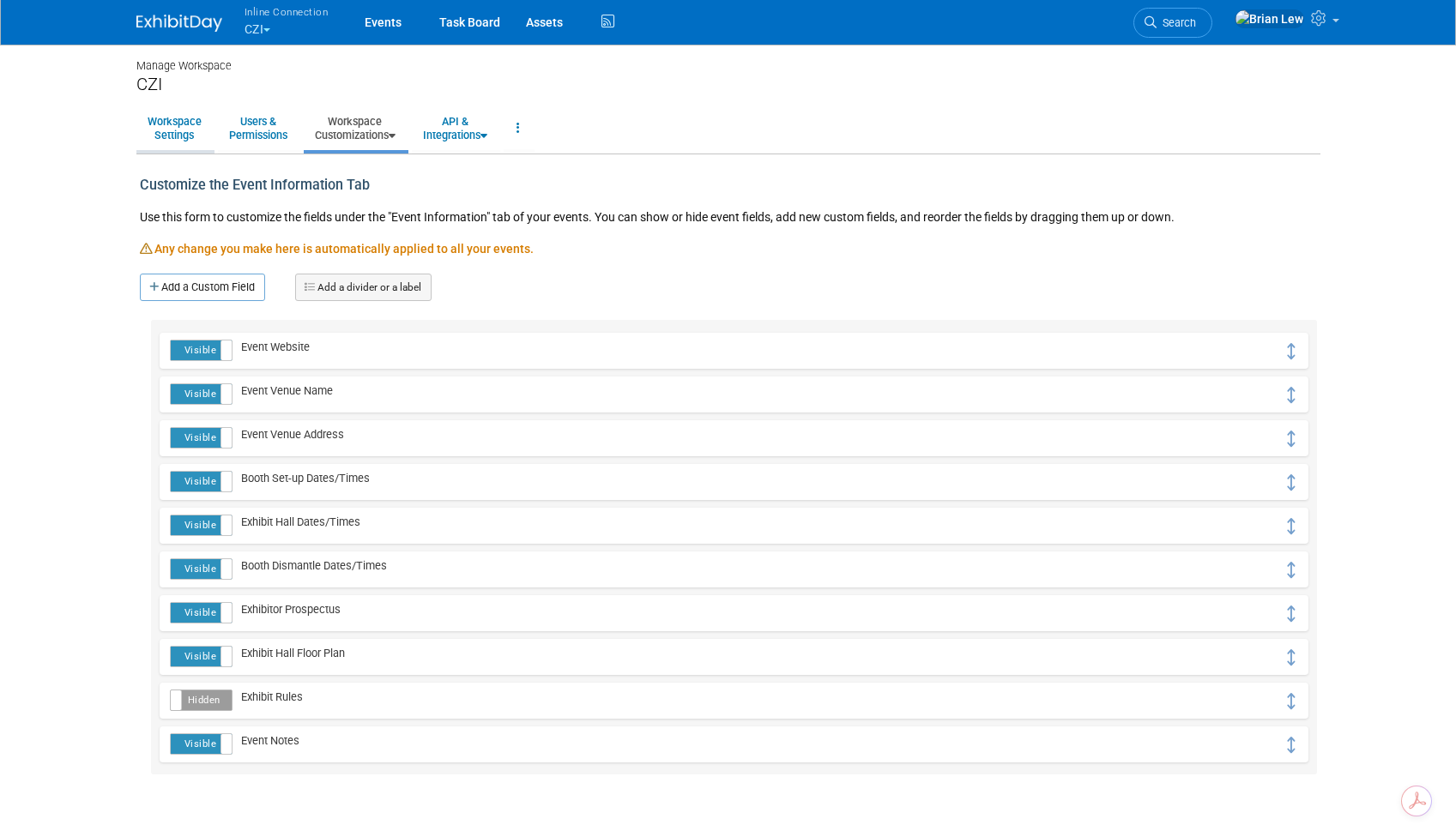
click at [197, 128] on link "Workspace Settings" at bounding box center [175, 128] width 76 height 42
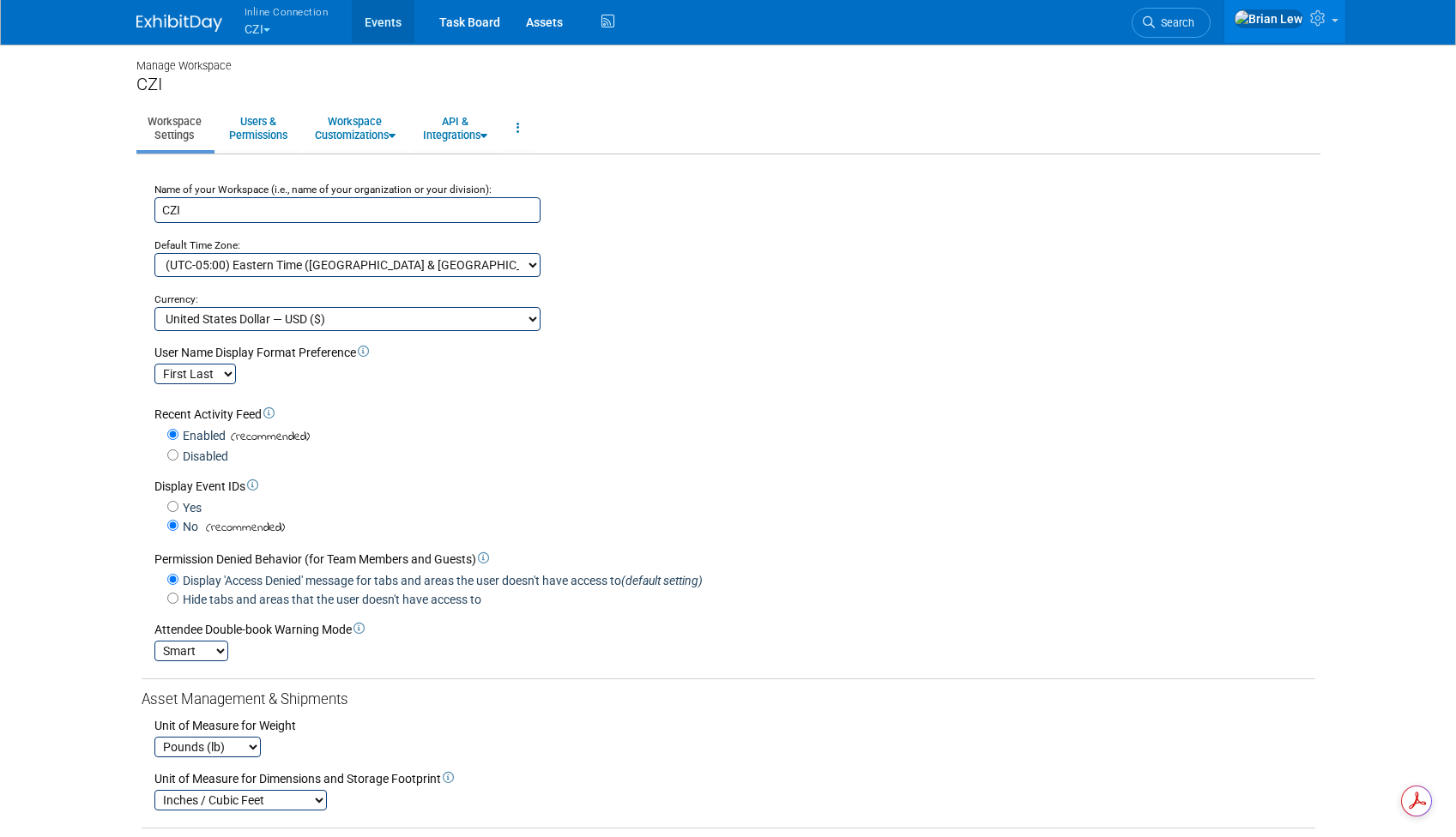
click at [397, 15] on link "Events" at bounding box center [383, 21] width 63 height 43
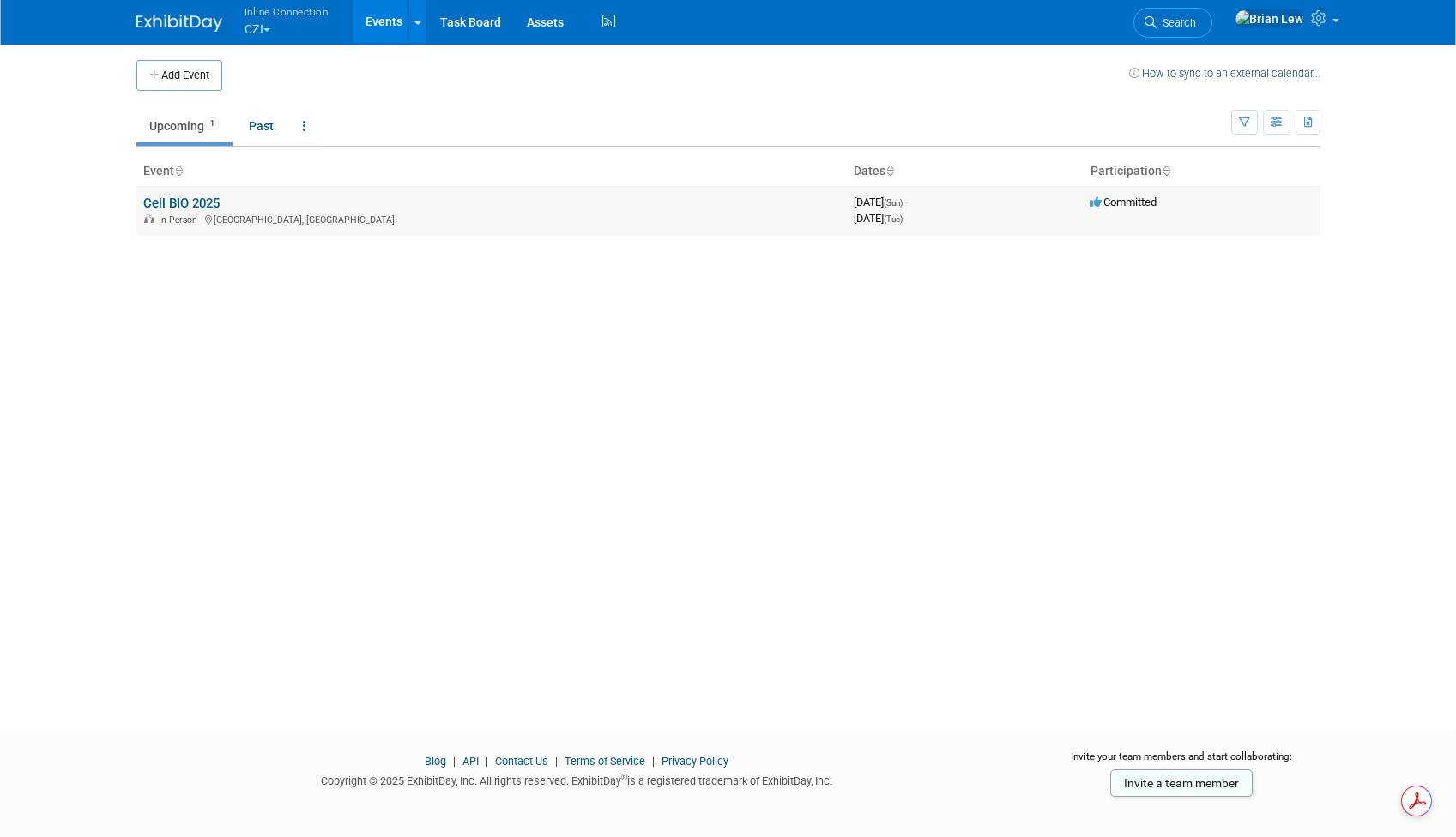
click at [187, 203] on link "Cell BIO 2025" at bounding box center [181, 203] width 76 height 15
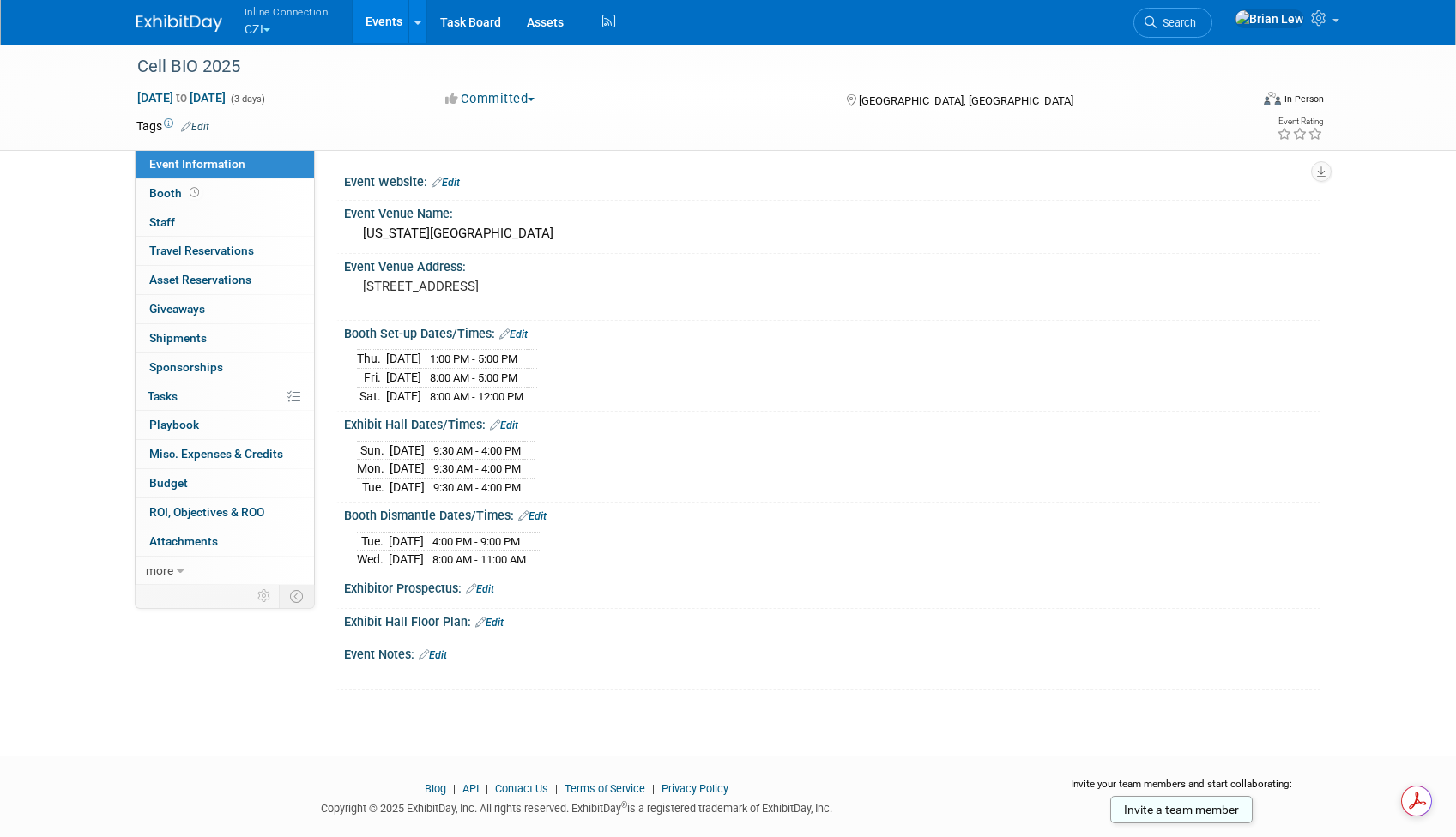
click at [518, 610] on div "Exhibit Hall Floor Plan: Edit" at bounding box center [832, 620] width 976 height 23
click at [490, 617] on link "Edit" at bounding box center [489, 622] width 28 height 12
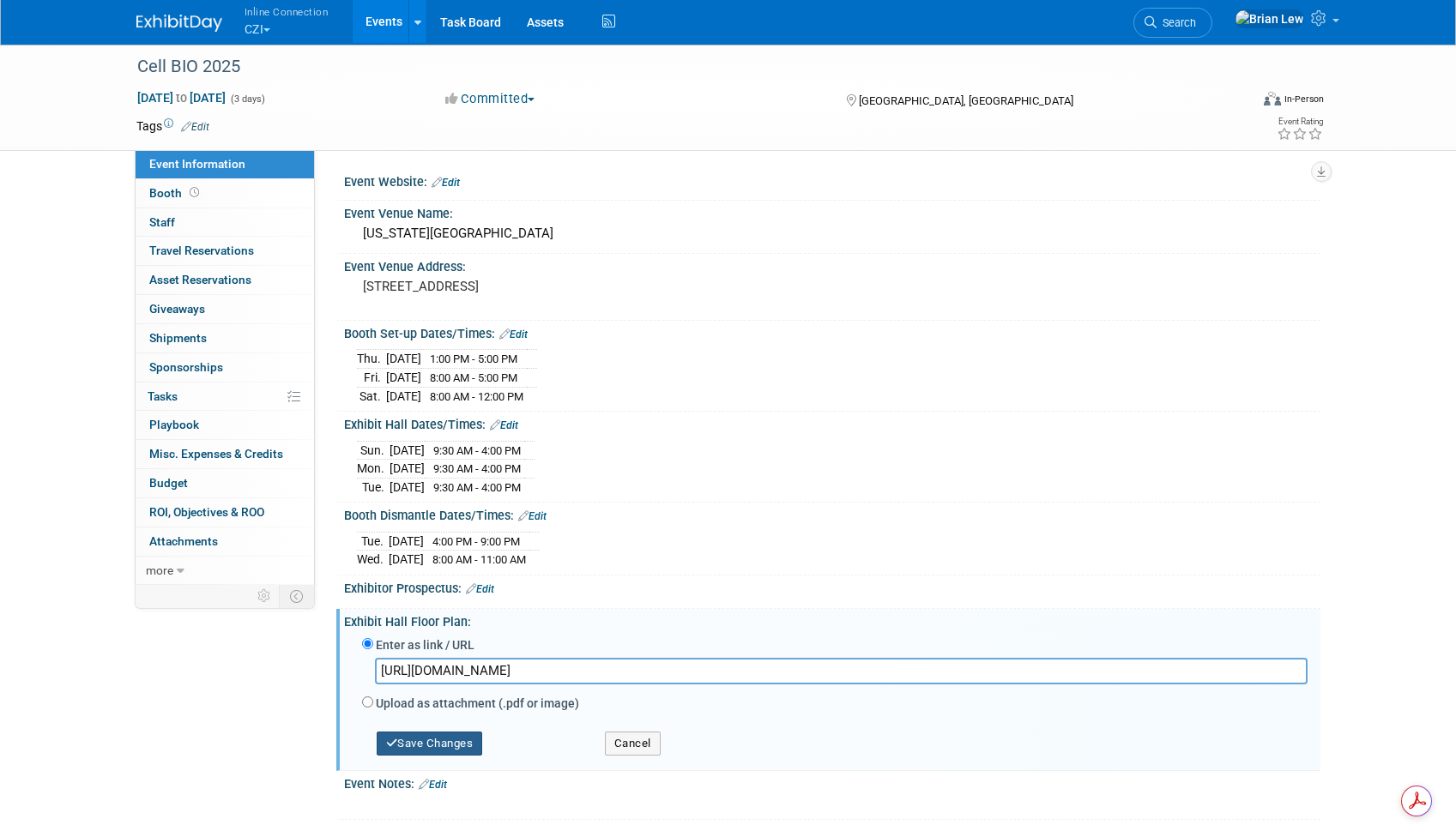
type input "[URL][DOMAIN_NAME]"
click at [445, 740] on button "Save Changes" at bounding box center [430, 743] width 106 height 24
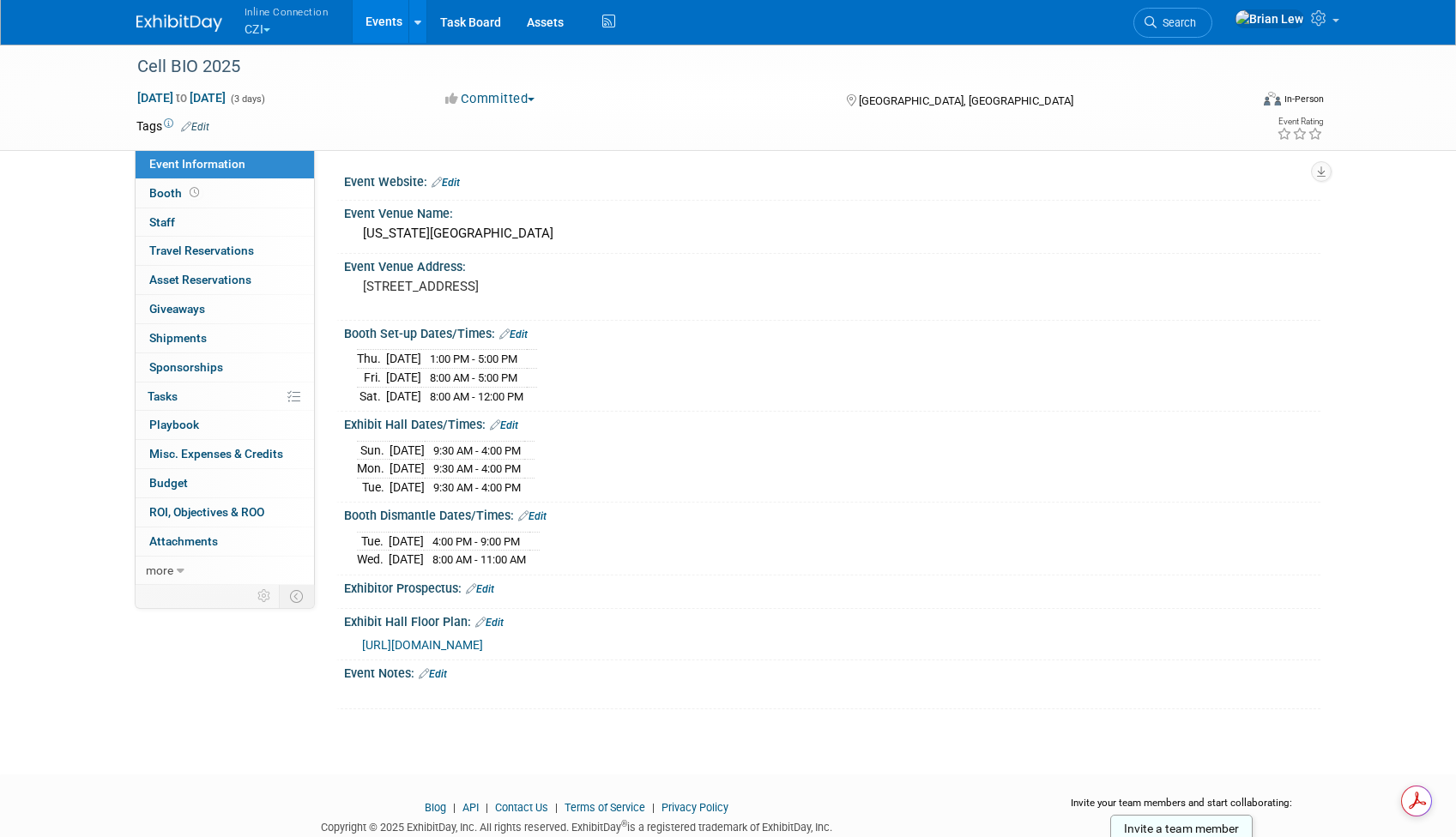
click at [494, 187] on div "Event Website: Edit" at bounding box center [832, 180] width 976 height 23
click at [460, 184] on link "Edit" at bounding box center [445, 182] width 28 height 12
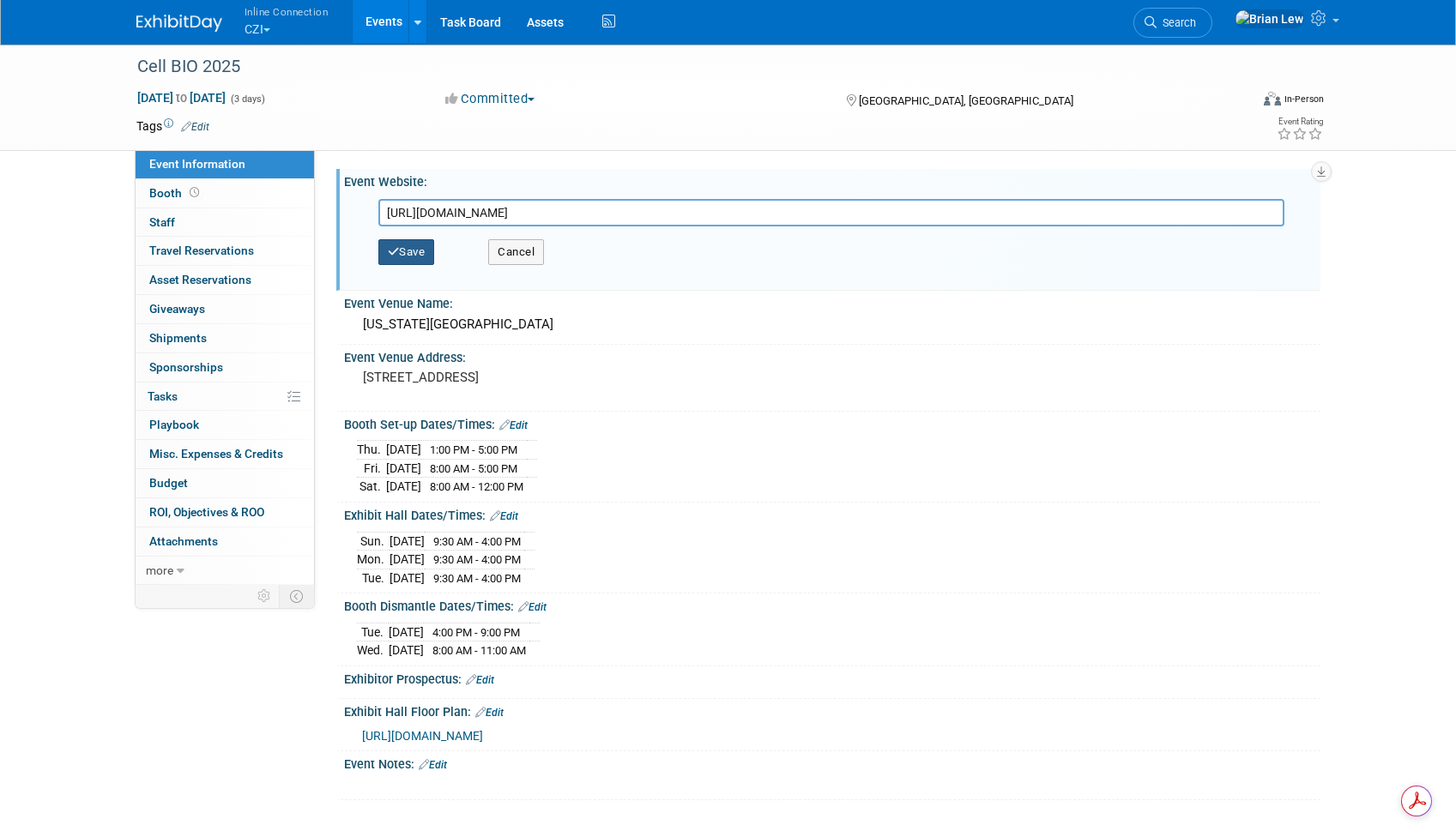
type input "[URL][DOMAIN_NAME]"
click at [405, 255] on button "Save" at bounding box center [407, 252] width 56 height 25
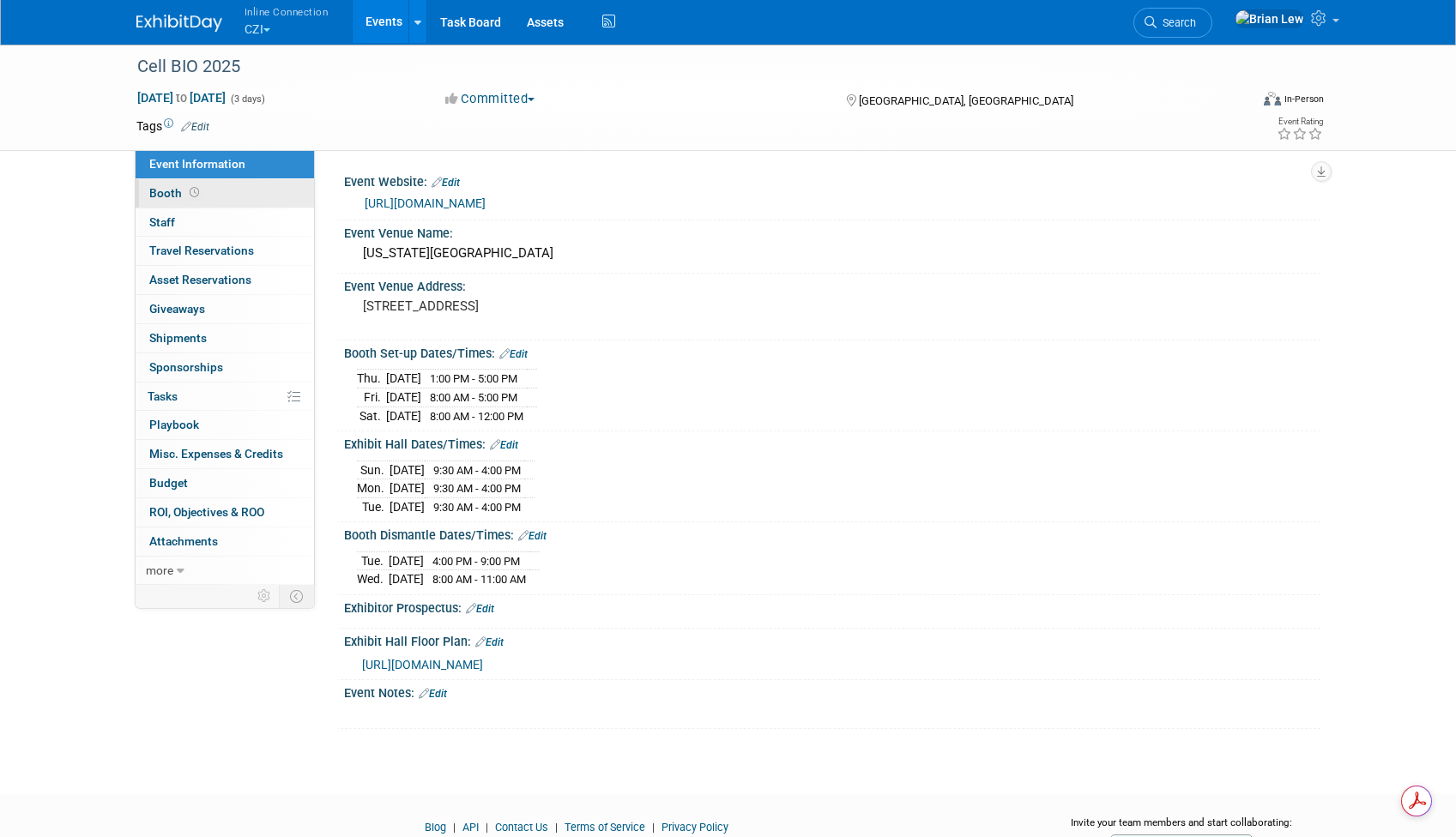
click at [286, 198] on link "Booth" at bounding box center [225, 193] width 178 height 28
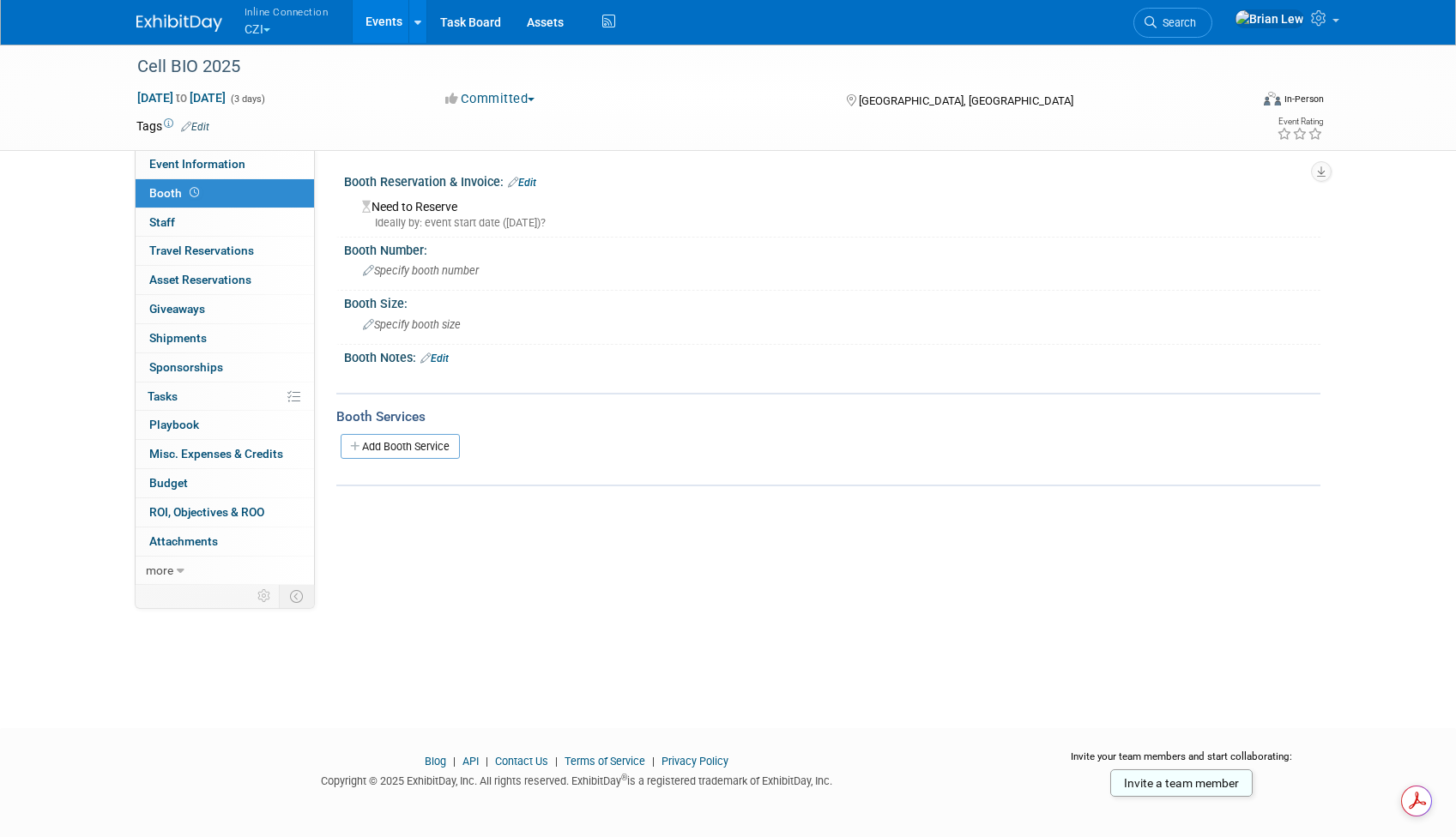
click at [448, 358] on link "Edit" at bounding box center [434, 358] width 28 height 12
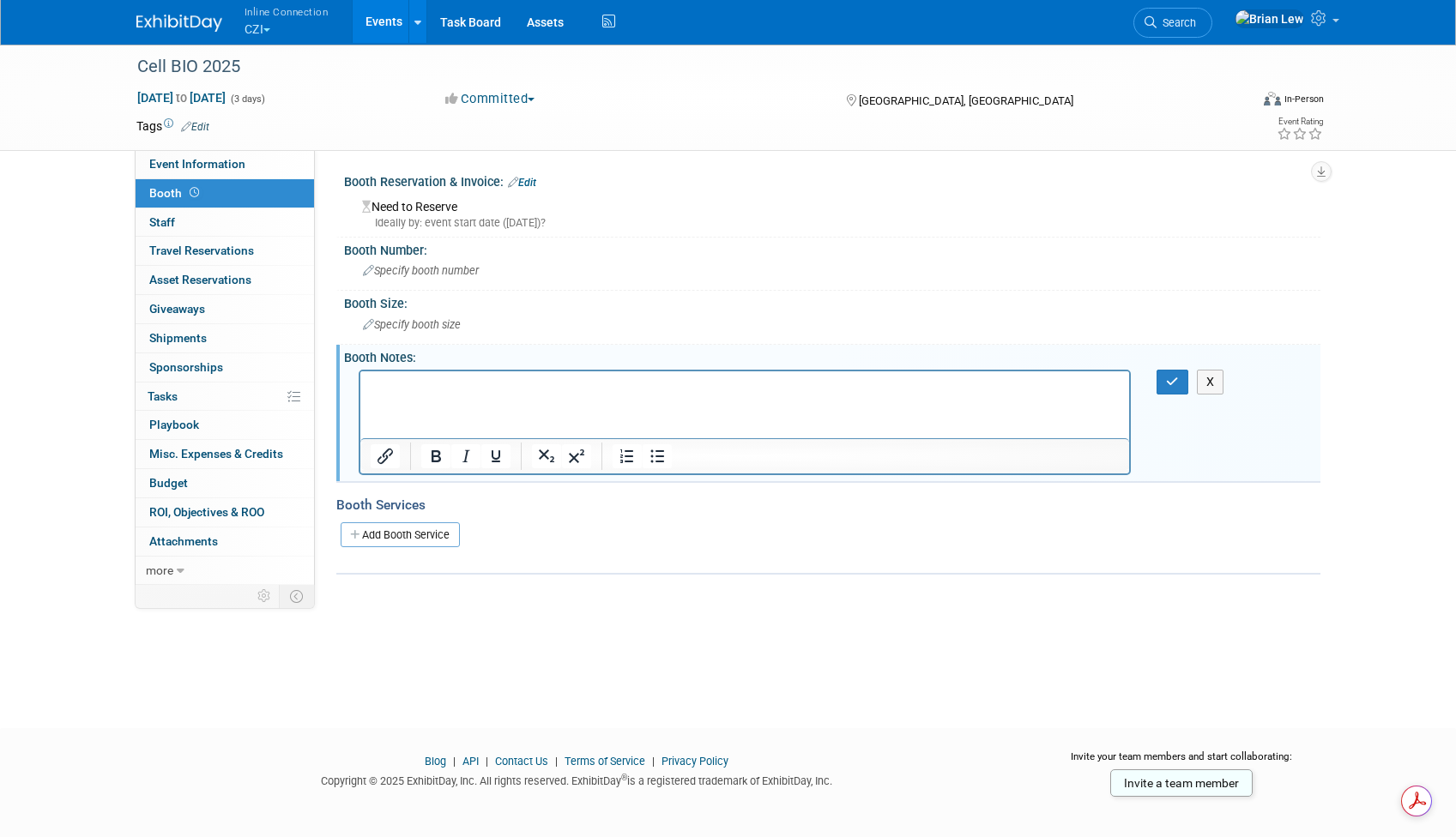
paste body "Rich Text Area. Press ALT-0 for help."
click at [388, 462] on icon "Insert/edit link" at bounding box center [385, 456] width 21 height 21
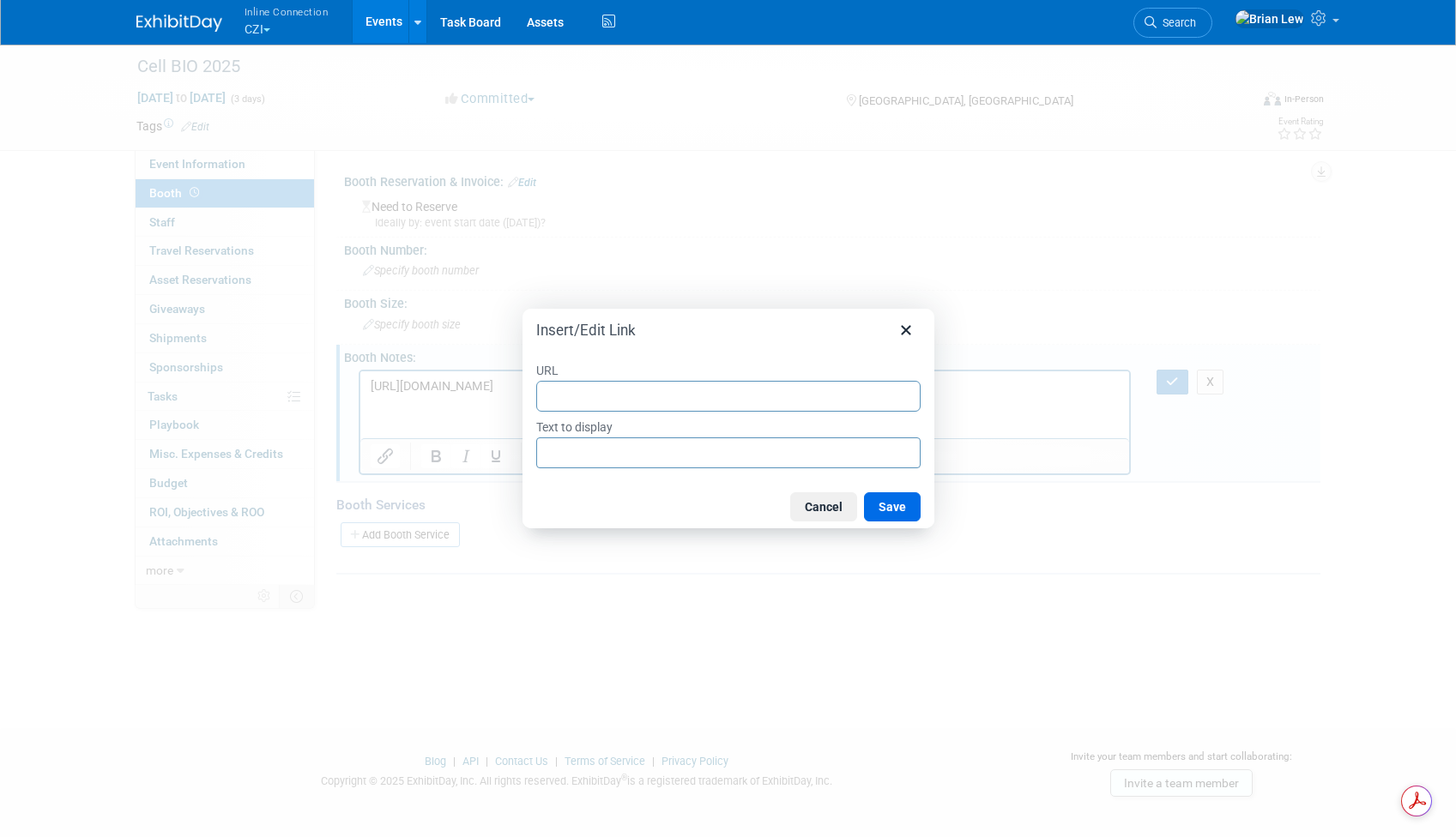
type input "[URL][DOMAIN_NAME]"
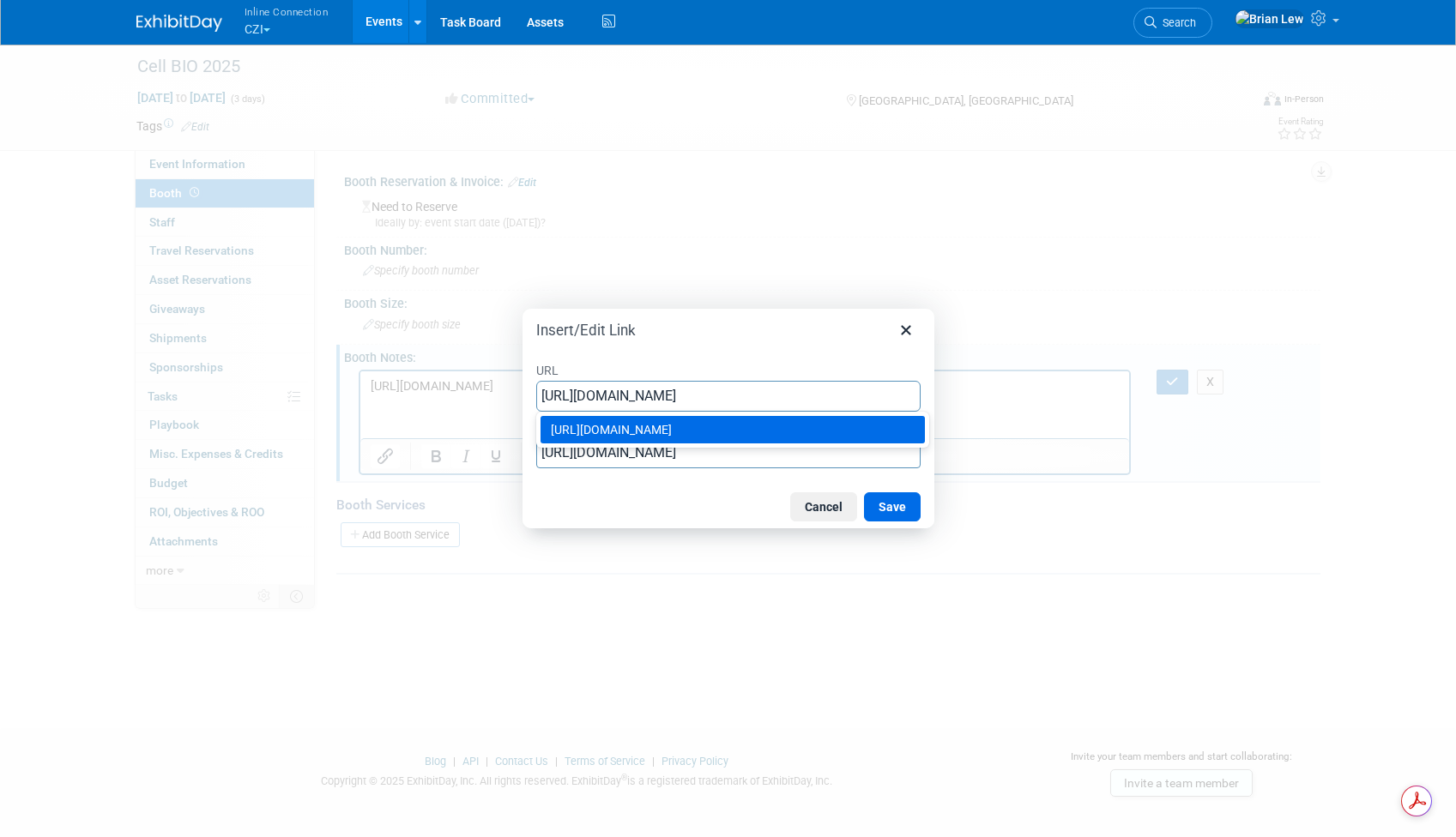
click at [885, 512] on button "Save" at bounding box center [893, 507] width 56 height 29
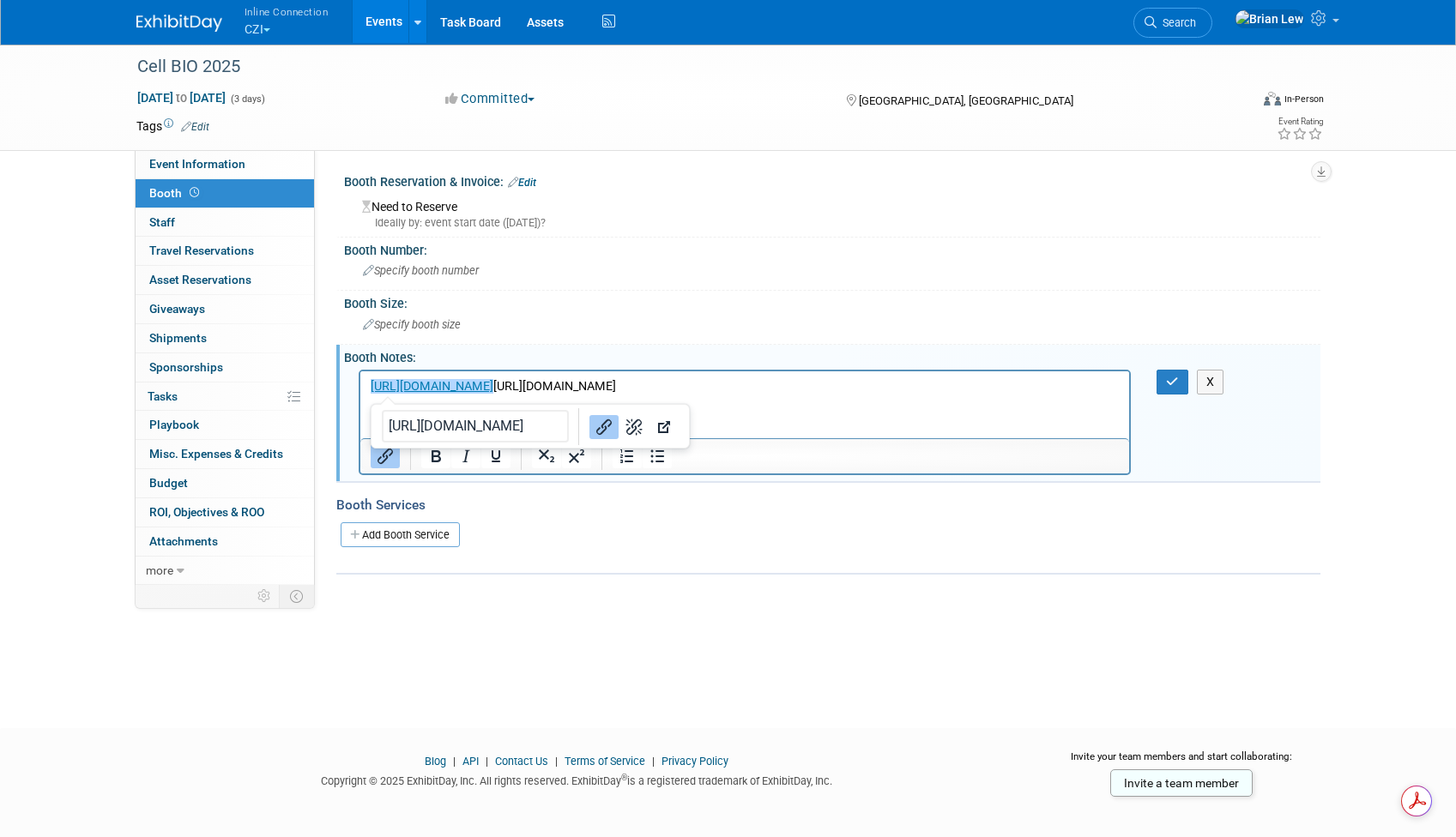
click at [1016, 374] on html "﻿[URL][DOMAIN_NAME] [URL][DOMAIN_NAME]" at bounding box center [744, 382] width 770 height 24
drag, startPoint x: 1006, startPoint y: 384, endPoint x: 676, endPoint y: 390, distance: 330.1
click at [676, 390] on p "[URL][DOMAIN_NAME] [URL][DOMAIN_NAME]" at bounding box center [744, 386] width 750 height 17
click at [1168, 380] on icon "button" at bounding box center [1173, 381] width 13 height 12
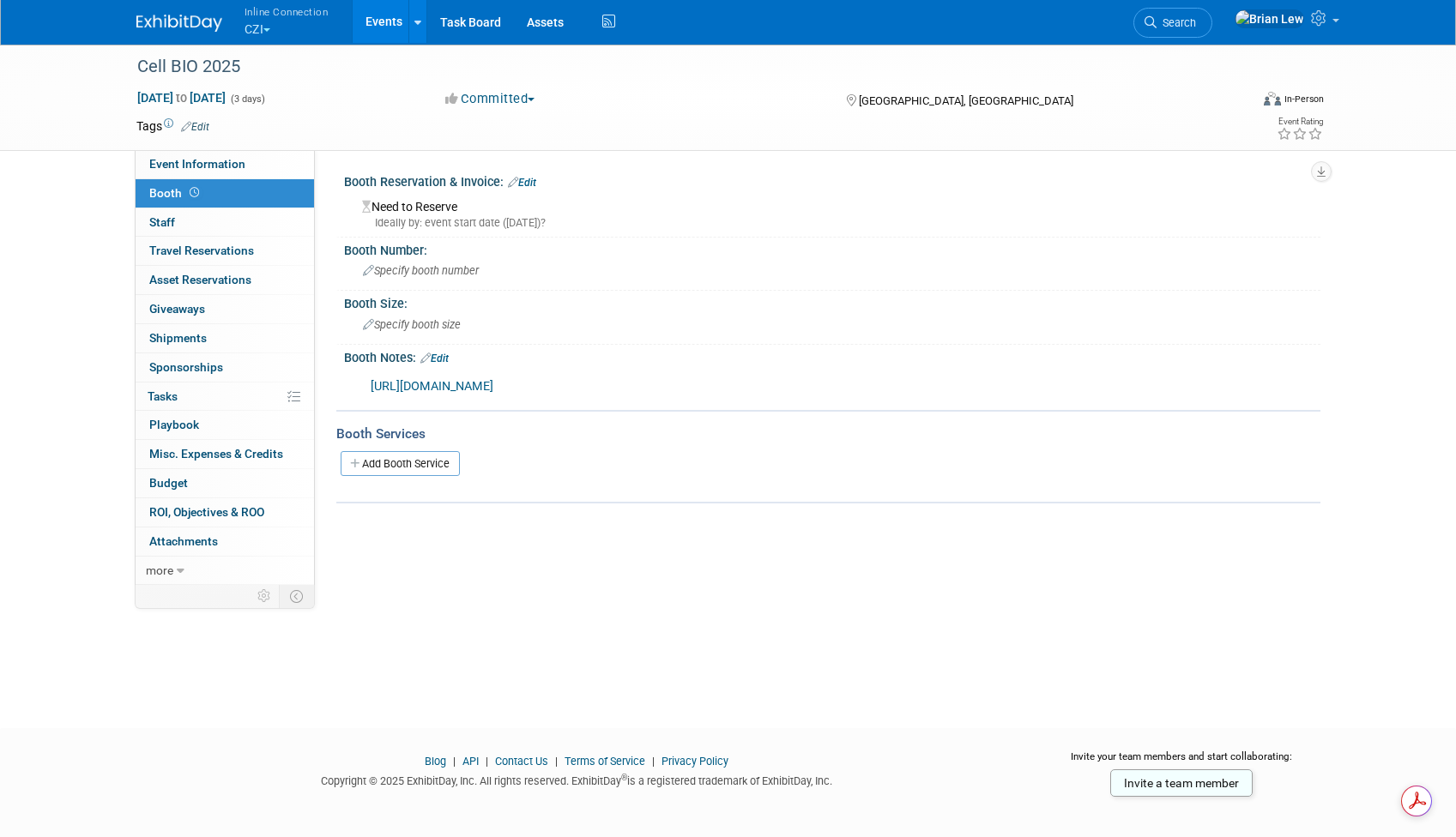
click at [516, 177] on icon at bounding box center [512, 182] width 10 height 11
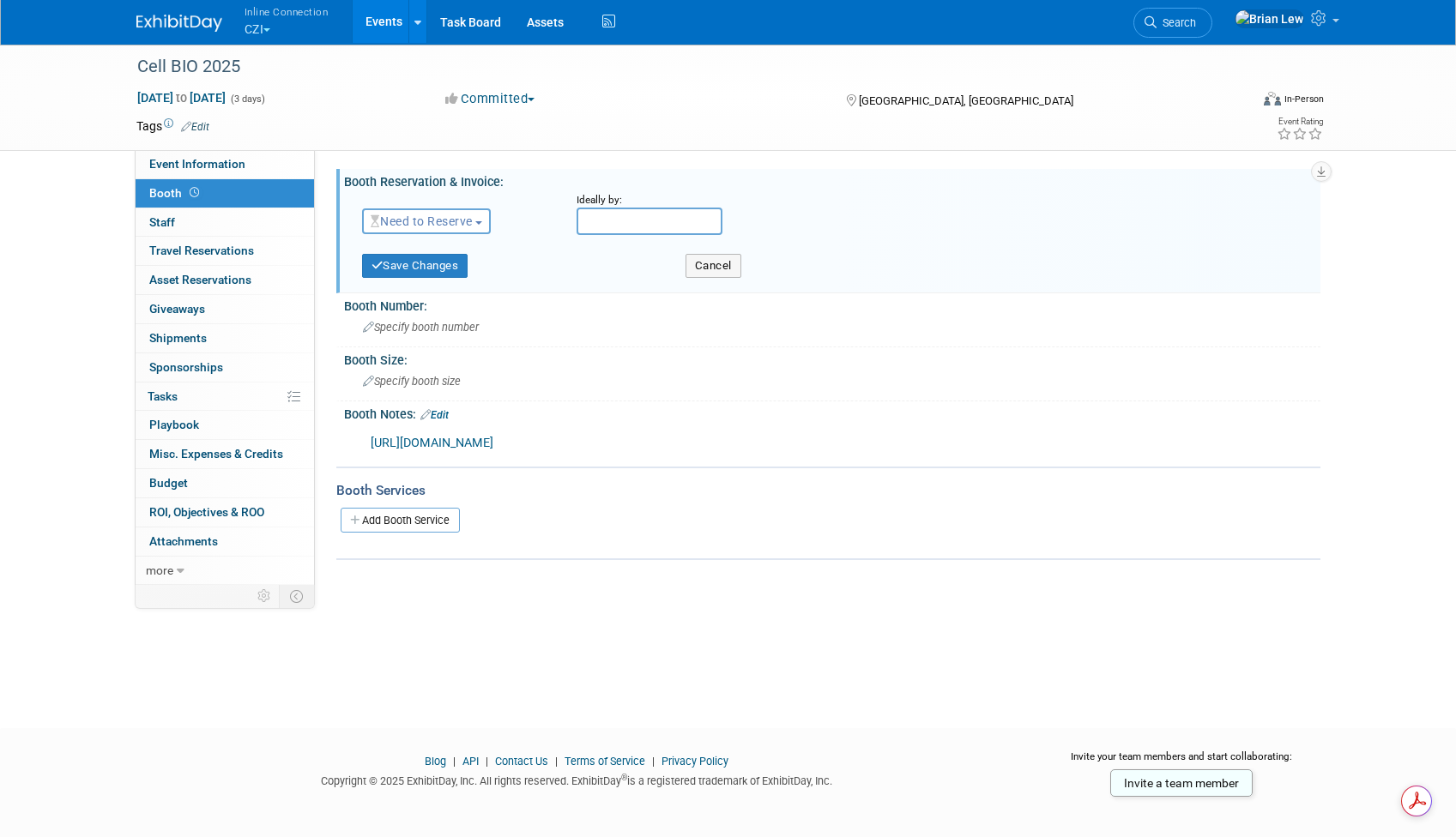
click at [442, 219] on span "Need to Reserve" at bounding box center [421, 221] width 102 height 14
click at [443, 276] on link "Reserved" at bounding box center [455, 275] width 184 height 24
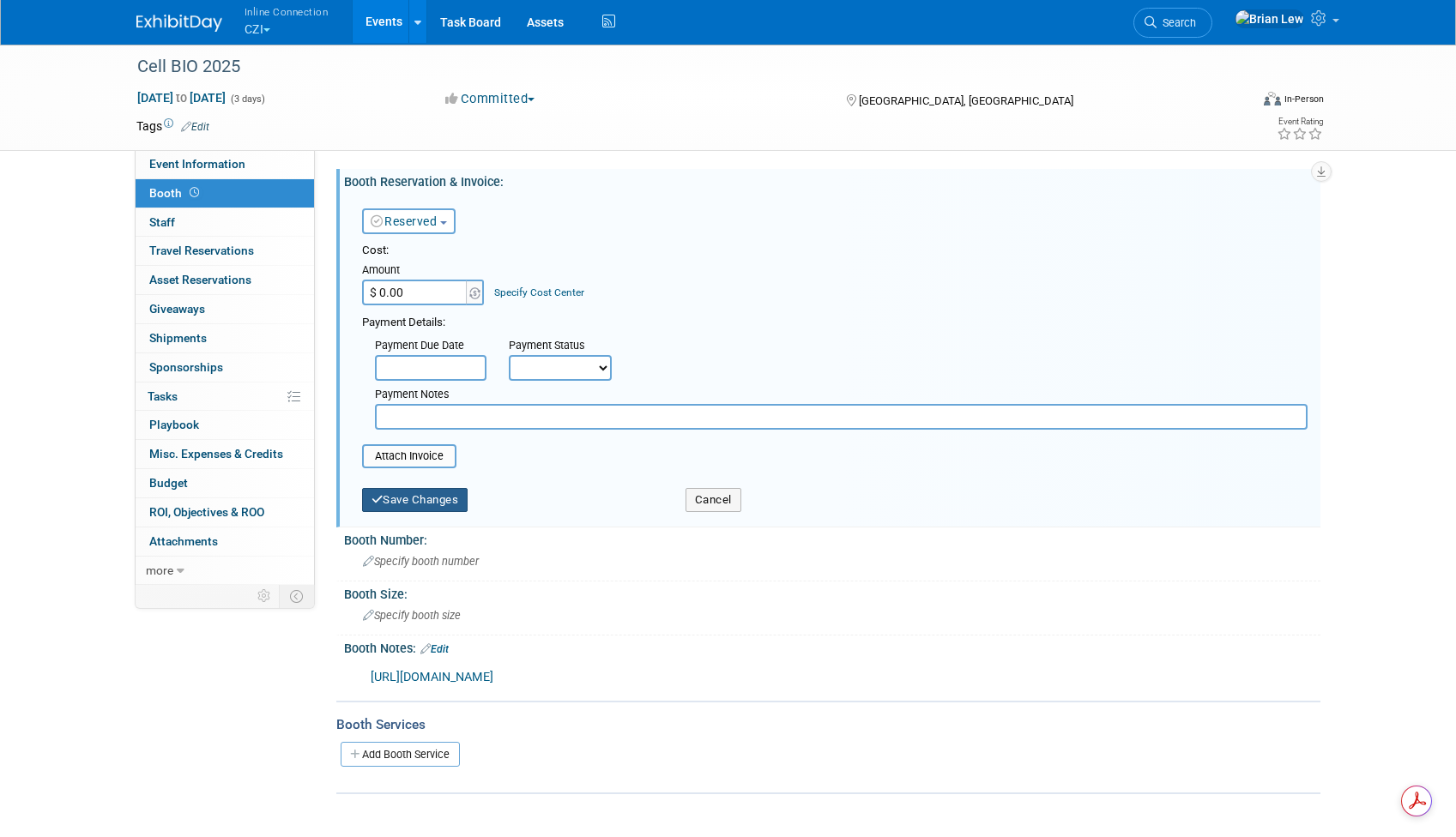
click at [412, 497] on button "Save Changes" at bounding box center [415, 500] width 106 height 24
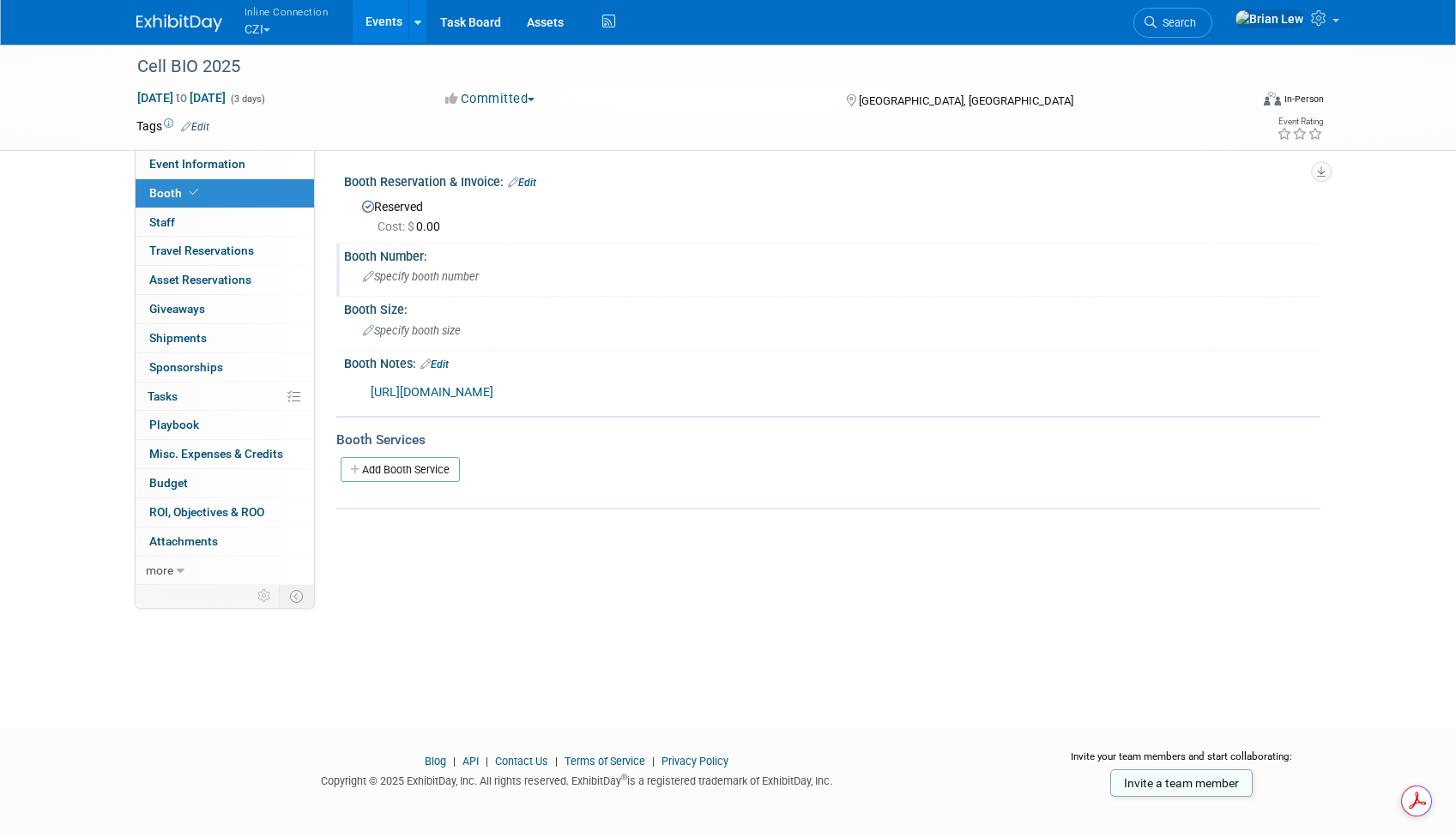
click at [384, 274] on span "Specify booth number" at bounding box center [420, 277] width 116 height 13
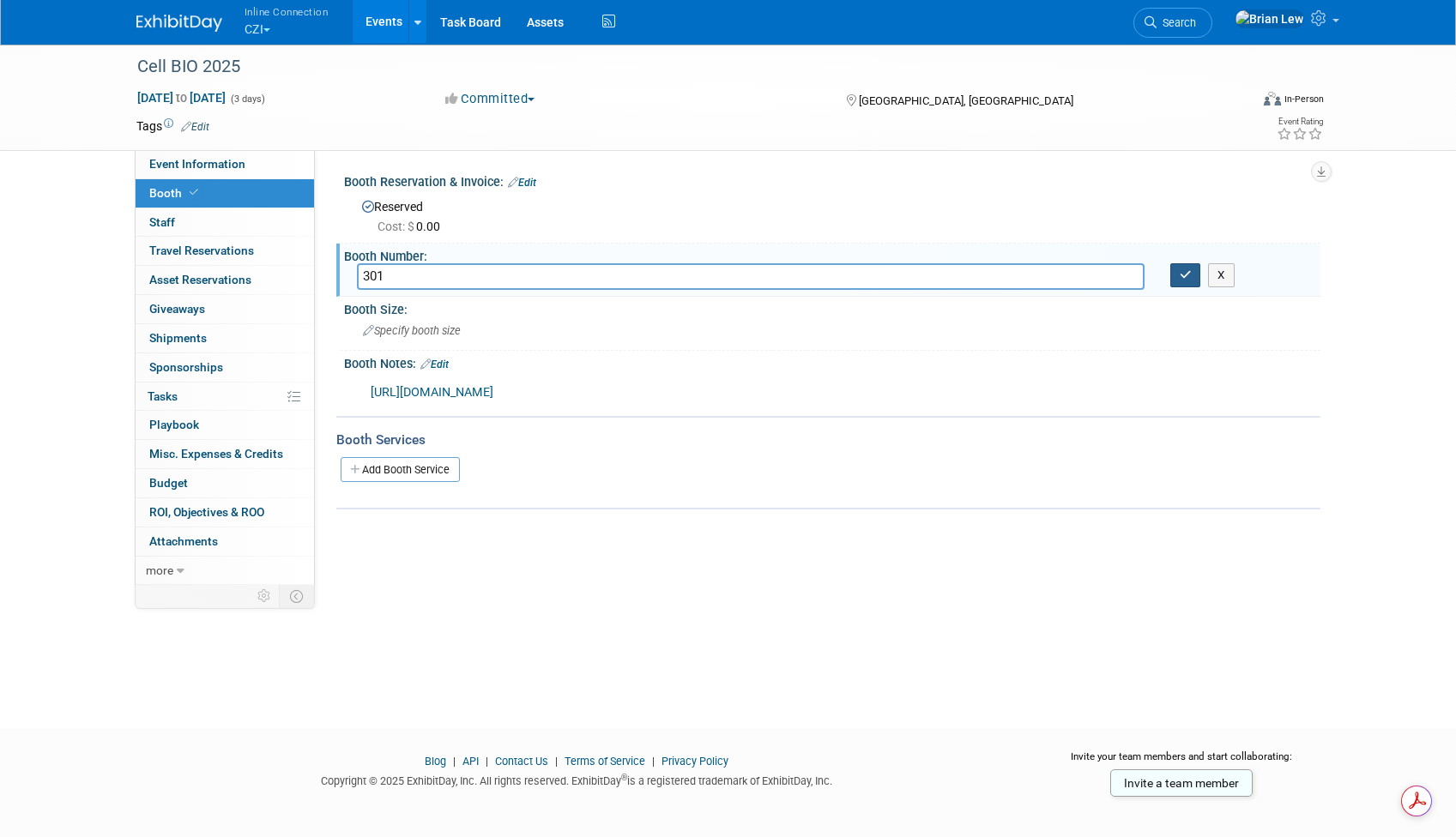
type input "301"
click at [1194, 277] on button "button" at bounding box center [1186, 276] width 31 height 24
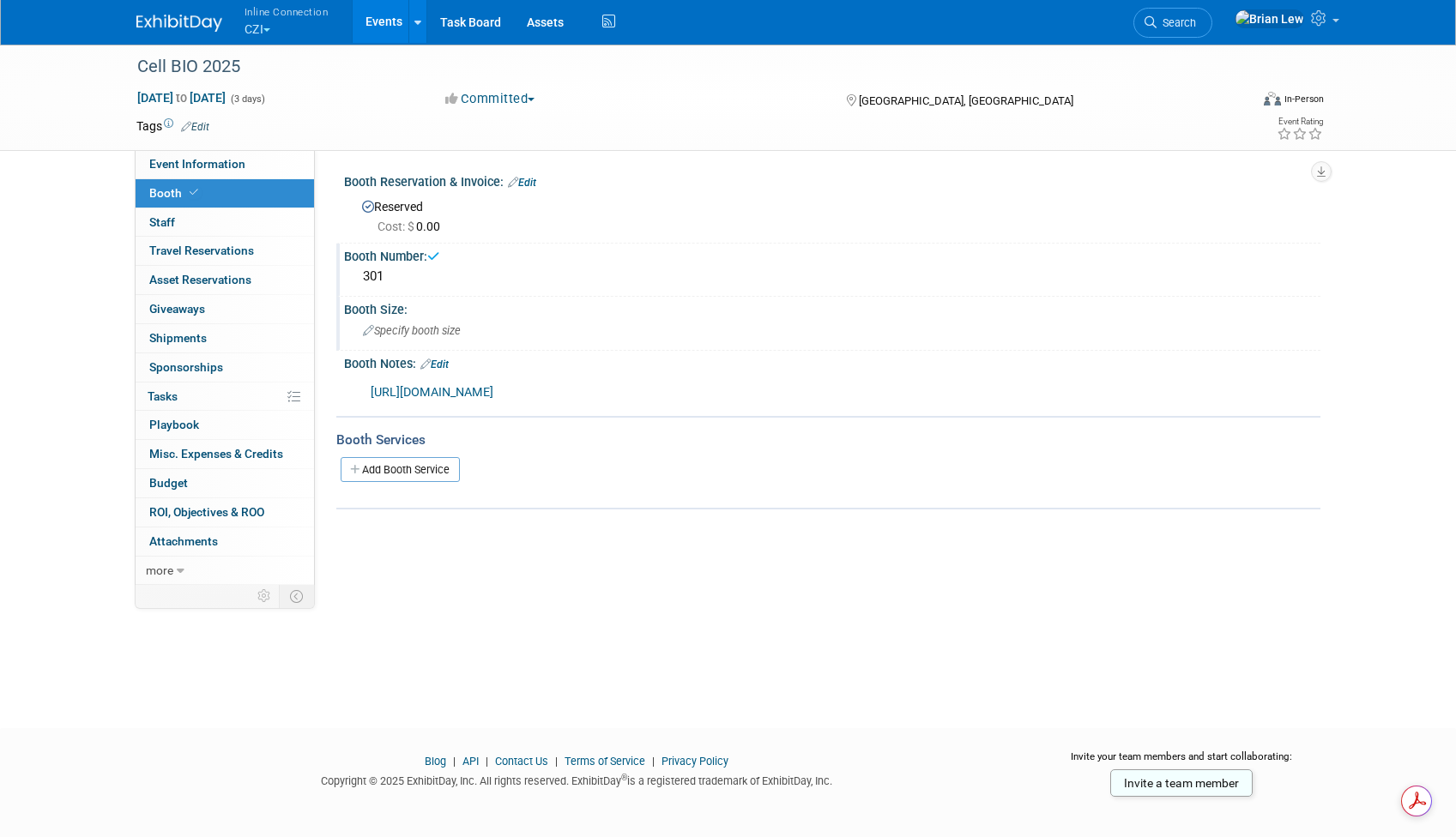
click at [504, 339] on div "Specify booth size" at bounding box center [832, 330] width 951 height 26
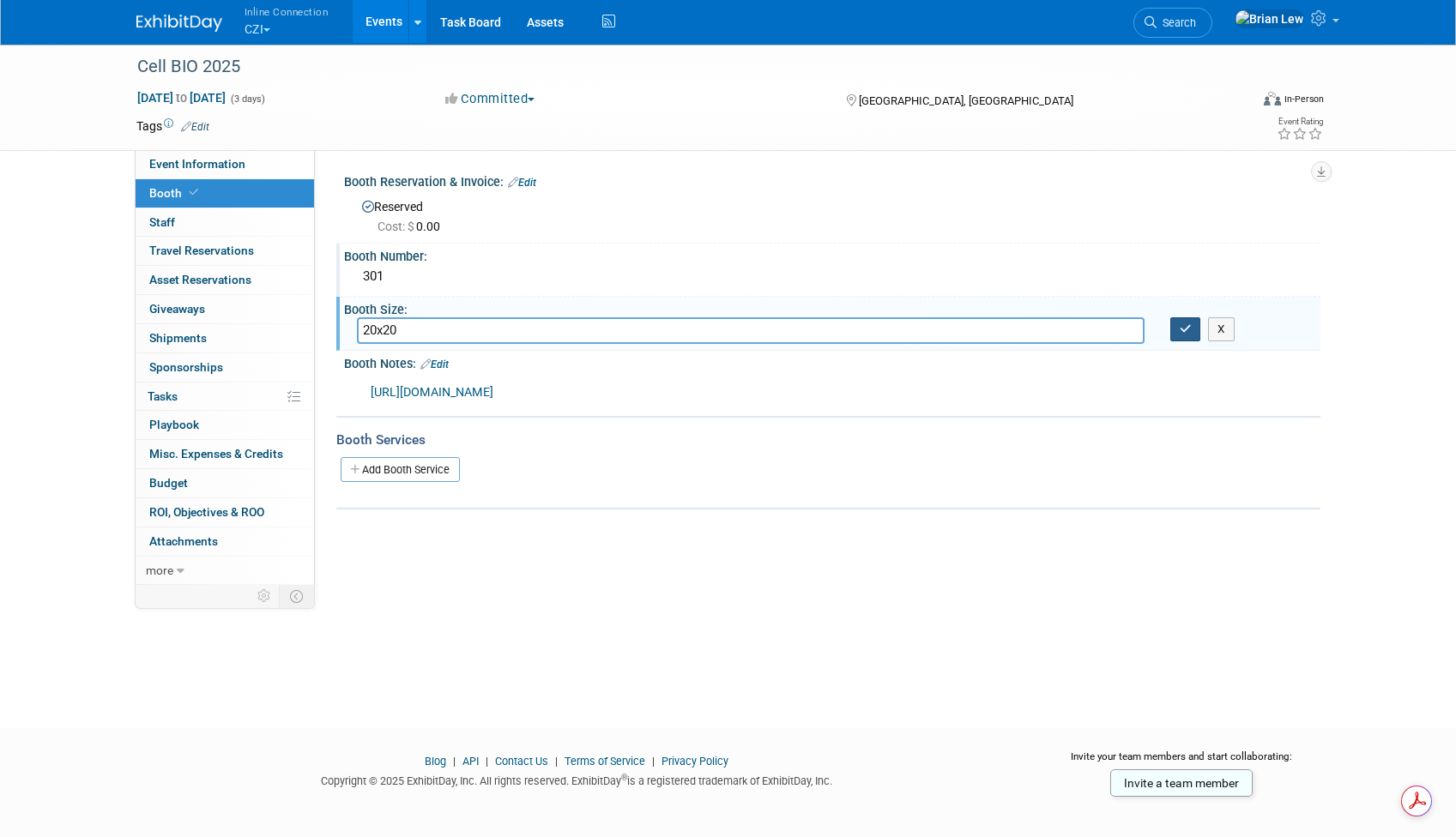
type input "20x20"
click at [1198, 327] on button "button" at bounding box center [1186, 329] width 31 height 24
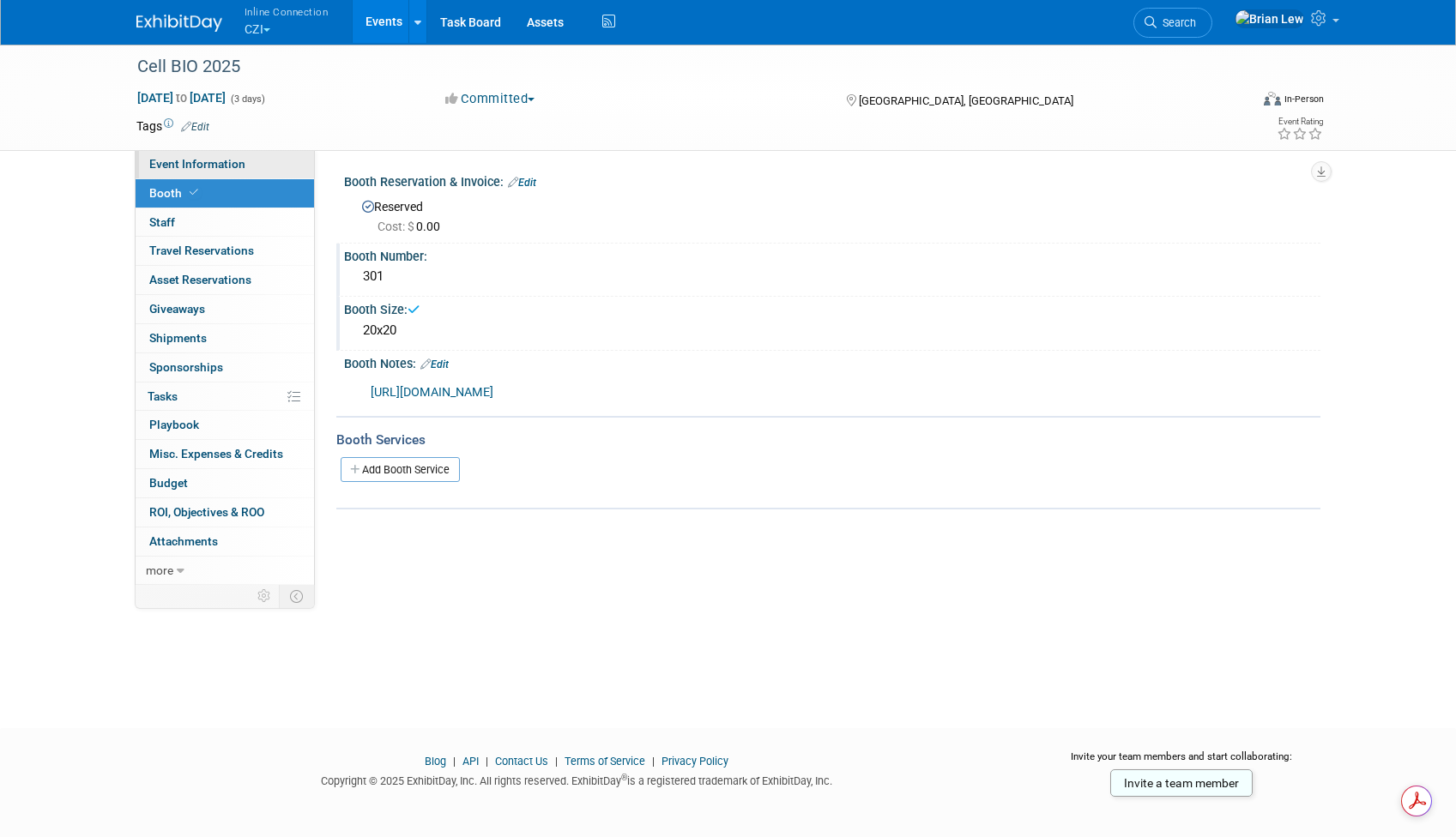
click at [218, 162] on span "Event Information" at bounding box center [197, 164] width 96 height 14
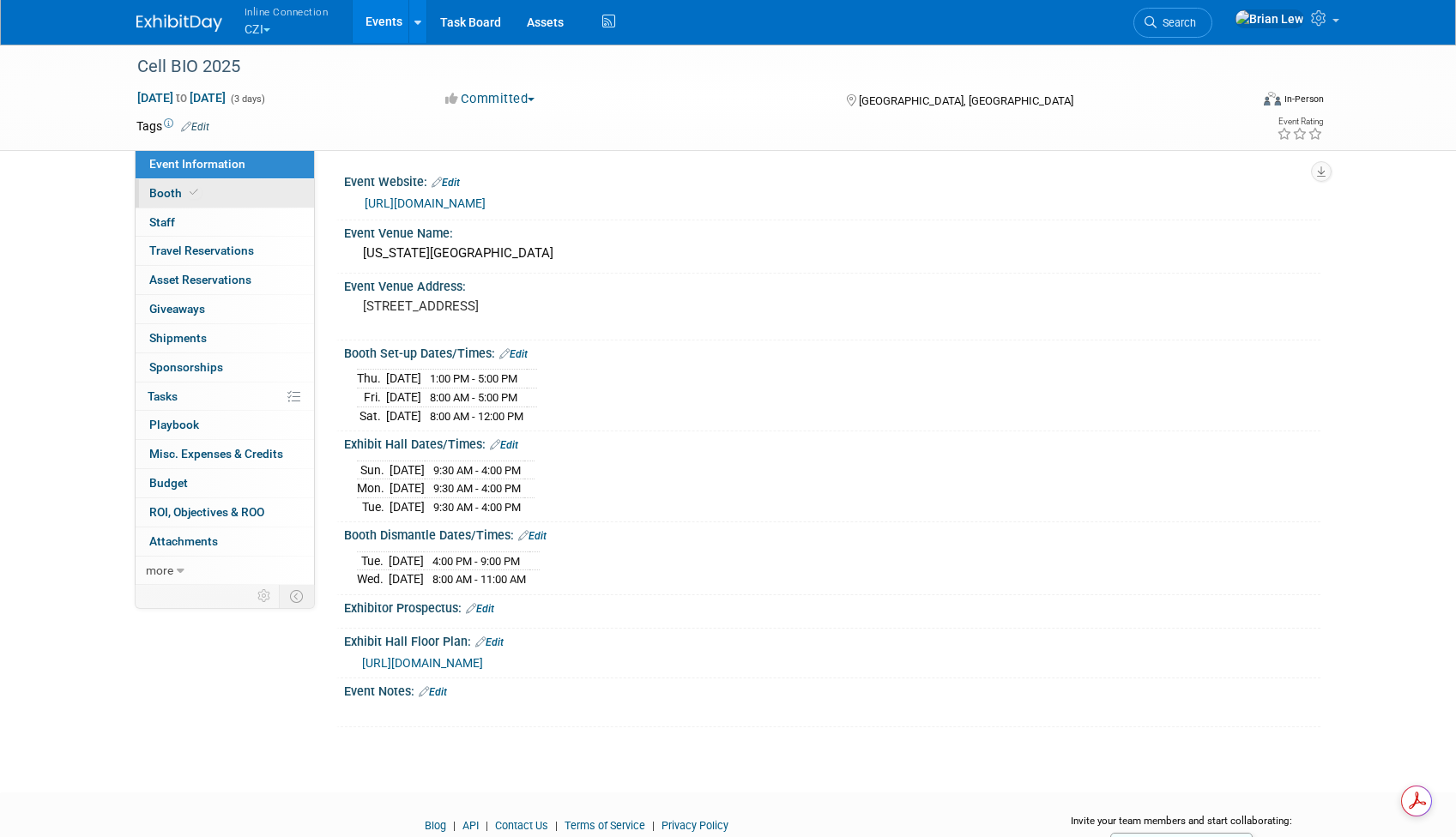
click at [214, 191] on link "Booth" at bounding box center [225, 193] width 178 height 28
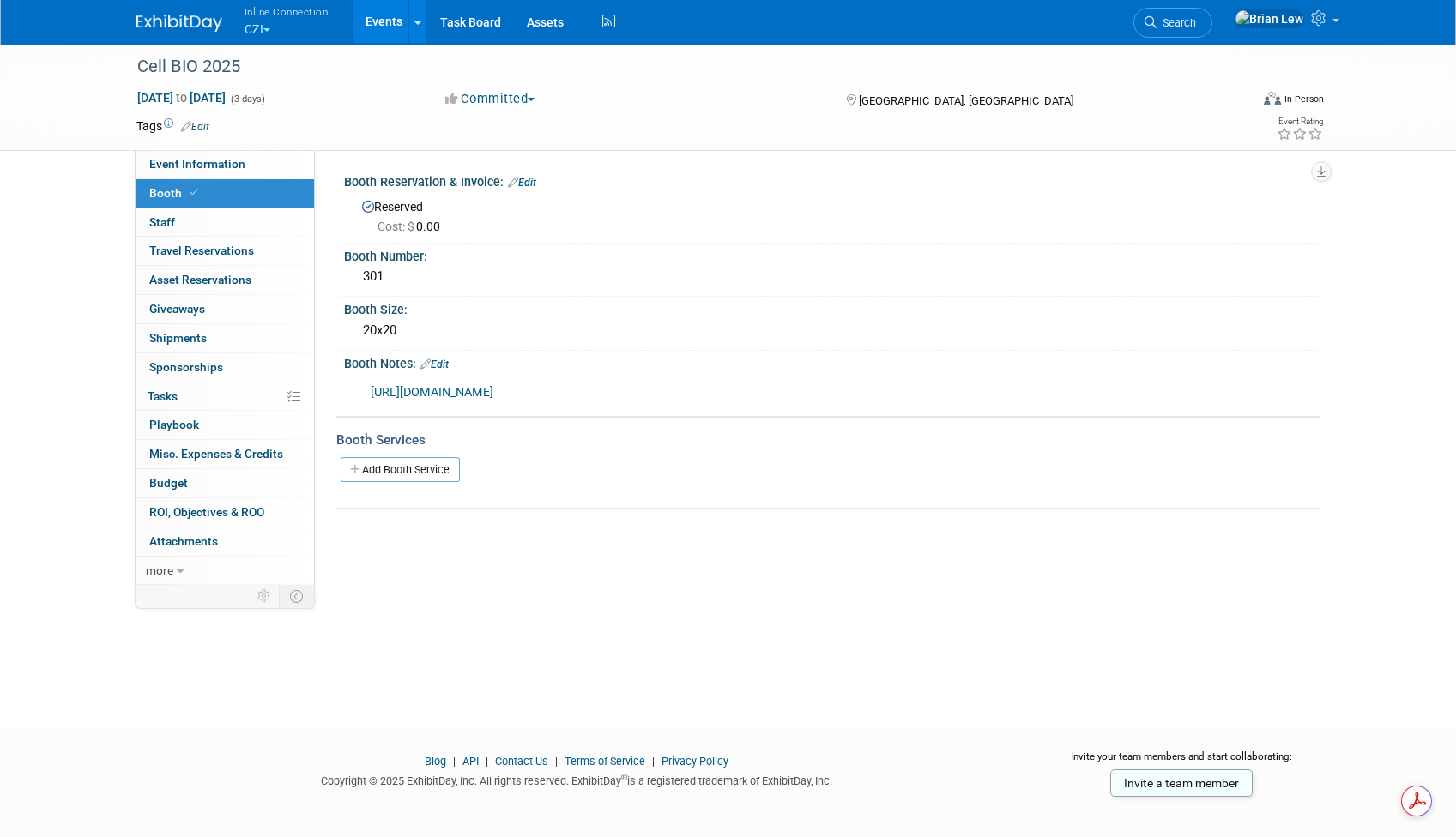
click at [448, 365] on link "Edit" at bounding box center [434, 364] width 28 height 12
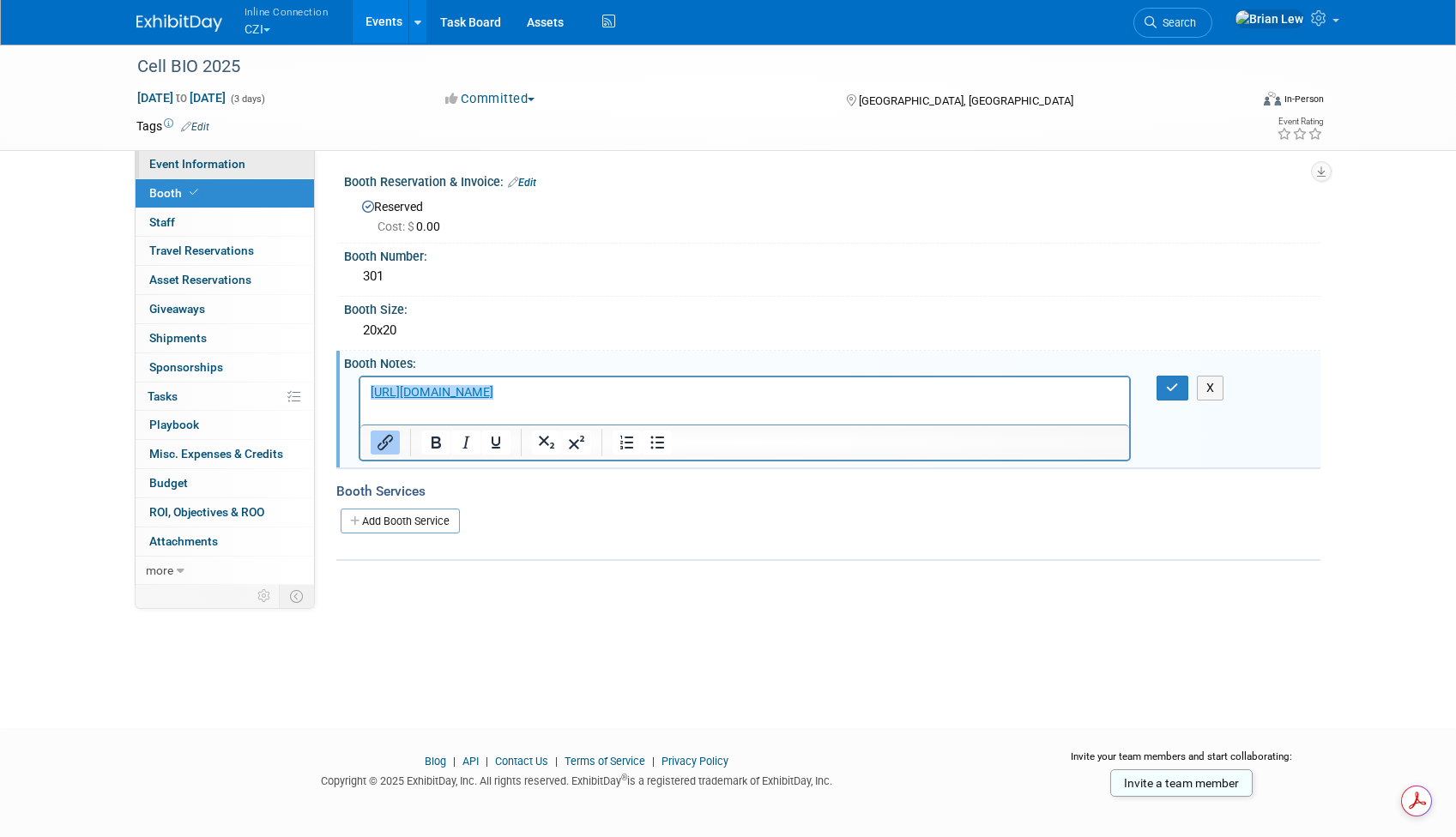
click at [262, 167] on link "Event Information" at bounding box center [225, 164] width 178 height 28
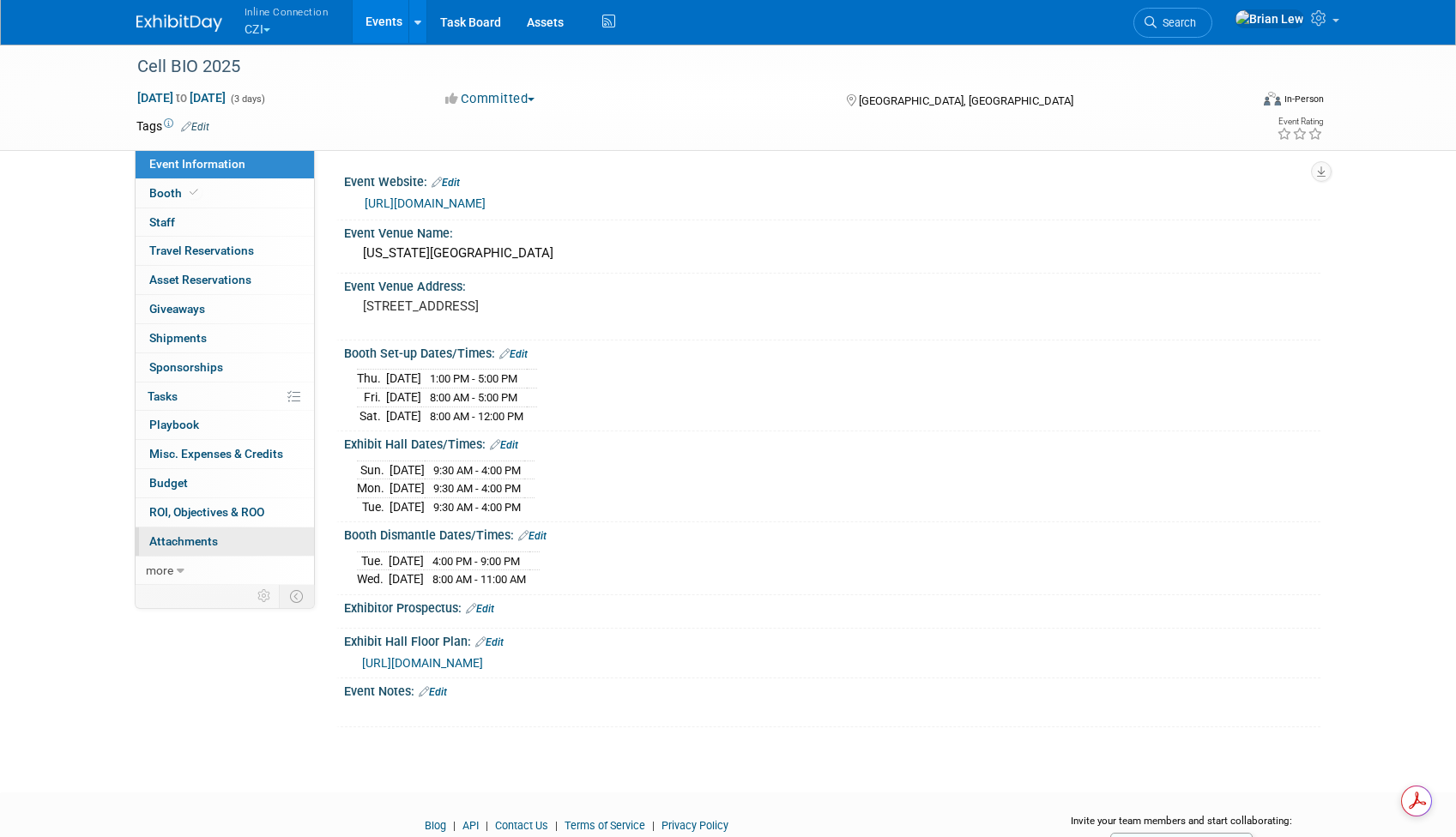
click at [219, 540] on link "0 Attachments 0" at bounding box center [225, 541] width 178 height 28
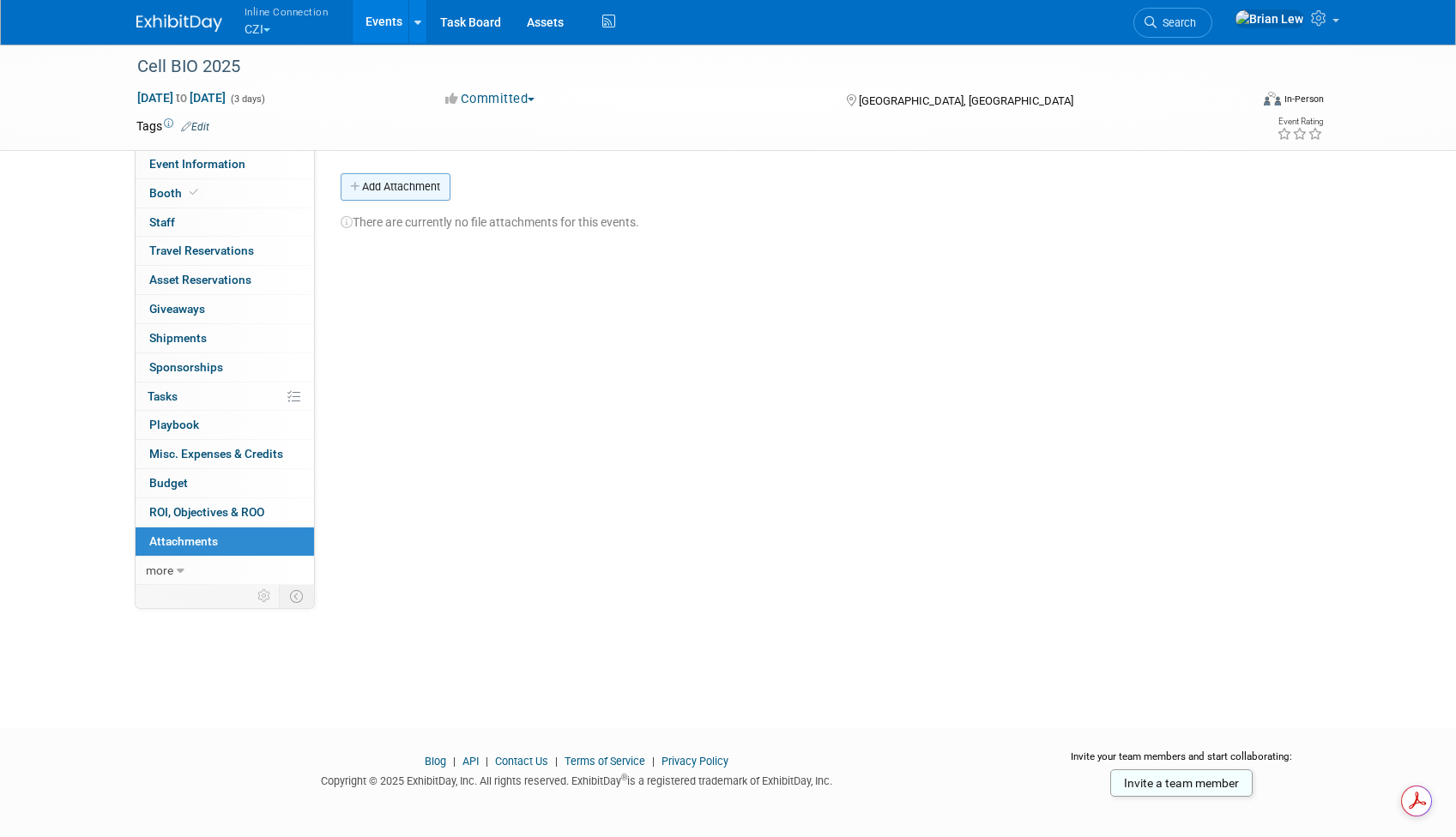
click at [385, 197] on button "Add Attachment" at bounding box center [395, 187] width 110 height 27
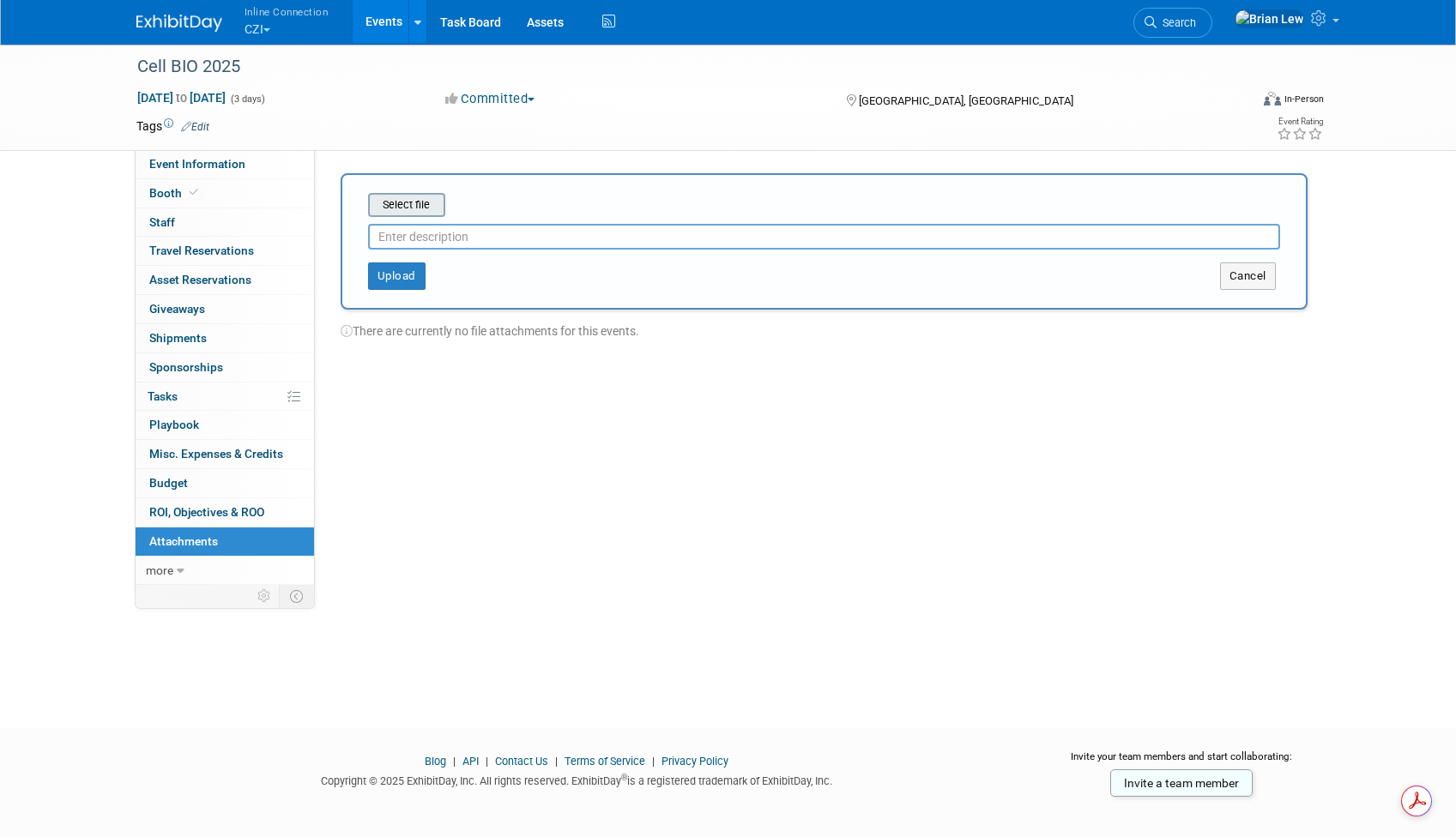
click at [414, 197] on input "file" at bounding box center [341, 205] width 204 height 21
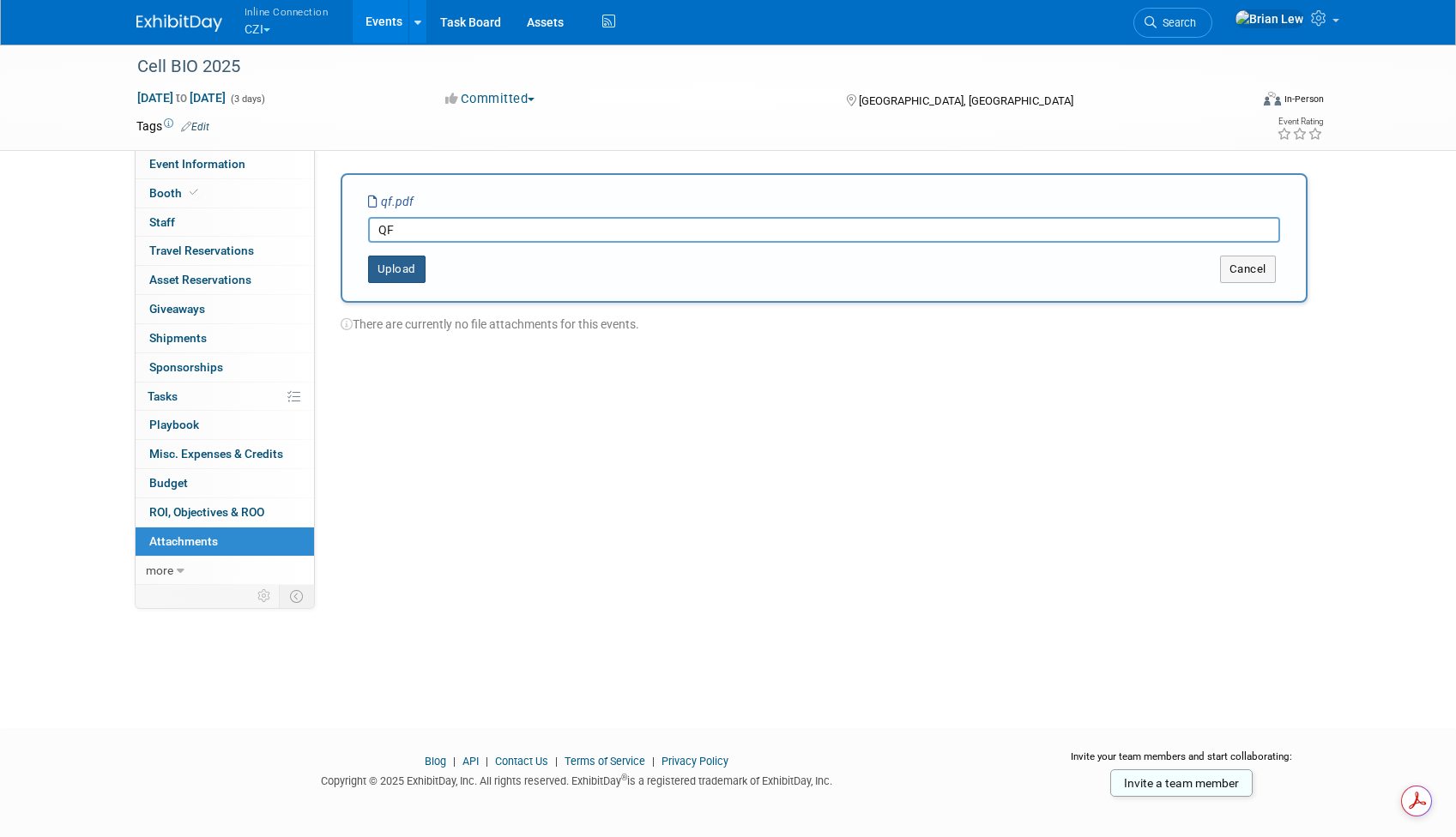
type input "QF"
click at [398, 269] on button "Upload" at bounding box center [397, 269] width 57 height 27
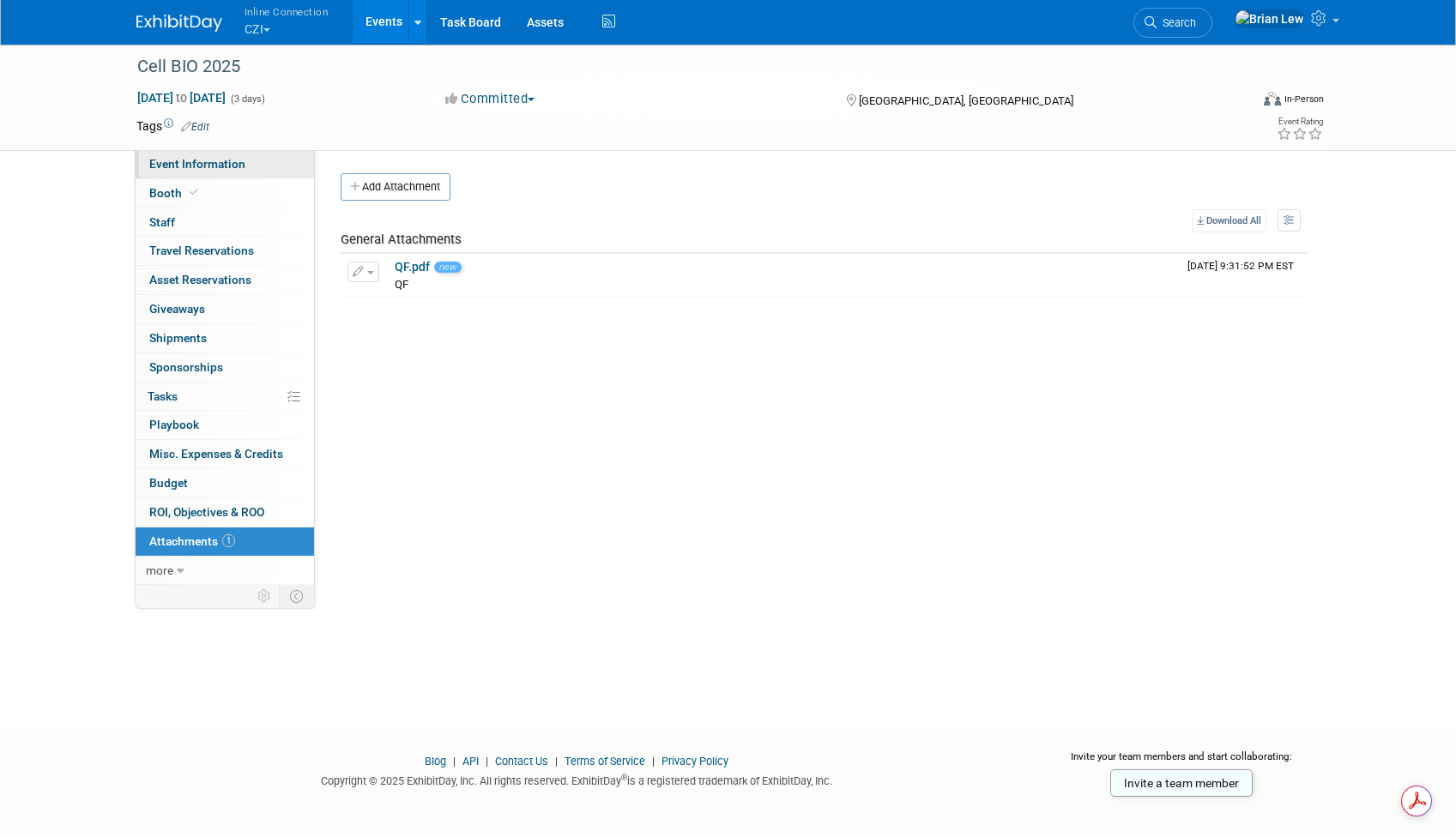
click at [240, 158] on span "Event Information" at bounding box center [197, 164] width 96 height 14
